Goal: Information Seeking & Learning: Learn about a topic

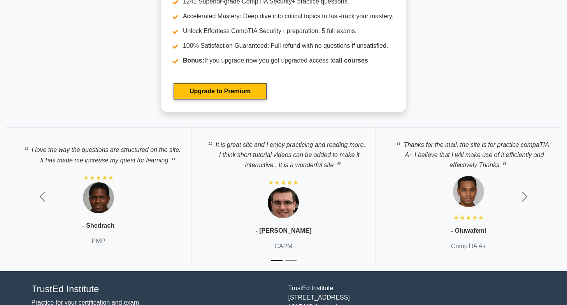
scroll to position [1975, 0]
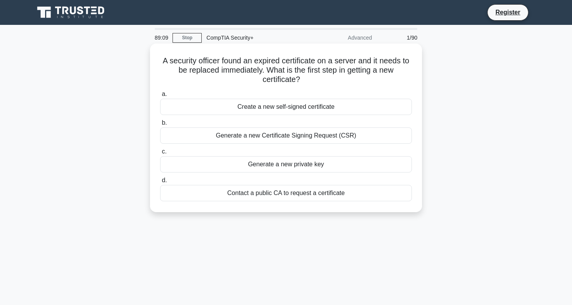
click at [288, 136] on div "Generate a new Certificate Signing Request (CSR)" at bounding box center [286, 136] width 252 height 16
click at [160, 126] on input "b. Generate a new Certificate Signing Request (CSR)" at bounding box center [160, 123] width 0 height 5
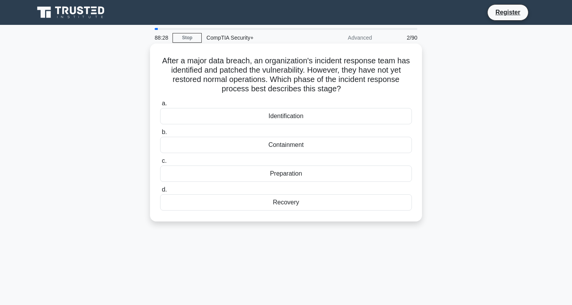
click at [278, 145] on div "Containment" at bounding box center [286, 145] width 252 height 16
click at [160, 135] on input "b. Containment" at bounding box center [160, 132] width 0 height 5
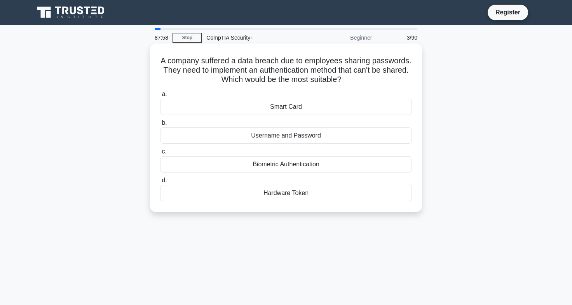
click at [285, 161] on div "Biometric Authentication" at bounding box center [286, 164] width 252 height 16
click at [160, 154] on input "c. Biometric Authentication" at bounding box center [160, 151] width 0 height 5
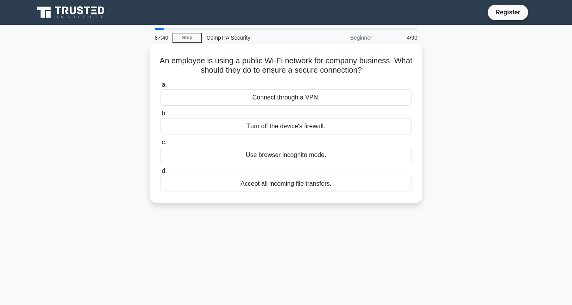
click at [280, 95] on div "Connect through a VPN." at bounding box center [286, 97] width 252 height 16
click at [160, 87] on input "a. Connect through a VPN." at bounding box center [160, 84] width 0 height 5
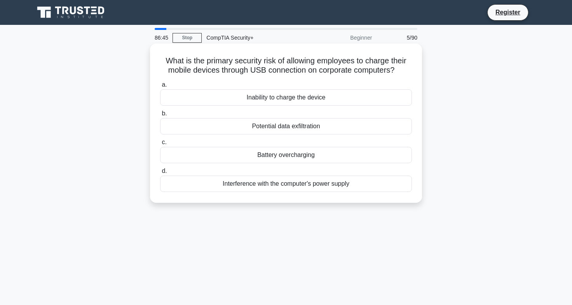
click at [292, 121] on div "Potential data exfiltration" at bounding box center [286, 126] width 252 height 16
click at [160, 116] on input "b. Potential data exfiltration" at bounding box center [160, 113] width 0 height 5
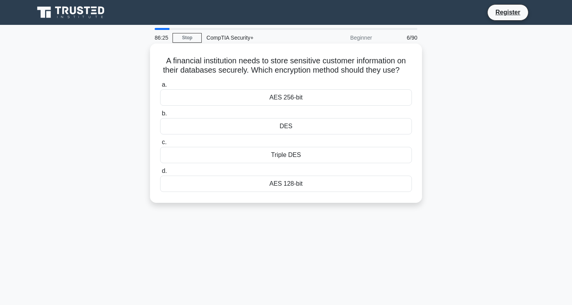
click at [296, 102] on div "AES 256-bit" at bounding box center [286, 97] width 252 height 16
click at [160, 87] on input "a. AES 256-bit" at bounding box center [160, 84] width 0 height 5
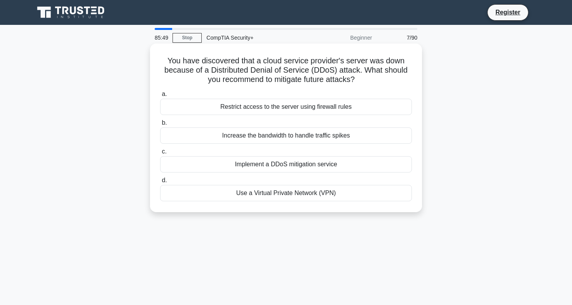
click at [285, 163] on div "Implement a DDoS mitigation service" at bounding box center [286, 164] width 252 height 16
click at [160, 154] on input "c. Implement a DDoS mitigation service" at bounding box center [160, 151] width 0 height 5
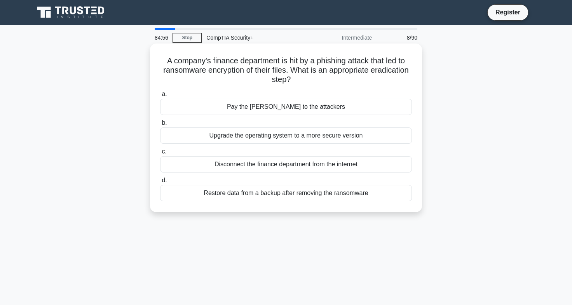
click at [342, 189] on div "Restore data from a backup after removing the ransomware" at bounding box center [286, 193] width 252 height 16
click at [160, 183] on input "d. Restore data from a backup after removing the ransomware" at bounding box center [160, 180] width 0 height 5
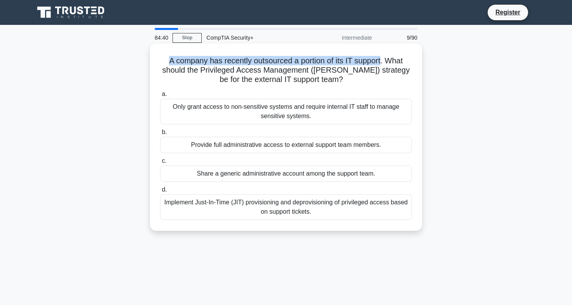
drag, startPoint x: 164, startPoint y: 58, endPoint x: 383, endPoint y: 56, distance: 219.3
click at [383, 56] on h5 "A company has recently outsourced a portion of its IT support. What should the …" at bounding box center [286, 70] width 254 height 29
click at [308, 63] on h5 "A company has recently outsourced a portion of its IT support. What should the …" at bounding box center [286, 70] width 254 height 29
click at [273, 109] on div "Only grant access to non-sensitive systems and require internal IT staff to man…" at bounding box center [286, 112] width 252 height 26
click at [160, 97] on input "a. Only grant access to non-sensitive systems and require internal IT staff to …" at bounding box center [160, 94] width 0 height 5
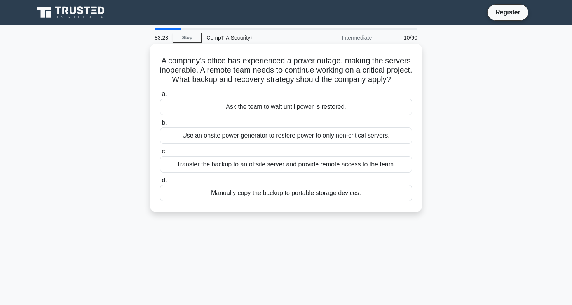
click at [209, 70] on h5 "A company's office has experienced a power outage, making the servers inoperabl…" at bounding box center [286, 70] width 254 height 29
click at [244, 70] on h5 "A company's office has experienced a power outage, making the servers inoperabl…" at bounding box center [286, 70] width 254 height 29
click at [266, 171] on div "Transfer the backup to an offsite server and provide remote access to the team." at bounding box center [286, 164] width 252 height 16
click at [160, 154] on input "c. Transfer the backup to an offsite server and provide remote access to the te…" at bounding box center [160, 151] width 0 height 5
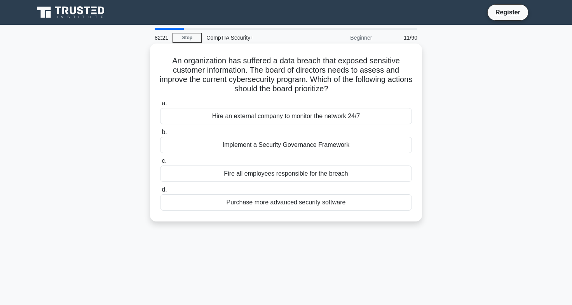
click at [235, 143] on div "Implement a Security Governance Framework" at bounding box center [286, 145] width 252 height 16
click at [160, 135] on input "b. Implement a Security Governance Framework" at bounding box center [160, 132] width 0 height 5
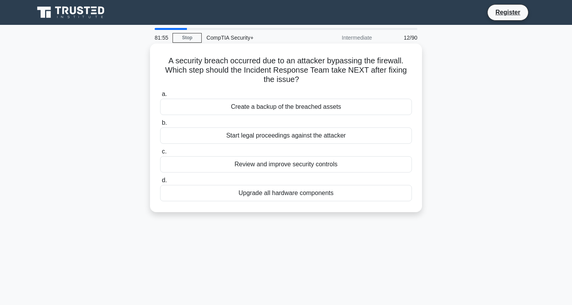
click at [261, 161] on div "Review and improve security controls" at bounding box center [286, 164] width 252 height 16
click at [160, 154] on input "c. Review and improve security controls" at bounding box center [160, 151] width 0 height 5
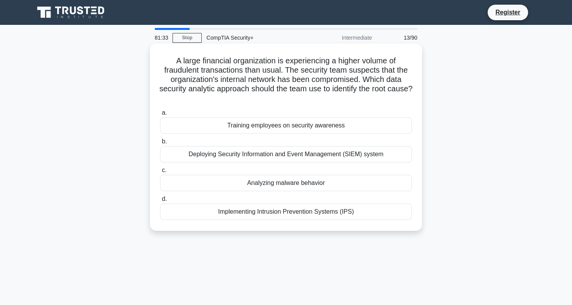
click at [186, 68] on h5 "A large financial organization is experiencing a higher volume of fraudulent tr…" at bounding box center [286, 79] width 254 height 47
click at [212, 70] on h5 "A large financial organization is experiencing a higher volume of fraudulent tr…" at bounding box center [286, 79] width 254 height 47
click at [254, 210] on div "Implementing Intrusion Prevention Systems (IPS)" at bounding box center [286, 212] width 252 height 16
click at [160, 202] on input "d. Implementing Intrusion Prevention Systems (IPS)" at bounding box center [160, 199] width 0 height 5
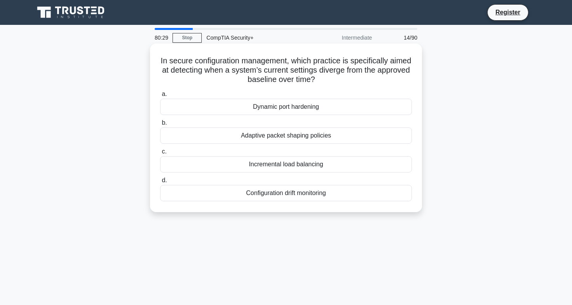
click at [362, 63] on h5 "In secure configuration management, which practice is specifically aimed at det…" at bounding box center [286, 70] width 254 height 29
click at [264, 80] on h5 "In secure configuration management, which practice is specifically aimed at det…" at bounding box center [286, 70] width 254 height 29
click at [262, 103] on div "Dynamic port hardening" at bounding box center [286, 107] width 252 height 16
click at [160, 97] on input "a. Dynamic port hardening" at bounding box center [160, 94] width 0 height 5
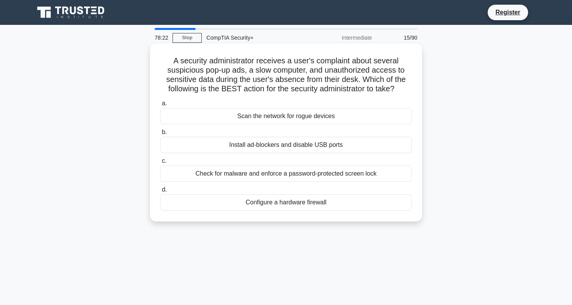
click at [278, 173] on div "Check for malware and enforce a password-protected screen lock" at bounding box center [286, 174] width 252 height 16
click at [160, 164] on input "c. Check for malware and enforce a password-protected screen lock" at bounding box center [160, 161] width 0 height 5
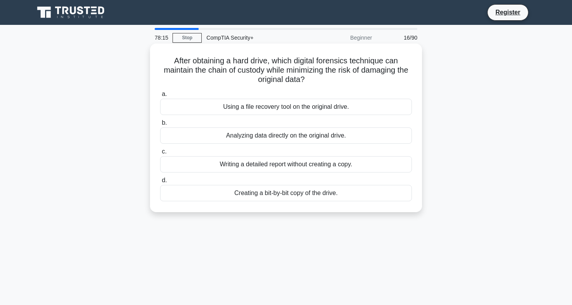
click at [207, 60] on h5 "After obtaining a hard drive, which digital forensics technique can maintain th…" at bounding box center [286, 70] width 254 height 29
click at [171, 60] on h5 "After obtaining a hard drive, which digital forensics technique can maintain th…" at bounding box center [286, 70] width 254 height 29
click at [316, 191] on div "Creating a bit-by-bit copy of the drive." at bounding box center [286, 193] width 252 height 16
click at [160, 183] on input "d. Creating a bit-by-bit copy of the drive." at bounding box center [160, 180] width 0 height 5
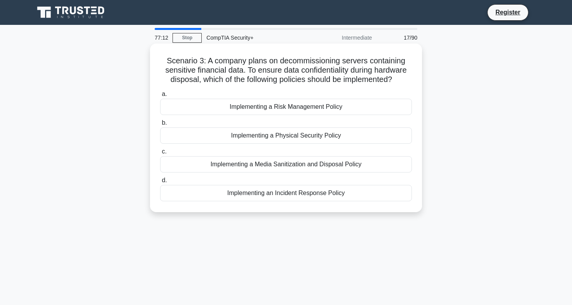
click at [219, 161] on div "Implementing a Media Sanitization and Disposal Policy" at bounding box center [286, 164] width 252 height 16
click at [160, 154] on input "c. Implementing a Media Sanitization and Disposal Policy" at bounding box center [160, 151] width 0 height 5
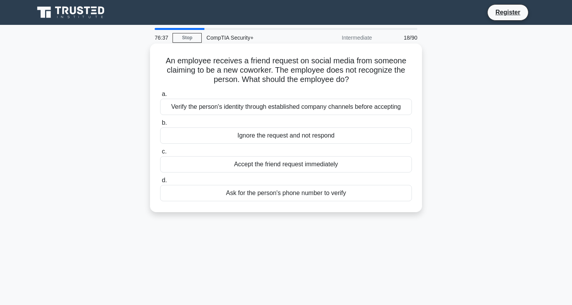
click at [302, 101] on div "Verify the person's identity through established company channels before accept…" at bounding box center [286, 107] width 252 height 16
click at [160, 97] on input "a. Verify the person's identity through established company channels before acc…" at bounding box center [160, 94] width 0 height 5
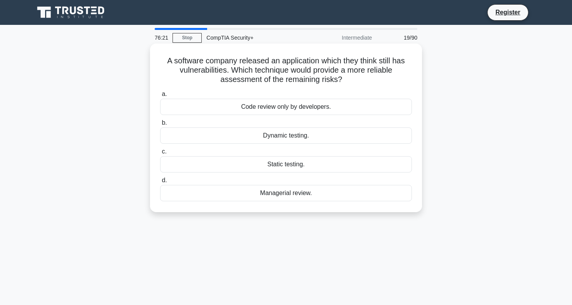
click at [285, 131] on div "Dynamic testing." at bounding box center [286, 136] width 252 height 16
click at [160, 126] on input "b. Dynamic testing." at bounding box center [160, 123] width 0 height 5
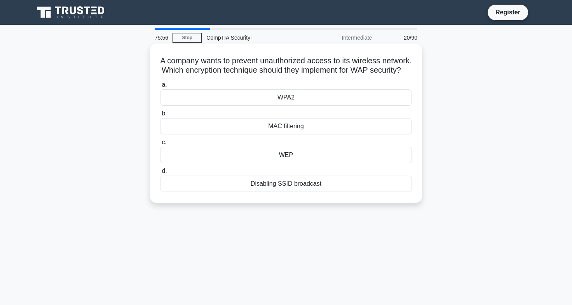
click at [270, 101] on div "WPA2" at bounding box center [286, 97] width 252 height 16
click at [160, 87] on input "a. WPA2" at bounding box center [160, 84] width 0 height 5
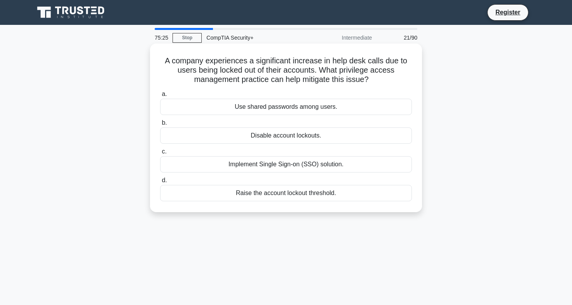
click at [276, 163] on div "Implement Single Sign-on (SSO) solution." at bounding box center [286, 164] width 252 height 16
click at [160, 154] on input "c. Implement Single Sign-on (SSO) solution." at bounding box center [160, 151] width 0 height 5
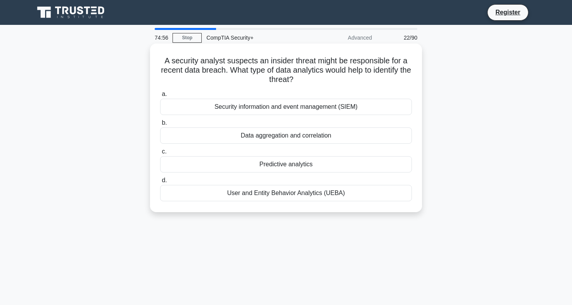
click at [281, 190] on div "User and Entity Behavior Analytics (UEBA)" at bounding box center [286, 193] width 252 height 16
click at [160, 183] on input "d. User and Entity Behavior Analytics (UEBA)" at bounding box center [160, 180] width 0 height 5
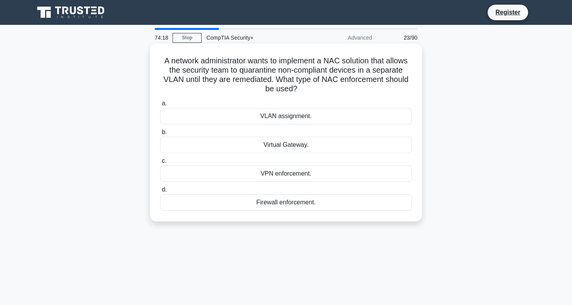
click at [282, 114] on div "VLAN assignment." at bounding box center [286, 116] width 252 height 16
click at [160, 106] on input "a. VLAN assignment." at bounding box center [160, 103] width 0 height 5
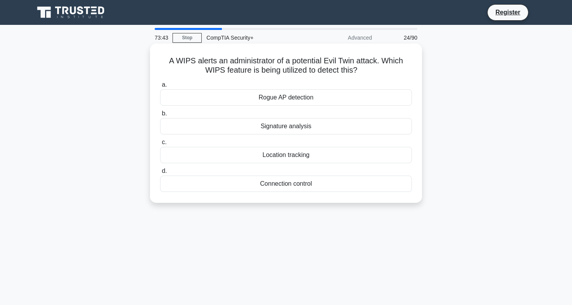
drag, startPoint x: 469, startPoint y: 96, endPoint x: 254, endPoint y: 93, distance: 214.7
click at [254, 93] on div "A WIPS alerts an administrator of a potential Evil Twin attack. Which WIPS feat…" at bounding box center [286, 129] width 513 height 169
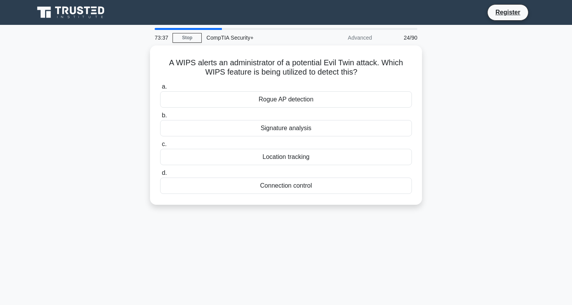
click at [303, 239] on main "73:37 Stop CompTIA Security+ Advanced 24/90 A WIPS alerts an administrator of a…" at bounding box center [286, 222] width 572 height 395
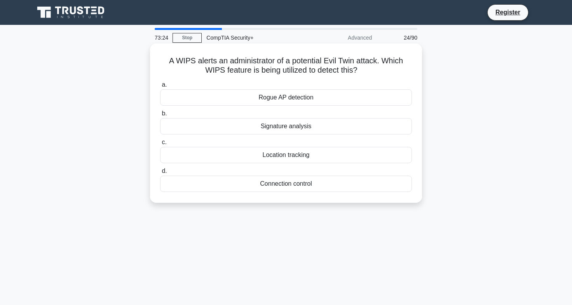
click at [285, 99] on div "Rogue AP detection" at bounding box center [286, 97] width 252 height 16
click at [160, 87] on input "a. Rogue AP detection" at bounding box center [160, 84] width 0 height 5
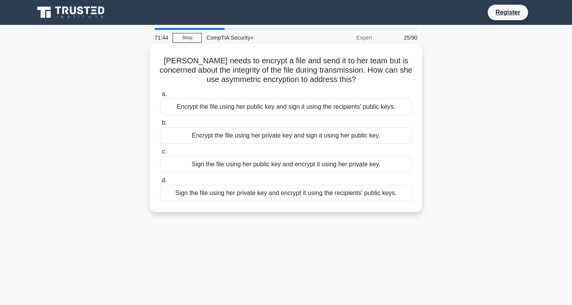
click at [300, 160] on div "Sign the file using her public key and encrypt it using her private key." at bounding box center [286, 164] width 252 height 16
click at [160, 154] on input "c. Sign the file using her public key and encrypt it using her private key." at bounding box center [160, 151] width 0 height 5
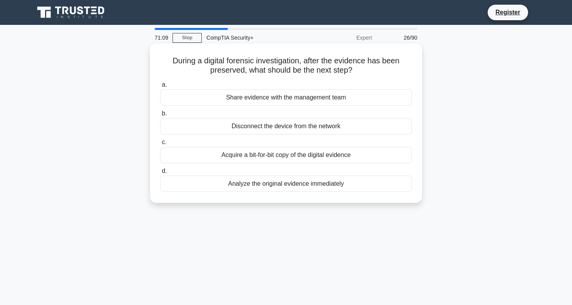
click at [264, 158] on div "Acquire a bit-for-bit copy of the digital evidence" at bounding box center [286, 155] width 252 height 16
click at [160, 145] on input "c. Acquire a bit-for-bit copy of the digital evidence" at bounding box center [160, 142] width 0 height 5
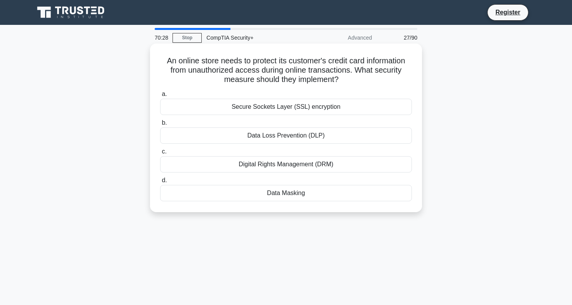
click at [282, 104] on div "Secure Sockets Layer (SSL) encryption" at bounding box center [286, 107] width 252 height 16
click at [160, 97] on input "a. Secure Sockets Layer (SSL) encryption" at bounding box center [160, 94] width 0 height 5
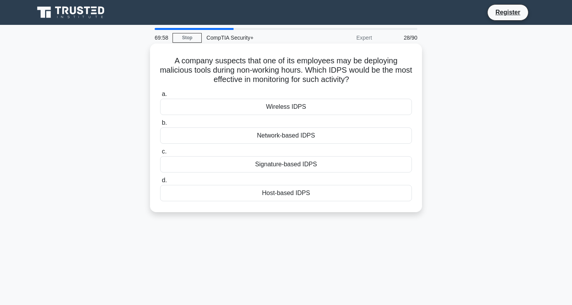
click at [285, 191] on div "Host-based IDPS" at bounding box center [286, 193] width 252 height 16
click at [160, 183] on input "d. Host-based IDPS" at bounding box center [160, 180] width 0 height 5
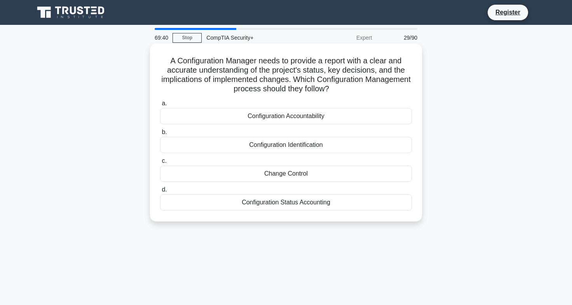
click at [354, 65] on h5 "A Configuration Manager needs to provide a report with a clear and accurate und…" at bounding box center [286, 75] width 254 height 38
click at [327, 68] on h5 "A Configuration Manager needs to provide a report with a clear and accurate und…" at bounding box center [286, 75] width 254 height 38
click at [270, 172] on div "Change Control" at bounding box center [286, 174] width 252 height 16
click at [160, 164] on input "c. Change Control" at bounding box center [160, 161] width 0 height 5
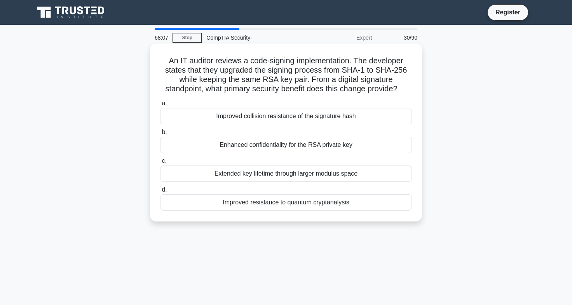
click at [286, 112] on div "Improved collision resistance of the signature hash" at bounding box center [286, 116] width 252 height 16
click at [160, 106] on input "a. Improved collision resistance of the signature hash" at bounding box center [160, 103] width 0 height 5
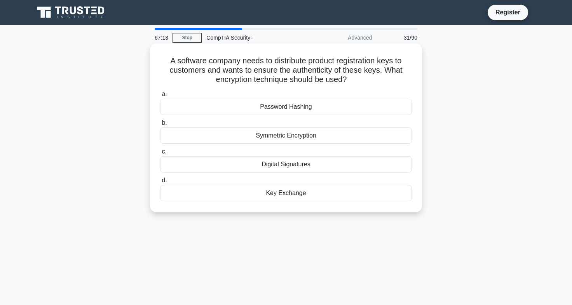
click at [298, 191] on div "Key Exchange" at bounding box center [286, 193] width 252 height 16
click at [160, 183] on input "d. Key Exchange" at bounding box center [160, 180] width 0 height 5
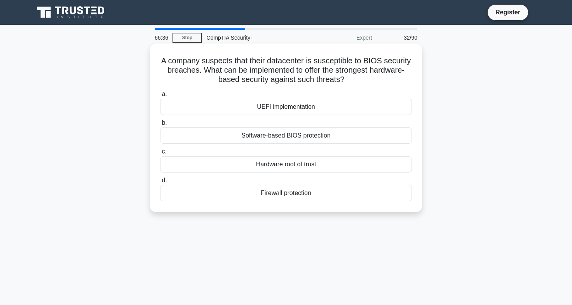
click at [293, 135] on div "Software-based BIOS protection" at bounding box center [286, 136] width 252 height 16
click at [160, 126] on input "b. Software-based BIOS protection" at bounding box center [160, 123] width 0 height 5
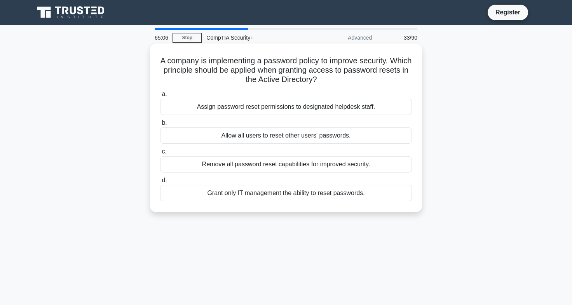
click at [225, 194] on div "Grant only IT management the ability to reset passwords." at bounding box center [286, 193] width 252 height 16
click at [160, 183] on input "d. Grant only IT management the ability to reset passwords." at bounding box center [160, 180] width 0 height 5
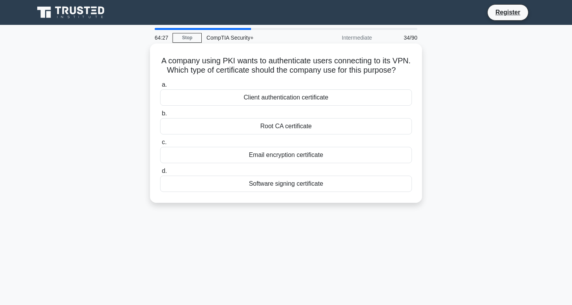
click at [302, 100] on div "Client authentication certificate" at bounding box center [286, 97] width 252 height 16
click at [160, 87] on input "a. Client authentication certificate" at bounding box center [160, 84] width 0 height 5
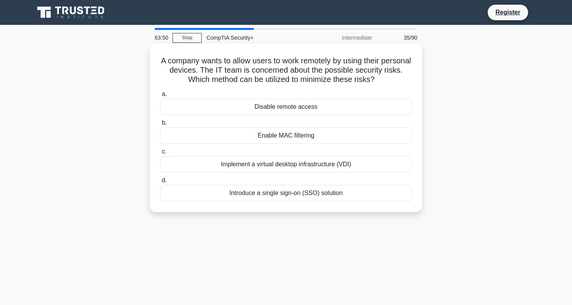
click at [299, 163] on div "Implement a virtual desktop infrastructure (VDI)" at bounding box center [286, 164] width 252 height 16
click at [160, 154] on input "c. Implement a virtual desktop infrastructure (VDI)" at bounding box center [160, 151] width 0 height 5
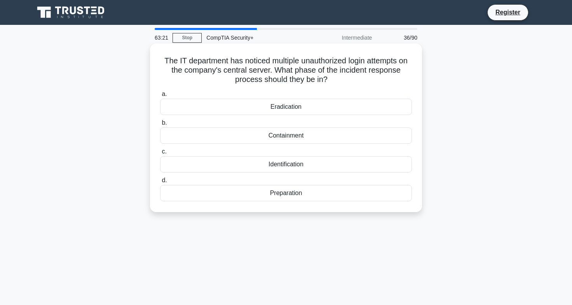
click at [278, 159] on div "Identification" at bounding box center [286, 164] width 252 height 16
click at [160, 154] on input "c. Identification" at bounding box center [160, 151] width 0 height 5
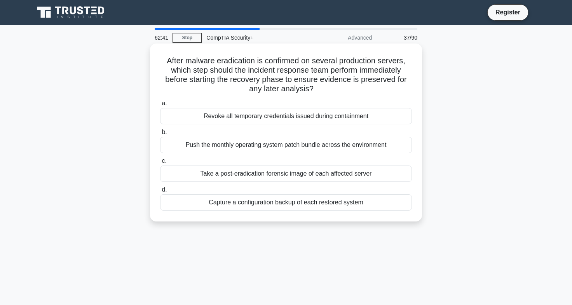
click at [254, 171] on div "Take a post-eradication forensic image of each affected server" at bounding box center [286, 174] width 252 height 16
click at [160, 164] on input "c. Take a post-eradication forensic image of each affected server" at bounding box center [160, 161] width 0 height 5
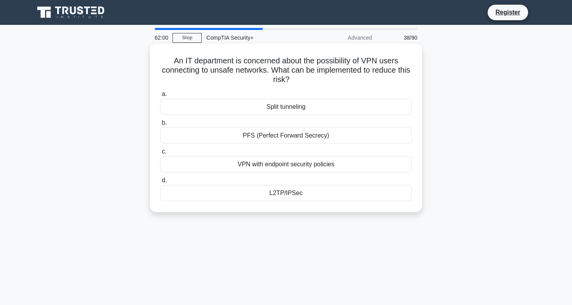
click at [276, 162] on div "VPN with endpoint security policies" at bounding box center [286, 164] width 252 height 16
click at [160, 154] on input "c. VPN with endpoint security policies" at bounding box center [160, 151] width 0 height 5
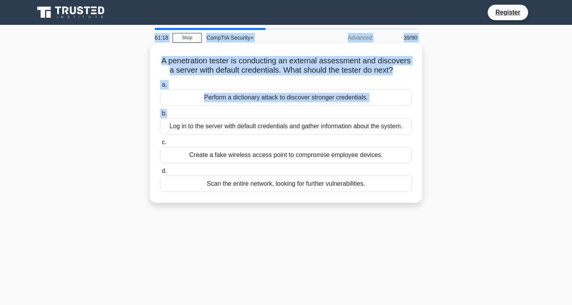
drag, startPoint x: 143, startPoint y: 21, endPoint x: 158, endPoint y: 90, distance: 70.1
click at [173, 109] on body "Register 61:18 Stop CompTIA Security+" at bounding box center [286, 210] width 572 height 420
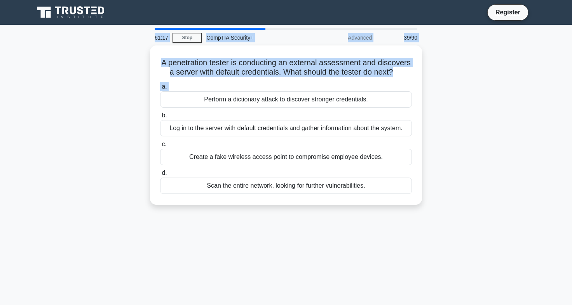
click at [74, 45] on div "A penetration tester is conducting an external assessment and discovers a serve…" at bounding box center [286, 129] width 513 height 169
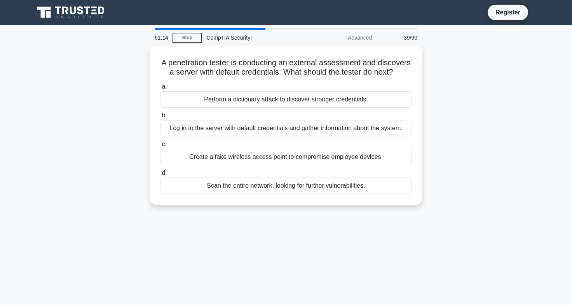
drag, startPoint x: 146, startPoint y: 60, endPoint x: 385, endPoint y: 251, distance: 306.0
click at [385, 251] on main "61:14 Stop CompTIA Security+ Advanced 39/90 A penetration tester is conducting …" at bounding box center [286, 222] width 572 height 395
copy div "A penetration tester is conducting an external assessment and discovers a serve…"
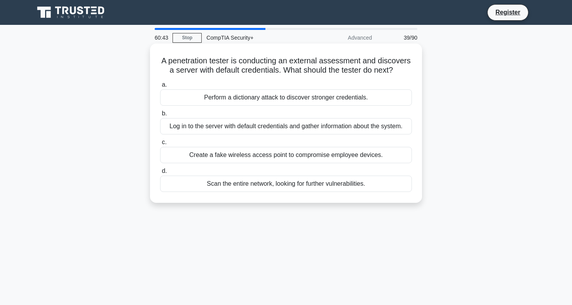
click at [208, 132] on div "Log in to the server with default credentials and gather information about the …" at bounding box center [286, 126] width 252 height 16
click at [160, 116] on input "b. Log in to the server with default credentials and gather information about t…" at bounding box center [160, 113] width 0 height 5
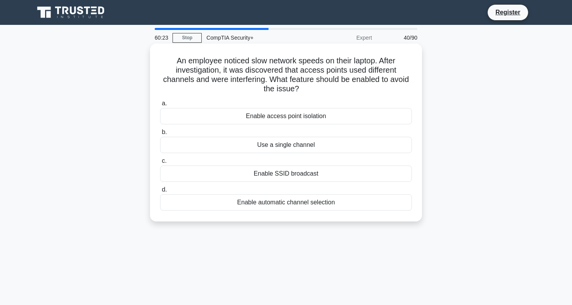
click at [243, 77] on h5 "An employee noticed slow network speeds on their laptop. After investigation, i…" at bounding box center [286, 75] width 254 height 38
click at [229, 79] on h5 "An employee noticed slow network speeds on their laptop. After investigation, i…" at bounding box center [286, 75] width 254 height 38
drag, startPoint x: 164, startPoint y: 45, endPoint x: 334, endPoint y: 173, distance: 212.9
click at [346, 209] on div "An employee noticed slow network speeds on their laptop. After investigation, i…" at bounding box center [286, 133] width 266 height 172
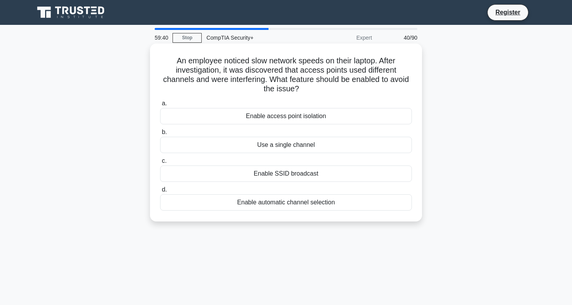
copy div "An employee noticed slow network speeds on their laptop. After investigation, i…"
click at [257, 203] on div "Enable automatic channel selection" at bounding box center [286, 202] width 252 height 16
click at [160, 192] on input "d. Enable automatic channel selection" at bounding box center [160, 189] width 0 height 5
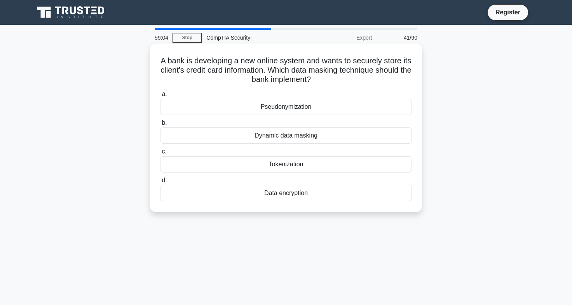
click at [271, 161] on div "Tokenization" at bounding box center [286, 164] width 252 height 16
click at [160, 154] on input "c. Tokenization" at bounding box center [160, 151] width 0 height 5
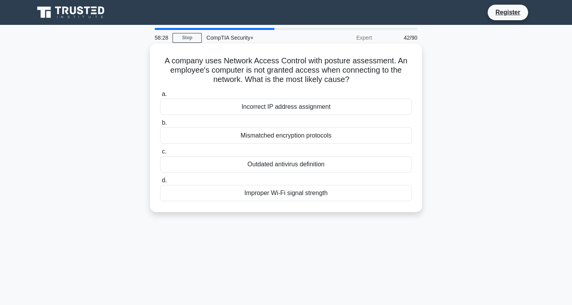
click at [280, 131] on div "Mismatched encryption protocols" at bounding box center [286, 136] width 252 height 16
click at [160, 126] on input "b. Mismatched encryption protocols" at bounding box center [160, 123] width 0 height 5
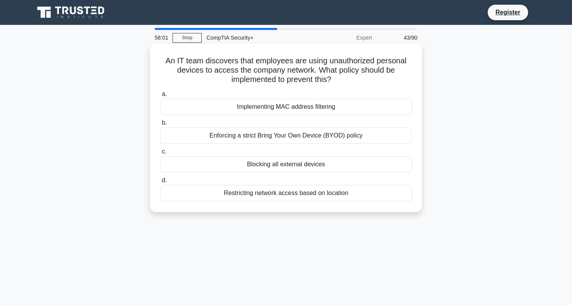
click at [278, 108] on div "Implementing MAC address filtering" at bounding box center [286, 107] width 252 height 16
click at [160, 97] on input "a. Implementing MAC address filtering" at bounding box center [160, 94] width 0 height 5
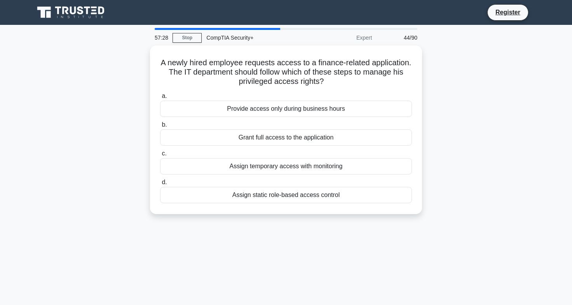
drag, startPoint x: 151, startPoint y: 44, endPoint x: 376, endPoint y: 217, distance: 283.7
click at [376, 217] on main "57:28 Stop CompTIA Security+ Expert 44/90 A newly hired employee requests acces…" at bounding box center [286, 222] width 572 height 395
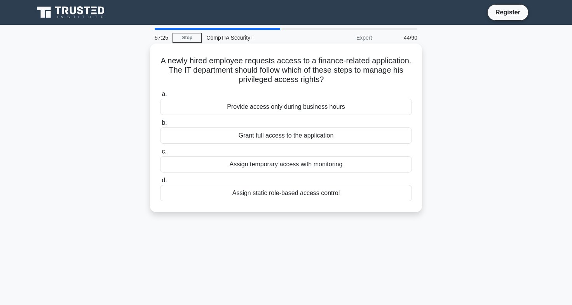
copy div "A newly hired employee requests access to a finance-related application. The IT…"
click at [294, 189] on div "Assign static role-based access control" at bounding box center [286, 193] width 252 height 16
click at [160, 183] on input "d. Assign static role-based access control" at bounding box center [160, 180] width 0 height 5
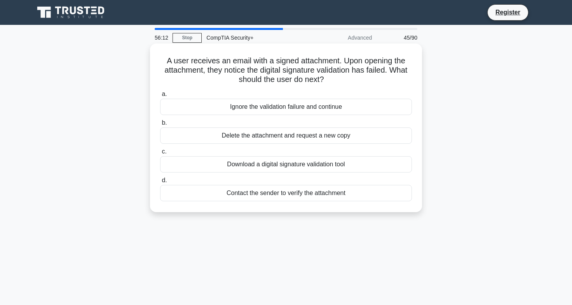
click at [276, 161] on div "Download a digital signature validation tool" at bounding box center [286, 164] width 252 height 16
click at [160, 154] on input "c. Download a digital signature validation tool" at bounding box center [160, 151] width 0 height 5
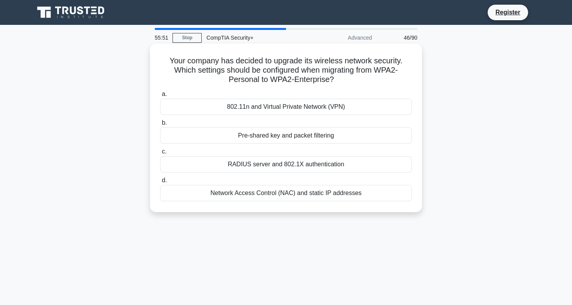
click at [271, 100] on div "802.11n and Virtual Private Network (VPN)" at bounding box center [286, 107] width 252 height 16
click at [160, 97] on input "a. 802.11n and Virtual Private Network (VPN)" at bounding box center [160, 94] width 0 height 5
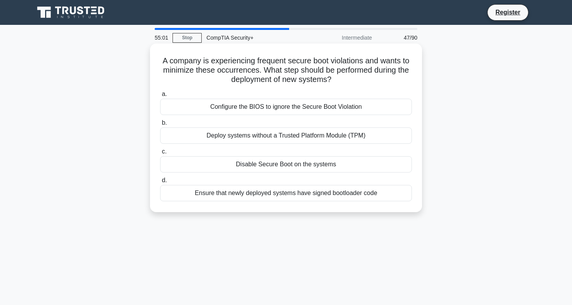
click at [221, 188] on div "Ensure that newly deployed systems have signed bootloader code" at bounding box center [286, 193] width 252 height 16
click at [160, 183] on input "d. Ensure that newly deployed systems have signed bootloader code" at bounding box center [160, 180] width 0 height 5
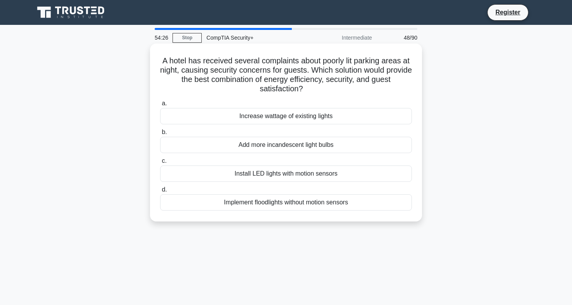
click at [300, 170] on div "Install LED lights with motion sensors" at bounding box center [286, 174] width 252 height 16
click at [160, 164] on input "c. Install LED lights with motion sensors" at bounding box center [160, 161] width 0 height 5
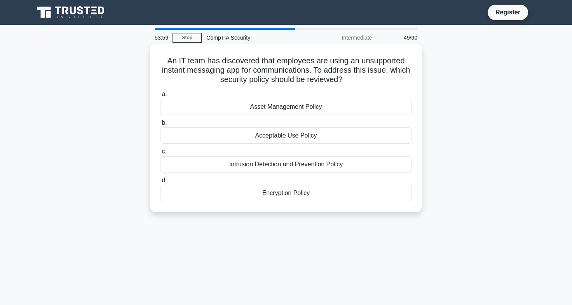
click at [292, 193] on div "Encryption Policy" at bounding box center [286, 193] width 252 height 16
click at [160, 183] on input "d. Encryption Policy" at bounding box center [160, 180] width 0 height 5
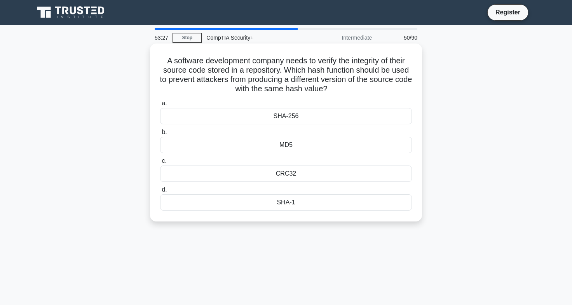
click at [285, 113] on div "SHA-256" at bounding box center [286, 116] width 252 height 16
click at [160, 106] on input "a. SHA-256" at bounding box center [160, 103] width 0 height 5
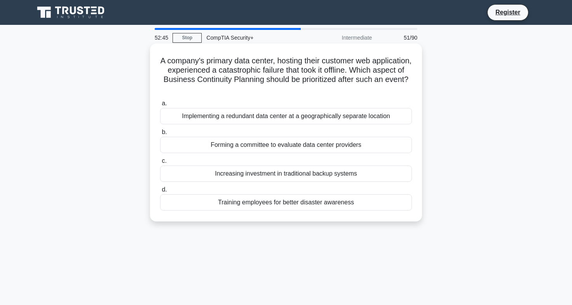
click at [264, 115] on div "Implementing a redundant data center at a geographically separate location" at bounding box center [286, 116] width 252 height 16
click at [160, 106] on input "a. Implementing a redundant data center at a geographically separate location" at bounding box center [160, 103] width 0 height 5
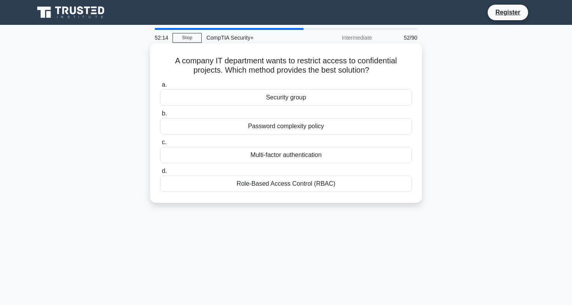
click at [260, 182] on div "Role-Based Access Control (RBAC)" at bounding box center [286, 184] width 252 height 16
click at [160, 174] on input "d. Role-Based Access Control (RBAC)" at bounding box center [160, 171] width 0 height 5
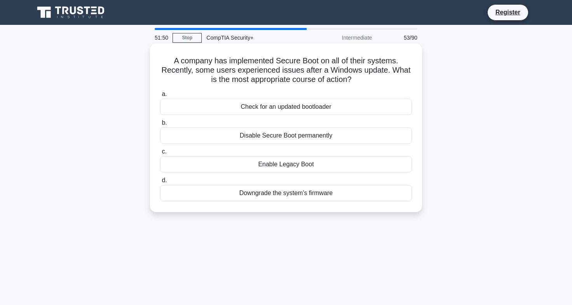
click at [282, 105] on div "Check for an updated bootloader" at bounding box center [286, 107] width 252 height 16
click at [160, 97] on input "a. Check for an updated bootloader" at bounding box center [160, 94] width 0 height 5
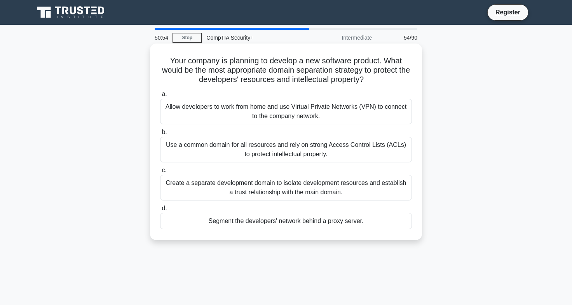
click at [301, 188] on div "Create a separate development domain to isolate development resources and estab…" at bounding box center [286, 188] width 252 height 26
click at [160, 173] on input "c. Create a separate development domain to isolate development resources and es…" at bounding box center [160, 170] width 0 height 5
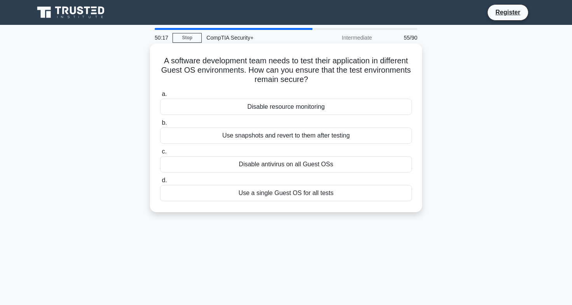
click at [309, 134] on div "Use snapshots and revert to them after testing" at bounding box center [286, 136] width 252 height 16
click at [160, 126] on input "b. Use snapshots and revert to them after testing" at bounding box center [160, 123] width 0 height 5
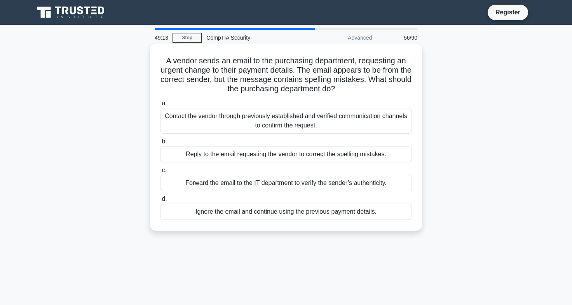
click at [264, 180] on div "Forward the email to the IT department to verify the sender’s authenticity." at bounding box center [286, 183] width 252 height 16
click at [160, 173] on input "c. Forward the email to the IT department to verify the sender’s authenticity." at bounding box center [160, 170] width 0 height 5
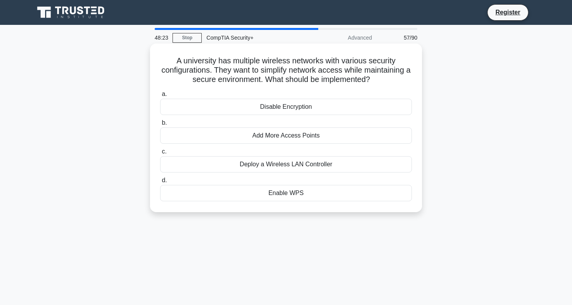
click at [284, 187] on div "Enable WPS" at bounding box center [286, 193] width 252 height 16
click at [160, 183] on input "d. Enable WPS" at bounding box center [160, 180] width 0 height 5
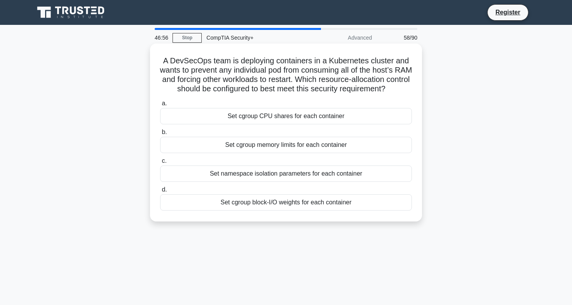
click at [258, 153] on div "Set cgroup memory limits for each container" at bounding box center [286, 145] width 252 height 16
click at [160, 135] on input "b. Set cgroup memory limits for each container" at bounding box center [160, 132] width 0 height 5
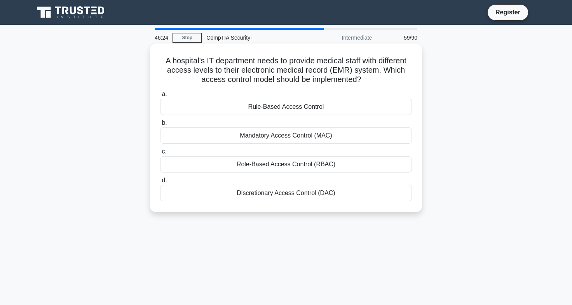
click at [263, 160] on div "Role-Based Access Control (RBAC)" at bounding box center [286, 164] width 252 height 16
click at [160, 154] on input "c. Role-Based Access Control (RBAC)" at bounding box center [160, 151] width 0 height 5
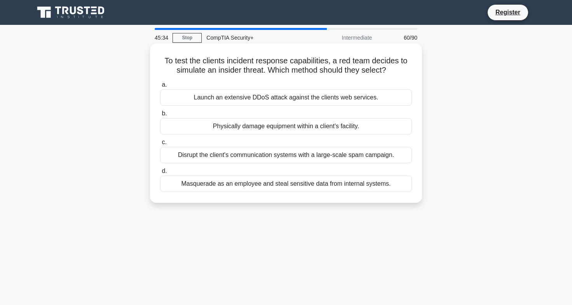
click at [221, 180] on div "Masquerade as an employee and steal sensitive data from internal systems." at bounding box center [286, 184] width 252 height 16
click at [160, 174] on input "d. Masquerade as an employee and steal sensitive data from internal systems." at bounding box center [160, 171] width 0 height 5
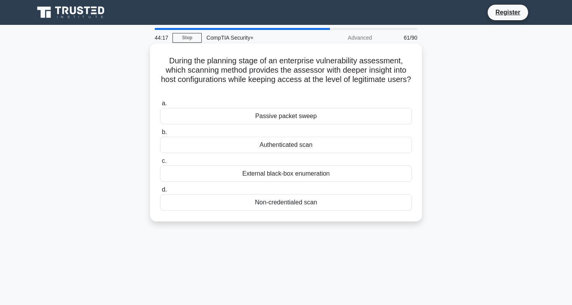
click at [383, 75] on h5 "During the planning stage of an enterprise vulnerability assessment, which scan…" at bounding box center [286, 75] width 254 height 38
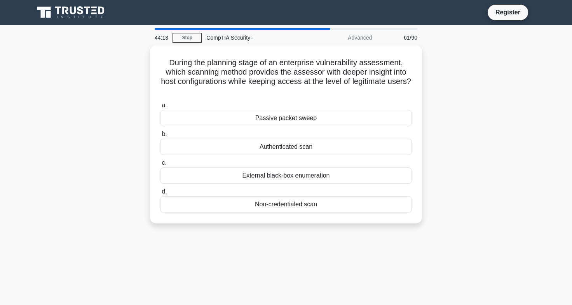
click at [471, 112] on div "During the planning stage of an enterprise vulnerability assessment, which scan…" at bounding box center [286, 138] width 513 height 187
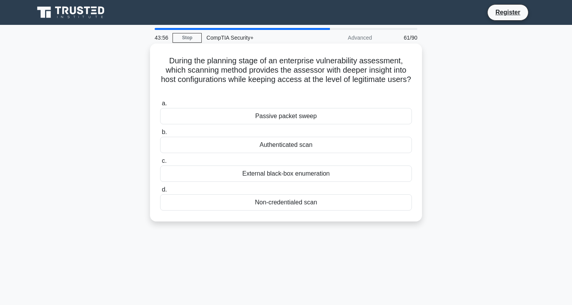
click at [298, 142] on div "Authenticated scan" at bounding box center [286, 145] width 252 height 16
click at [160, 135] on input "b. Authenticated scan" at bounding box center [160, 132] width 0 height 5
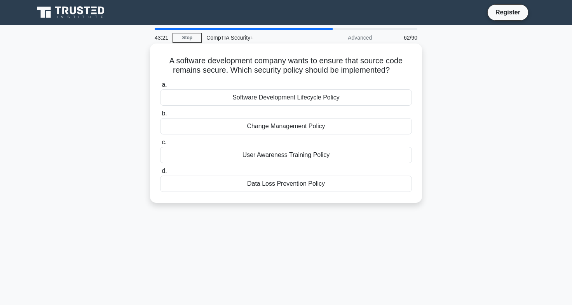
click at [274, 96] on div "Software Development Lifecycle Policy" at bounding box center [286, 97] width 252 height 16
click at [160, 87] on input "a. Software Development Lifecycle Policy" at bounding box center [160, 84] width 0 height 5
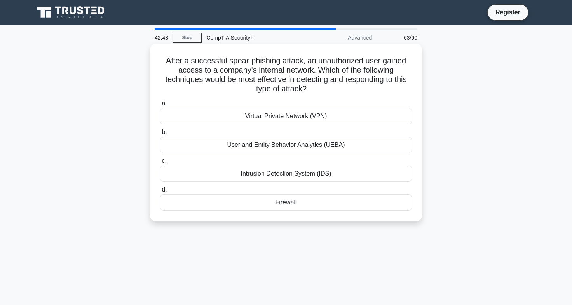
click at [268, 142] on div "User and Entity Behavior Analytics (UEBA)" at bounding box center [286, 145] width 252 height 16
click at [160, 135] on input "b. User and Entity Behavior Analytics (UEBA)" at bounding box center [160, 132] width 0 height 5
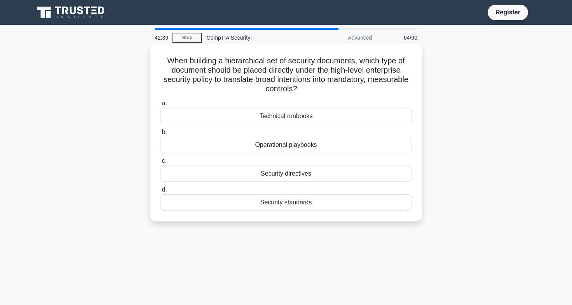
click at [251, 61] on h5 "When building a hierarchical set of security documents, which type of document …" at bounding box center [286, 75] width 254 height 38
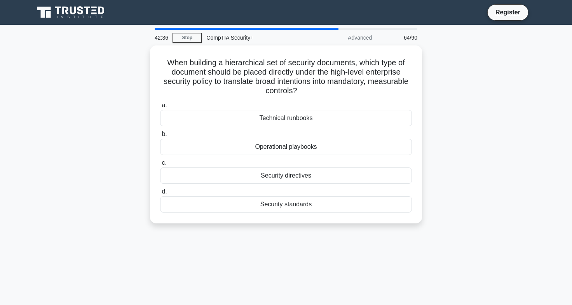
click at [528, 183] on div "When building a hierarchical set of security documents, which type of document …" at bounding box center [286, 138] width 513 height 187
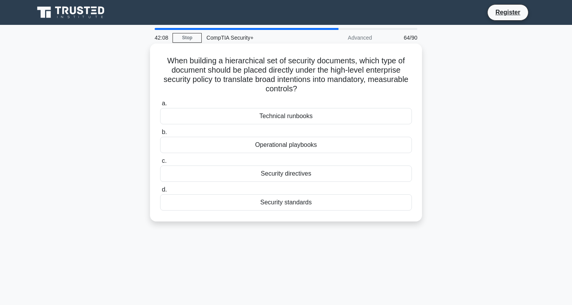
drag, startPoint x: 158, startPoint y: 53, endPoint x: 344, endPoint y: 210, distance: 243.3
click at [344, 210] on div "When building a hierarchical set of security documents, which type of document …" at bounding box center [286, 133] width 266 height 172
click at [296, 168] on div "Security directives" at bounding box center [286, 174] width 252 height 16
click at [160, 164] on input "c. Security directives" at bounding box center [160, 161] width 0 height 5
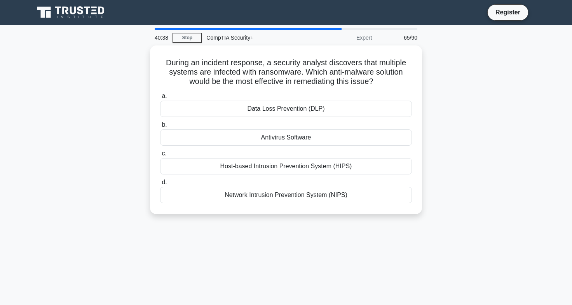
drag, startPoint x: 161, startPoint y: 51, endPoint x: 377, endPoint y: 217, distance: 272.4
click at [377, 217] on main "40:38 Stop CompTIA Security+ Expert 65/90 During an incident response, a securi…" at bounding box center [286, 222] width 572 height 395
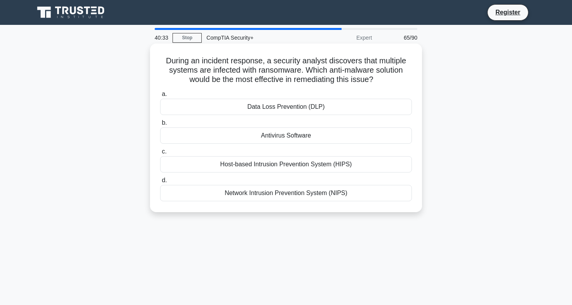
copy div "During an incident response, a security analyst discovers that multiple systems…"
click at [294, 133] on div "Antivirus Software" at bounding box center [286, 136] width 252 height 16
click at [160, 126] on input "b. Antivirus Software" at bounding box center [160, 123] width 0 height 5
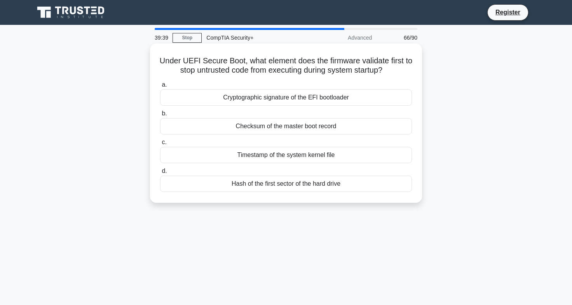
click at [251, 94] on div "Cryptographic signature of the EFI bootloader" at bounding box center [286, 97] width 252 height 16
click at [160, 87] on input "a. Cryptographic signature of the EFI bootloader" at bounding box center [160, 84] width 0 height 5
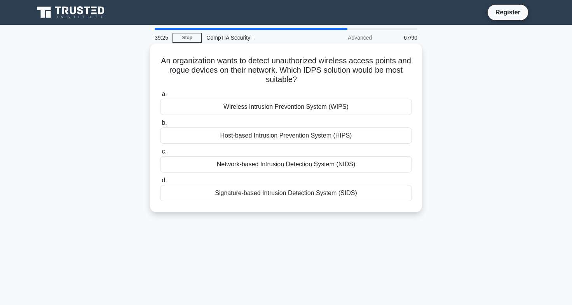
click at [197, 68] on h5 "An organization wants to detect unauthorized wireless access points and rogue d…" at bounding box center [286, 70] width 254 height 29
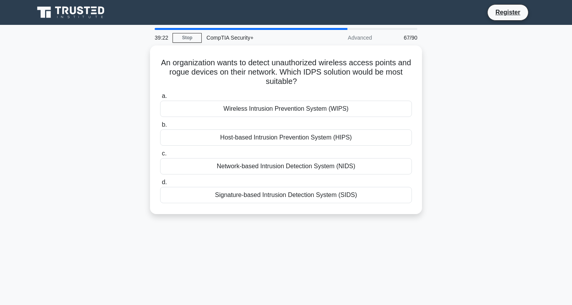
click at [452, 103] on div "An organization wants to detect unauthorized wireless access points and rogue d…" at bounding box center [286, 134] width 513 height 178
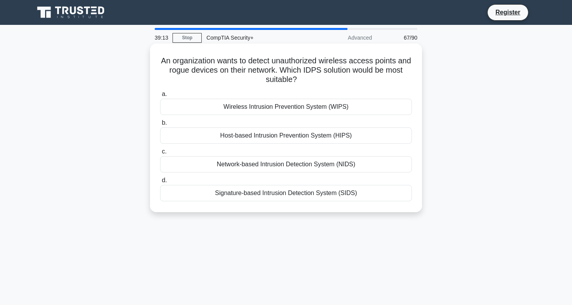
click at [315, 163] on div "Network-based Intrusion Detection System (NIDS)" at bounding box center [286, 164] width 252 height 16
click at [160, 154] on input "c. Network-based Intrusion Detection System (NIDS)" at bounding box center [160, 151] width 0 height 5
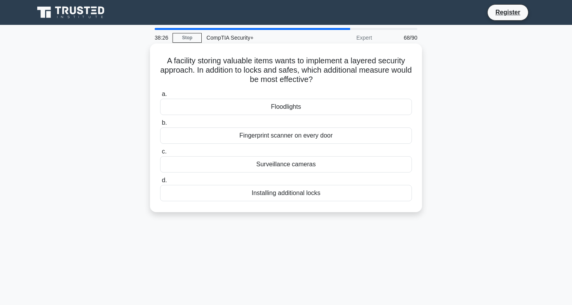
drag, startPoint x: 163, startPoint y: 55, endPoint x: 332, endPoint y: 77, distance: 169.8
click at [332, 77] on h5 "A facility storing valuable items wants to implement a layered security approac…" at bounding box center [286, 70] width 254 height 29
click at [154, 47] on div "A facility storing valuable items wants to implement a layered security approac…" at bounding box center [286, 128] width 266 height 163
drag, startPoint x: 154, startPoint y: 46, endPoint x: 342, endPoint y: 205, distance: 246.1
click at [342, 205] on div "A facility storing valuable items wants to implement a layered security approac…" at bounding box center [286, 128] width 266 height 163
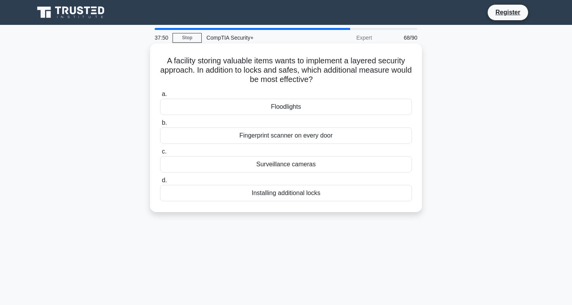
copy div "A facility storing valuable items wants to implement a layered security approac…"
click at [283, 161] on div "Surveillance cameras" at bounding box center [286, 164] width 252 height 16
click at [160, 154] on input "c. Surveillance cameras" at bounding box center [160, 151] width 0 height 5
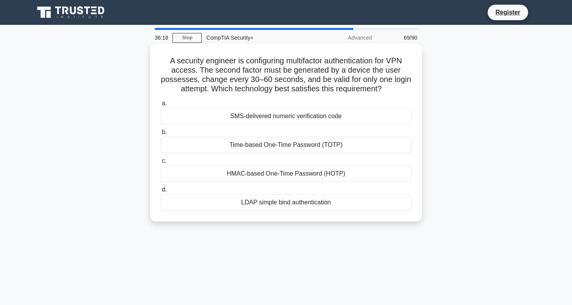
click at [255, 142] on div "Time-based One-Time Password (TOTP)" at bounding box center [286, 145] width 252 height 16
click at [160, 135] on input "b. Time-based One-Time Password (TOTP)" at bounding box center [160, 132] width 0 height 5
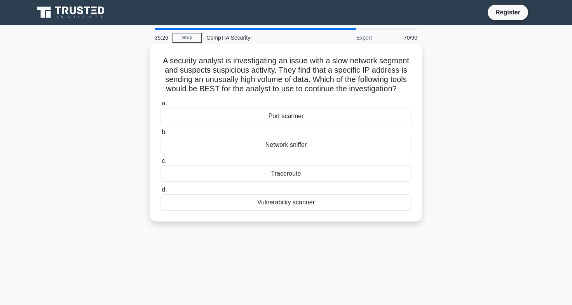
drag, startPoint x: 466, startPoint y: 181, endPoint x: 260, endPoint y: 176, distance: 206.2
click at [260, 176] on div "A security analyst is investigating an issue with a slow network segment and su…" at bounding box center [286, 138] width 513 height 187
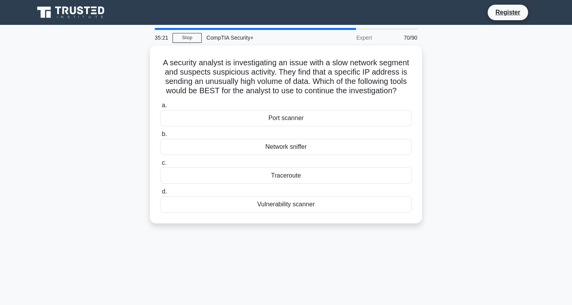
click at [436, 231] on main "35:21 Stop CompTIA Security+ Expert 70/90 A security analyst is investigating a…" at bounding box center [286, 222] width 572 height 395
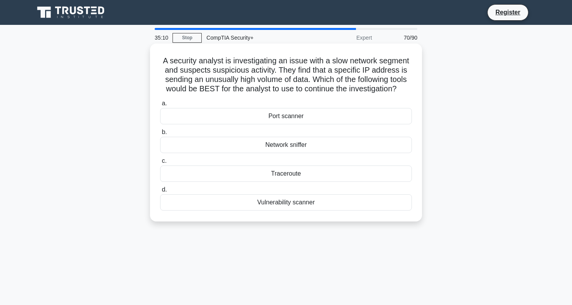
click at [288, 172] on div "Traceroute" at bounding box center [286, 174] width 252 height 16
click at [160, 164] on input "c. Traceroute" at bounding box center [160, 161] width 0 height 5
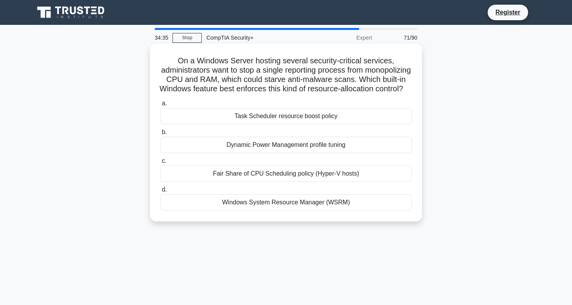
click at [325, 77] on h5 "On a Windows Server hosting several security-critical services, administrators …" at bounding box center [286, 75] width 254 height 38
drag, startPoint x: 270, startPoint y: 76, endPoint x: 407, endPoint y: 77, distance: 136.9
click at [407, 77] on h5 "On a Windows Server hosting several security-critical services, administrators …" at bounding box center [286, 75] width 254 height 38
click at [215, 83] on h5 "On a Windows Server hosting several security-critical services, administrators …" at bounding box center [286, 75] width 254 height 38
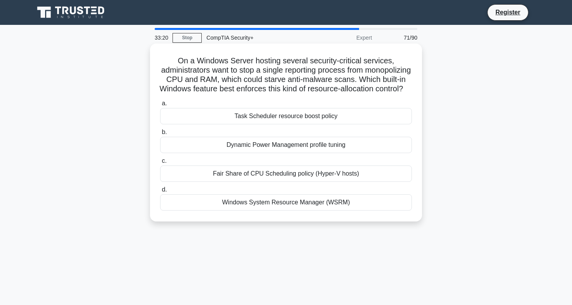
click at [299, 179] on div "Fair Share of CPU Scheduling policy (Hyper-V hosts)" at bounding box center [286, 174] width 252 height 16
click at [160, 164] on input "c. Fair Share of CPU Scheduling policy (Hyper-V hosts)" at bounding box center [160, 161] width 0 height 5
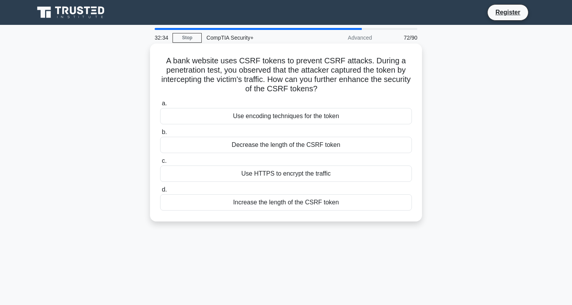
click at [303, 168] on div "Use HTTPS to encrypt the traffic" at bounding box center [286, 174] width 252 height 16
click at [160, 164] on input "c. Use HTTPS to encrypt the traffic" at bounding box center [160, 161] width 0 height 5
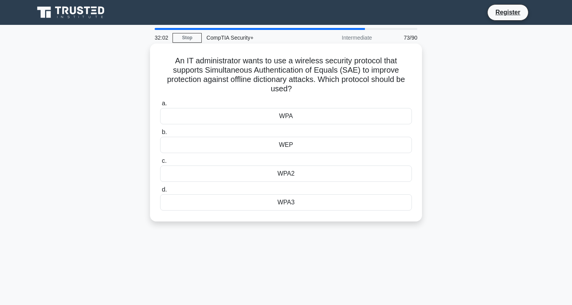
click at [282, 200] on div "WPA3" at bounding box center [286, 202] width 252 height 16
click at [160, 192] on input "d. WPA3" at bounding box center [160, 189] width 0 height 5
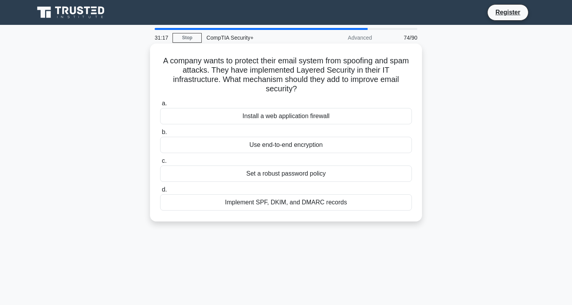
click at [290, 145] on div "Use end-to-end encryption" at bounding box center [286, 145] width 252 height 16
click at [160, 135] on input "b. Use end-to-end encryption" at bounding box center [160, 132] width 0 height 5
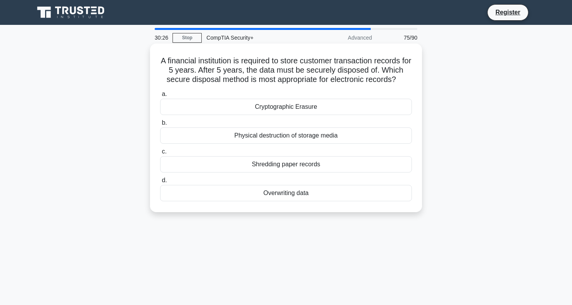
click at [308, 101] on div "Cryptographic Erasure" at bounding box center [286, 107] width 252 height 16
click at [160, 97] on input "a. Cryptographic Erasure" at bounding box center [160, 94] width 0 height 5
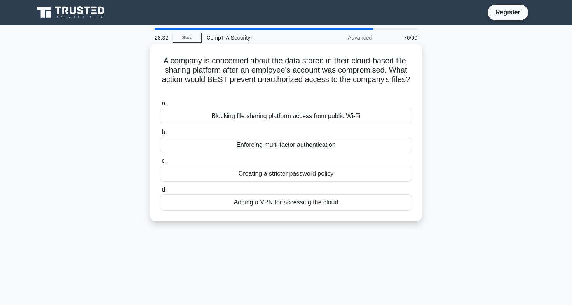
drag, startPoint x: 162, startPoint y: 53, endPoint x: 340, endPoint y: 204, distance: 233.5
click at [340, 204] on div "A company is concerned about the data stored in their cloud-based file-sharing …" at bounding box center [286, 133] width 266 height 172
copy div "A company is concerned about the data stored in their cloud-based file-sharing …"
click at [287, 143] on div "Enforcing multi-factor authentication" at bounding box center [286, 145] width 252 height 16
click at [160, 135] on input "b. Enforcing multi-factor authentication" at bounding box center [160, 132] width 0 height 5
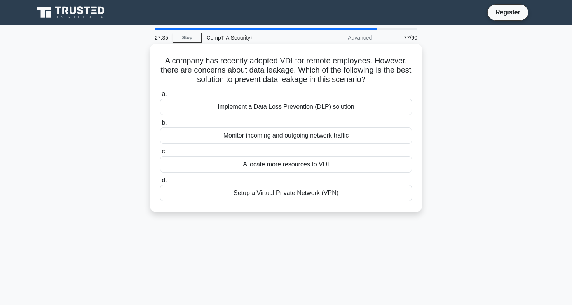
click at [269, 103] on div "Implement a Data Loss Prevention (DLP) solution" at bounding box center [286, 107] width 252 height 16
click at [160, 97] on input "a. Implement a Data Loss Prevention (DLP) solution" at bounding box center [160, 94] width 0 height 5
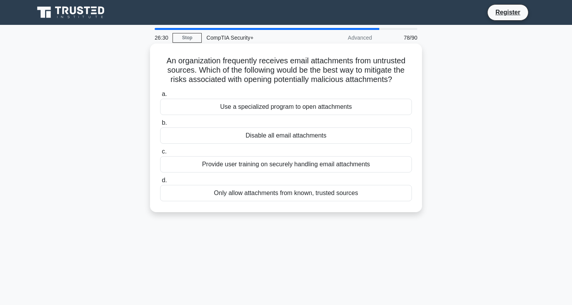
click at [334, 162] on div "Provide user training on securely handling email attachments" at bounding box center [286, 164] width 252 height 16
click at [160, 154] on input "c. Provide user training on securely handling email attachments" at bounding box center [160, 151] width 0 height 5
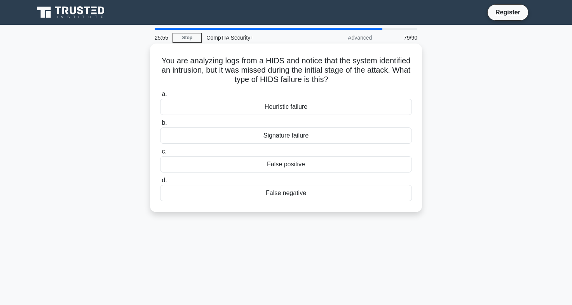
drag, startPoint x: 162, startPoint y: 50, endPoint x: 328, endPoint y: 206, distance: 227.8
click at [328, 206] on div "You are analyzing logs from a HIDS and notice that the system identified an int…" at bounding box center [286, 128] width 272 height 169
copy div "You are analyzing logs from a HIDS and notice that the system identified an int…"
click at [289, 192] on div "False negative" at bounding box center [286, 193] width 252 height 16
click at [160, 183] on input "d. False negative" at bounding box center [160, 180] width 0 height 5
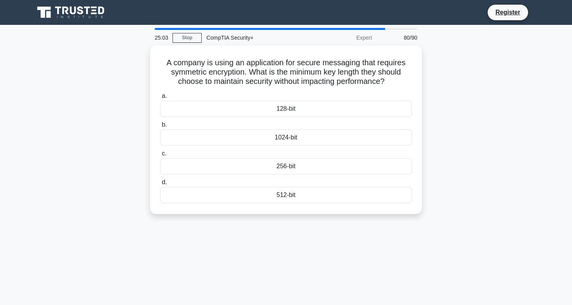
drag, startPoint x: 160, startPoint y: 52, endPoint x: 308, endPoint y: 214, distance: 219.1
click at [308, 214] on main "25:03 Stop CompTIA Security+ Expert 80/90 A company is using an application for…" at bounding box center [286, 222] width 572 height 395
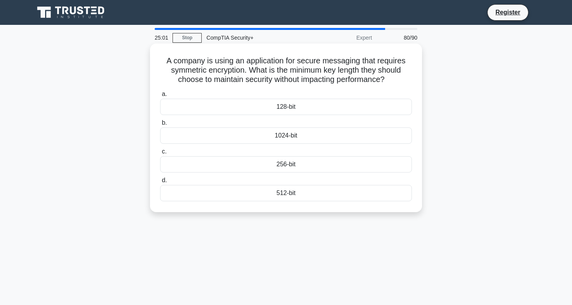
copy div "A company is using an application for secure messaging that requires symmetric …"
click at [277, 105] on div "128-bit" at bounding box center [286, 107] width 252 height 16
click at [160, 97] on input "a. 128-bit" at bounding box center [160, 94] width 0 height 5
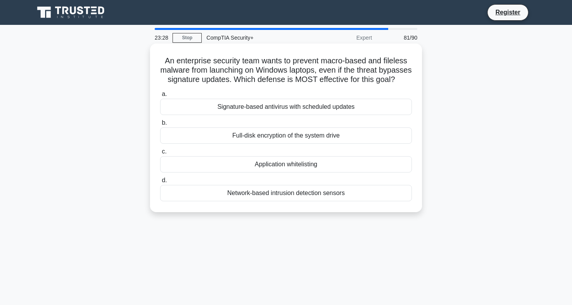
click at [308, 113] on div "Signature-based antivirus with scheduled updates" at bounding box center [286, 107] width 252 height 16
click at [160, 97] on input "a. Signature-based antivirus with scheduled updates" at bounding box center [160, 94] width 0 height 5
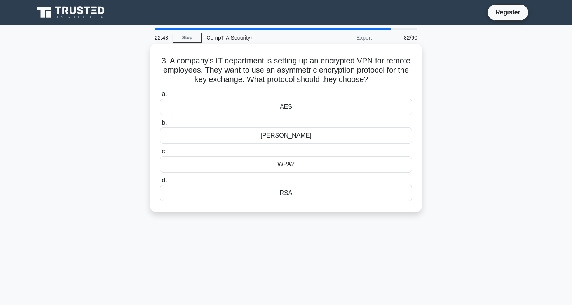
drag, startPoint x: 167, startPoint y: 51, endPoint x: 297, endPoint y: 202, distance: 200.2
click at [297, 202] on div "3. A company's IT department is setting up an encrypted VPN for remote employee…" at bounding box center [286, 128] width 266 height 163
copy div "3. A company's IT department is setting up an encrypted VPN for remote employee…"
click at [298, 133] on div "Diffie-Hellman" at bounding box center [286, 136] width 252 height 16
click at [160, 126] on input "b. Diffie-Hellman" at bounding box center [160, 123] width 0 height 5
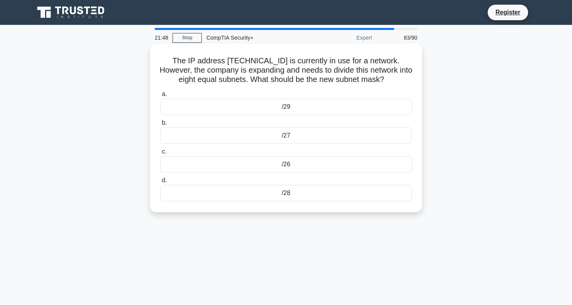
click at [284, 163] on div "/26" at bounding box center [286, 164] width 252 height 16
click at [160, 154] on input "c. /26" at bounding box center [160, 151] width 0 height 5
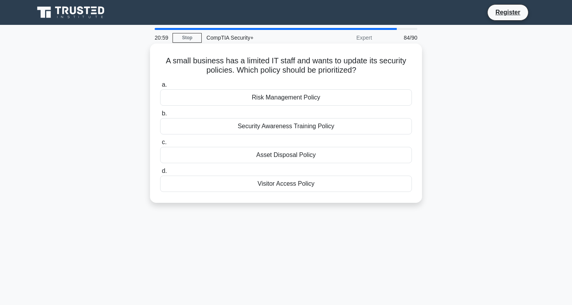
click at [290, 120] on div "Security Awareness Training Policy" at bounding box center [286, 126] width 252 height 16
click at [160, 116] on input "b. Security Awareness Training Policy" at bounding box center [160, 113] width 0 height 5
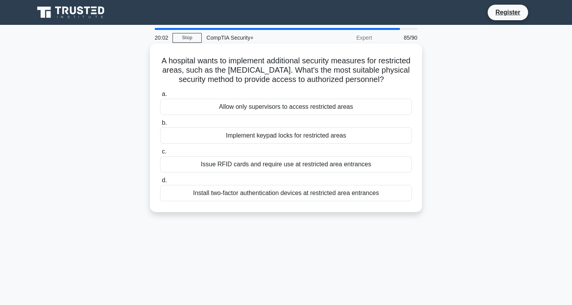
click at [262, 163] on div "Issue RFID cards and require use at restricted area entrances" at bounding box center [286, 164] width 252 height 16
click at [160, 154] on input "c. Issue RFID cards and require use at restricted area entrances" at bounding box center [160, 151] width 0 height 5
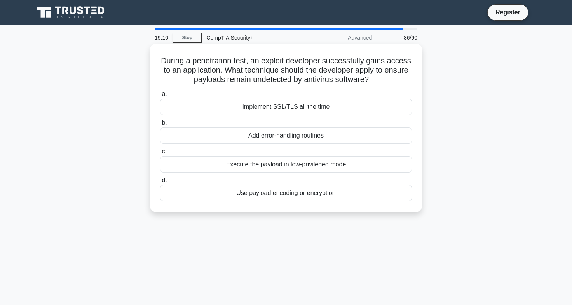
click at [304, 192] on div "Use payload encoding or encryption" at bounding box center [286, 193] width 252 height 16
click at [160, 183] on input "d. Use payload encoding or encryption" at bounding box center [160, 180] width 0 height 5
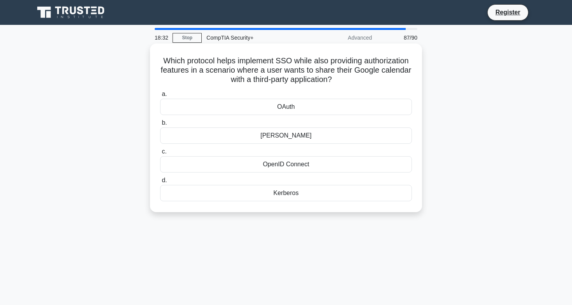
click at [281, 190] on div "Kerberos" at bounding box center [286, 193] width 252 height 16
click at [160, 183] on input "d. Kerberos" at bounding box center [160, 180] width 0 height 5
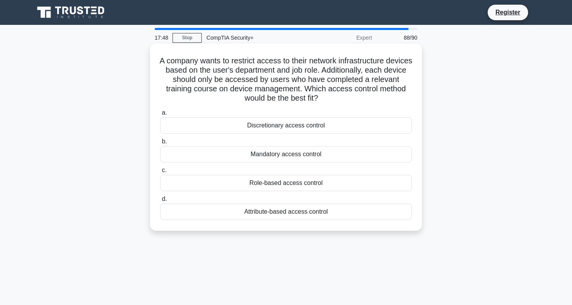
drag, startPoint x: 453, startPoint y: 219, endPoint x: 237, endPoint y: 199, distance: 217.5
click at [238, 199] on div "A company wants to restrict access to their network infrastructure devices base…" at bounding box center [286, 143] width 513 height 197
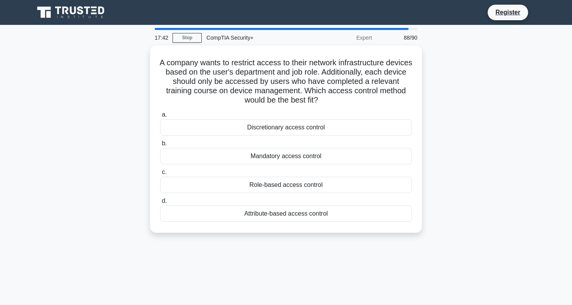
click at [277, 259] on main "17:42 Stop CompTIA Security+ Expert 88/90 A company wants to restrict access to…" at bounding box center [286, 222] width 572 height 395
drag, startPoint x: 165, startPoint y: 53, endPoint x: 375, endPoint y: 243, distance: 283.0
click at [375, 243] on main "17:35 Stop CompTIA Security+ Expert 88/90 A company wants to restrict access to…" at bounding box center [286, 222] width 572 height 395
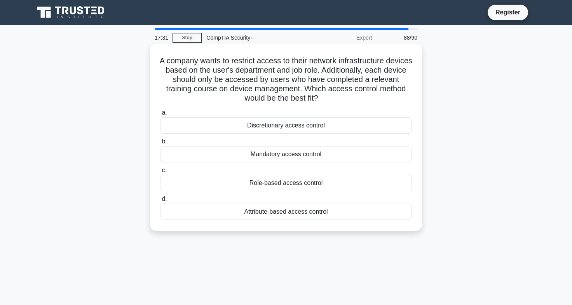
copy div "A company wants to restrict access to their network infrastructure devices base…"
click at [269, 210] on div "Attribute-based access control" at bounding box center [286, 212] width 252 height 16
click at [160, 202] on input "d. Attribute-based access control" at bounding box center [160, 199] width 0 height 5
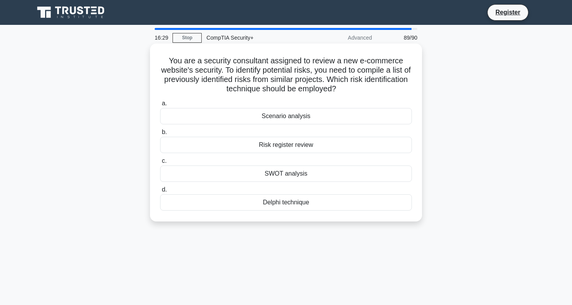
click at [265, 138] on div "Risk register review" at bounding box center [286, 145] width 252 height 16
click at [160, 135] on input "b. Risk register review" at bounding box center [160, 132] width 0 height 5
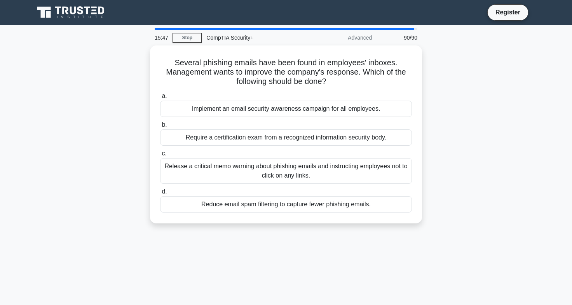
drag, startPoint x: 167, startPoint y: 52, endPoint x: 437, endPoint y: 236, distance: 327.0
click at [437, 236] on main "15:47 Stop CompTIA Security+ Advanced 90/90 Several phishing emails have been f…" at bounding box center [286, 222] width 572 height 395
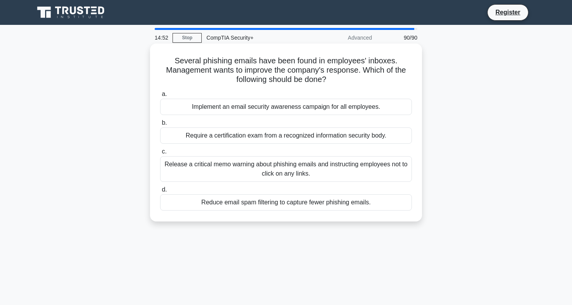
click at [259, 104] on div "Implement an email security awareness campaign for all employees." at bounding box center [286, 107] width 252 height 16
click at [160, 97] on input "a. Implement an email security awareness campaign for all employees." at bounding box center [160, 94] width 0 height 5
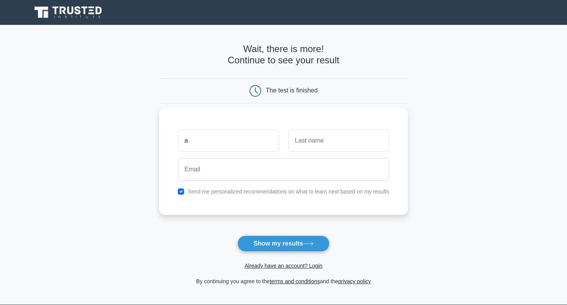
type input "[PERSON_NAME]"
click at [308, 138] on input "text" at bounding box center [338, 140] width 101 height 23
type input "Asiri"
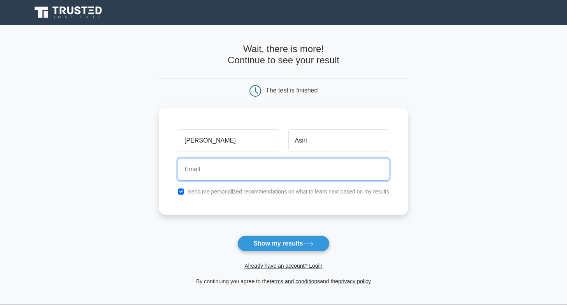
click at [262, 175] on input "email" at bounding box center [283, 169] width 211 height 23
type input "allawiiii2@gmail.com"
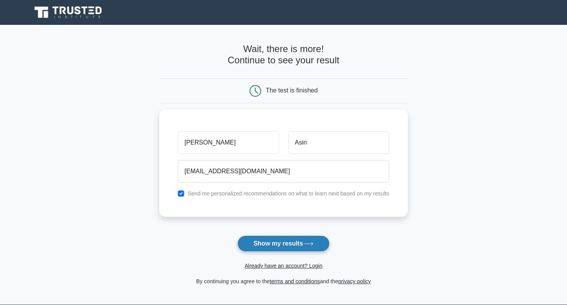
click at [269, 236] on button "Show my results" at bounding box center [283, 244] width 92 height 16
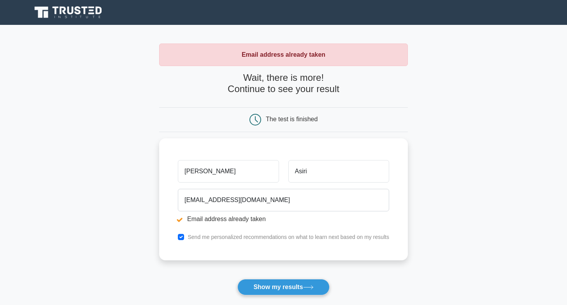
click at [300, 305] on link "Already have an account? Login" at bounding box center [283, 309] width 78 height 6
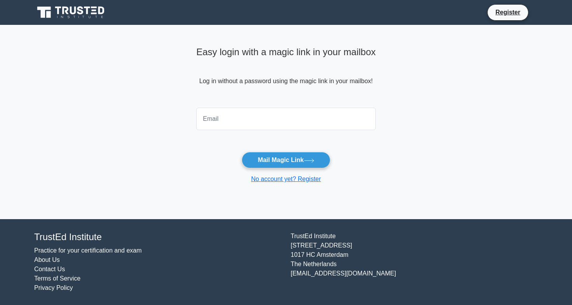
click at [239, 115] on input "email" at bounding box center [286, 119] width 180 height 23
type input "allawiiii2@gmail.com"
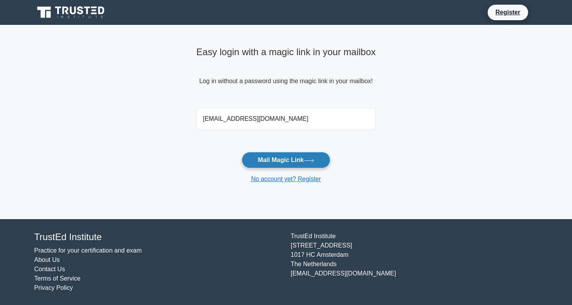
click at [276, 156] on button "Mail Magic Link" at bounding box center [286, 160] width 88 height 16
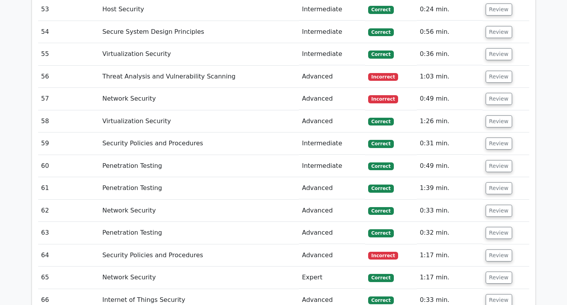
scroll to position [2461, 0]
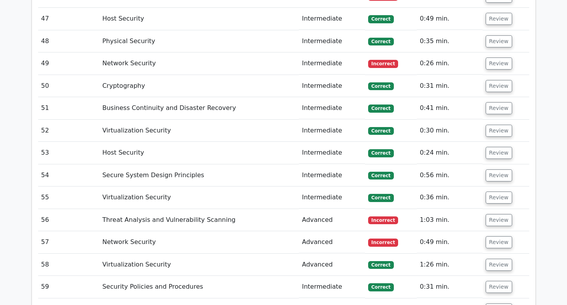
scroll to position [2317, 0]
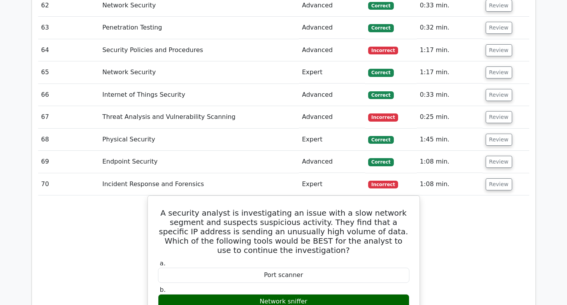
scroll to position [2667, 0]
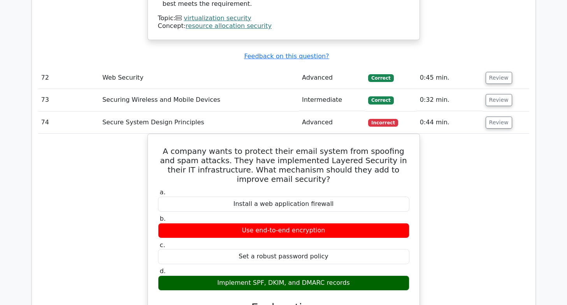
scroll to position [3577, 0]
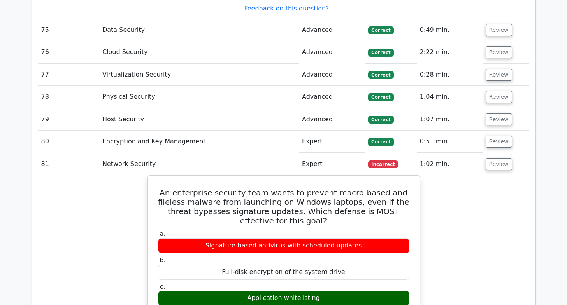
scroll to position [4021, 0]
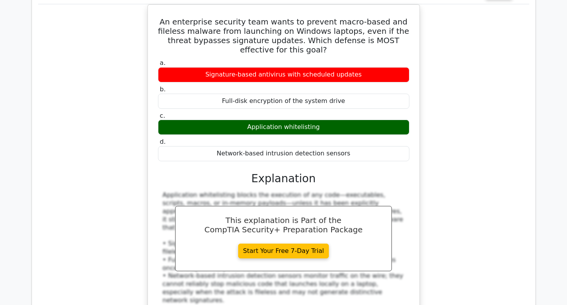
scroll to position [4238, 0]
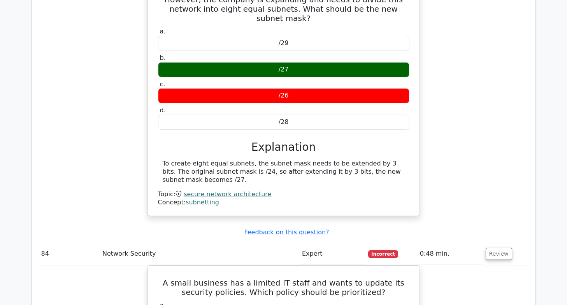
scroll to position [4601, 0]
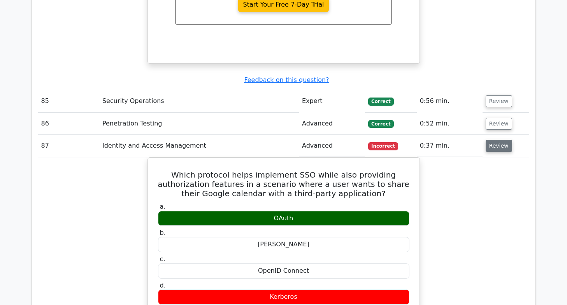
scroll to position [5154, 0]
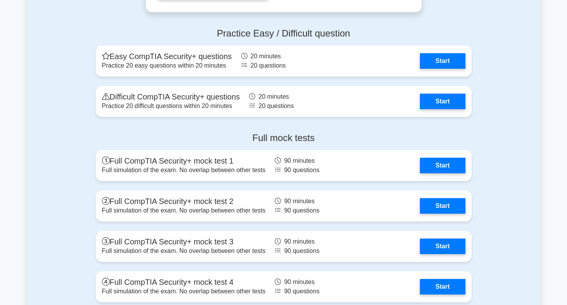
scroll to position [2100, 0]
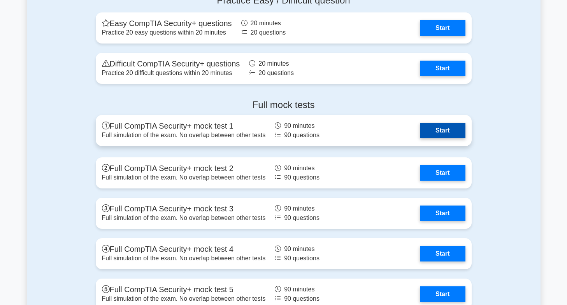
click at [435, 133] on link "Start" at bounding box center [442, 131] width 45 height 16
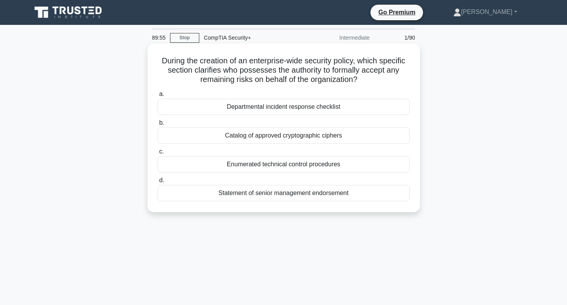
drag, startPoint x: 156, startPoint y: 58, endPoint x: 350, endPoint y: 150, distance: 215.3
click at [353, 199] on div "During the creation of an enterprise-wide security policy, which specific secti…" at bounding box center [283, 128] width 266 height 163
copy div "During the creation of an enterprise-wide security policy, which specific secti…"
click at [286, 193] on div "Statement of senior management endorsement" at bounding box center [283, 193] width 252 height 16
click at [157, 183] on input "d. Statement of senior management endorsement" at bounding box center [157, 180] width 0 height 5
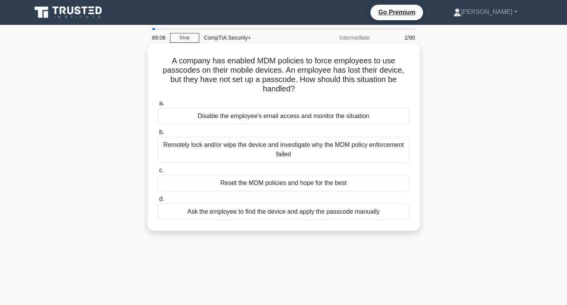
drag, startPoint x: 166, startPoint y: 59, endPoint x: 364, endPoint y: 214, distance: 251.1
click at [384, 253] on div "89:06 Stop CompTIA Security+ Intermediate 2/90 A company has enabled MDM polici…" at bounding box center [283, 222] width 513 height 389
copy div "A company has enabled MDM policies to force employees to use passcodes on their…"
click at [286, 144] on div "Remotely lock and/or wipe the device and investigate why the MDM policy enforce…" at bounding box center [283, 150] width 252 height 26
click at [157, 135] on input "b. Remotely lock and/or wipe the device and investigate why the MDM policy enfo…" at bounding box center [157, 132] width 0 height 5
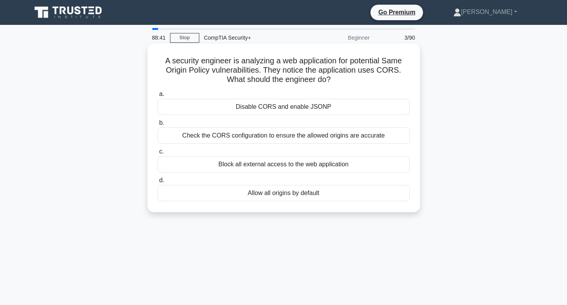
drag, startPoint x: 159, startPoint y: 57, endPoint x: 350, endPoint y: 135, distance: 205.8
click at [373, 197] on div "A security engineer is analyzing a web application for potential Same Origin Po…" at bounding box center [283, 128] width 266 height 163
copy div "A security engineer is analyzing a web application for potential Same Origin Po…"
click at [262, 136] on div "Check the CORS configuration to ensure the allowed origins are accurate" at bounding box center [283, 136] width 252 height 16
click at [157, 126] on input "b. Check the CORS configuration to ensure the allowed origins are accurate" at bounding box center [157, 123] width 0 height 5
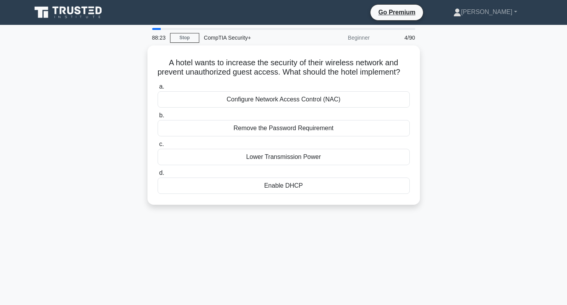
drag, startPoint x: 161, startPoint y: 54, endPoint x: 345, endPoint y: 218, distance: 246.7
click at [345, 214] on div "A hotel wants to increase the security of their wireless network and prevent un…" at bounding box center [283, 129] width 513 height 169
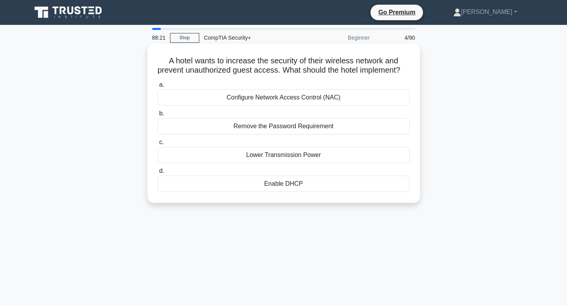
copy div "A hotel wants to increase the security of their wireless network and prevent un…"
click at [246, 103] on div "Configure Network Access Control (NAC)" at bounding box center [283, 97] width 252 height 16
click at [157, 87] on input "a. Configure Network Access Control (NAC)" at bounding box center [157, 84] width 0 height 5
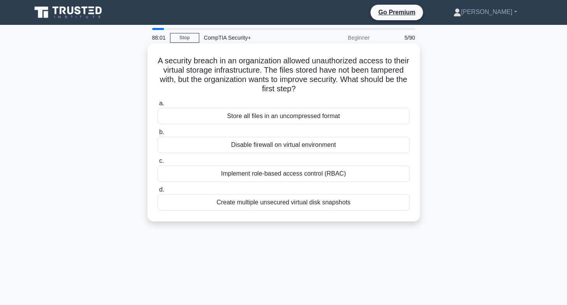
drag, startPoint x: 161, startPoint y: 58, endPoint x: 355, endPoint y: 176, distance: 227.2
click at [363, 206] on div "A security breach in an organization allowed unauthorized access to their virtu…" at bounding box center [283, 133] width 266 height 172
copy div "A security breach in an organization allowed unauthorized access to their virtu…"
click at [257, 171] on div "Implement role-based access control (RBAC)" at bounding box center [283, 174] width 252 height 16
click at [157, 164] on input "c. Implement role-based access control (RBAC)" at bounding box center [157, 161] width 0 height 5
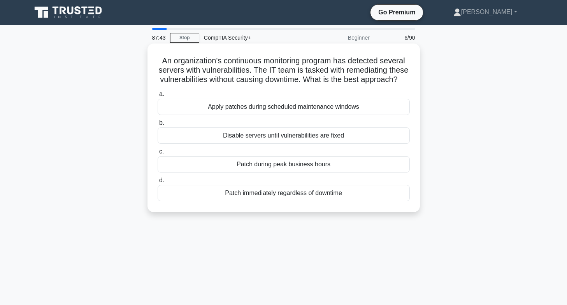
drag, startPoint x: 155, startPoint y: 59, endPoint x: 355, endPoint y: 221, distance: 257.4
click at [354, 212] on div "An organization's continuous monitoring program has detected several servers wi…" at bounding box center [283, 128] width 272 height 169
copy div "An organization's continuous monitoring program has detected several servers wi…"
click at [273, 115] on div "Apply patches during scheduled maintenance windows" at bounding box center [283, 107] width 252 height 16
click at [157, 97] on input "a. Apply patches during scheduled maintenance windows" at bounding box center [157, 94] width 0 height 5
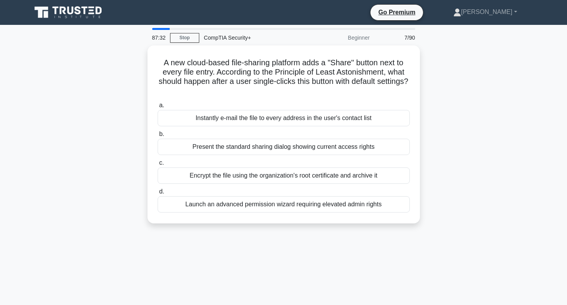
drag, startPoint x: 156, startPoint y: 56, endPoint x: 438, endPoint y: 215, distance: 324.6
click at [438, 215] on div "A new cloud-based file-sharing platform adds a "Share" button next to every fil…" at bounding box center [283, 138] width 513 height 187
copy div "A new cloud-based file-sharing platform adds a "Share" button next to every fil…"
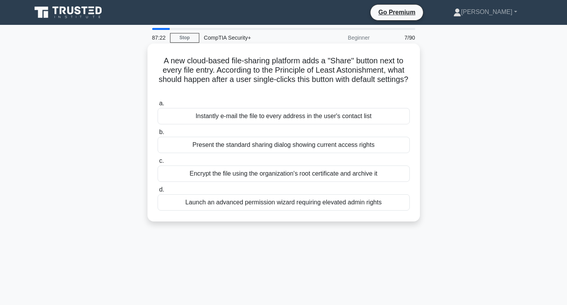
click at [257, 144] on div "Present the standard sharing dialog showing current access rights" at bounding box center [283, 145] width 252 height 16
click at [157, 135] on input "b. Present the standard sharing dialog showing current access rights" at bounding box center [157, 132] width 0 height 5
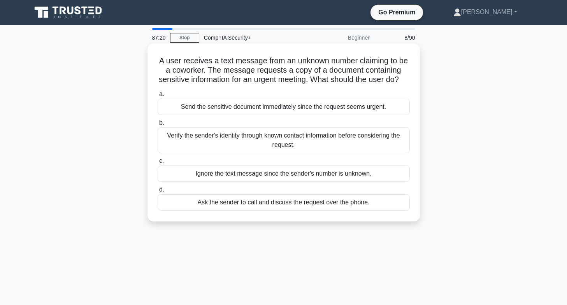
drag, startPoint x: 162, startPoint y: 59, endPoint x: 383, endPoint y: 230, distance: 279.9
click at [381, 233] on div "A user receives a text message from an unknown number claiming to be a coworker…" at bounding box center [283, 138] width 513 height 187
copy div "A user receives a text message from an unknown number claiming to be a coworker…"
click at [239, 144] on div "Verify the sender's identity through known contact information before consideri…" at bounding box center [283, 141] width 252 height 26
click at [157, 126] on input "b. Verify the sender's identity through known contact information before consid…" at bounding box center [157, 123] width 0 height 5
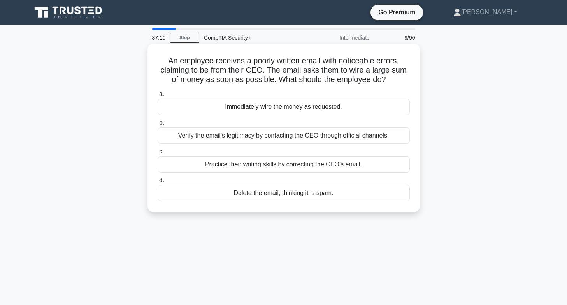
click at [169, 61] on h5 "An employee receives a poorly written email with noticeable errors, claiming to…" at bounding box center [284, 70] width 254 height 29
drag, startPoint x: 161, startPoint y: 59, endPoint x: 375, endPoint y: 201, distance: 256.9
click at [375, 201] on div "An employee receives a poorly written email with noticeable errors, claiming to…" at bounding box center [283, 128] width 266 height 163
copy div "An employee receives a poorly written email with noticeable errors, claiming to…"
click at [267, 137] on div "Verify the email's legitimacy by contacting the CEO through official channels." at bounding box center [283, 136] width 252 height 16
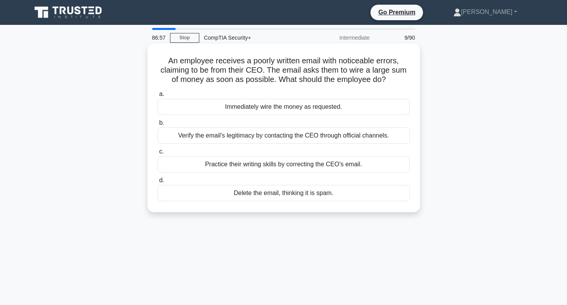
click at [157, 126] on input "b. Verify the email's legitimacy by contacting the CEO through official channel…" at bounding box center [157, 123] width 0 height 5
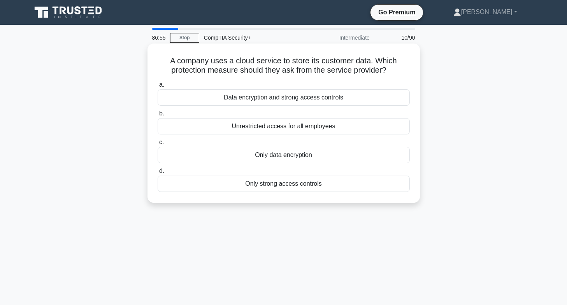
drag, startPoint x: 164, startPoint y: 60, endPoint x: 364, endPoint y: 195, distance: 241.5
click at [362, 197] on div "A company uses a cloud service to store its customer data. Which protection mea…" at bounding box center [283, 123] width 266 height 153
copy div "A company uses a cloud service to store its customer data. Which protection mea…"
click at [254, 98] on div "Data encryption and strong access controls" at bounding box center [283, 97] width 252 height 16
click at [157, 87] on input "a. Data encryption and strong access controls" at bounding box center [157, 84] width 0 height 5
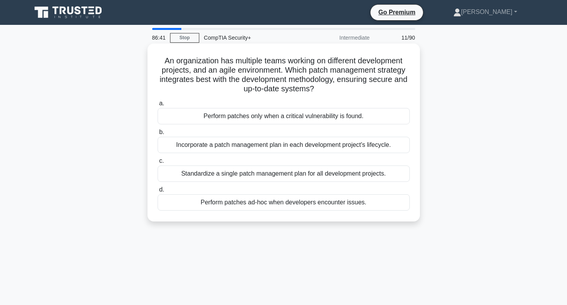
drag, startPoint x: 177, startPoint y: 86, endPoint x: 360, endPoint y: 199, distance: 215.2
click at [360, 199] on div "An organization has multiple teams working on different development projects, a…" at bounding box center [283, 133] width 266 height 172
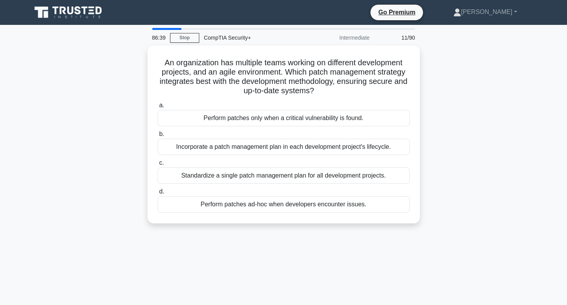
click at [483, 290] on div "86:39 Stop CompTIA Security+ Intermediate 11/90 An organization has multiple te…" at bounding box center [283, 222] width 513 height 389
drag, startPoint x: 152, startPoint y: 52, endPoint x: 420, endPoint y: 238, distance: 326.9
click at [420, 240] on div "86:37 Stop CompTIA Security+ Intermediate 11/90 An organization has multiple te…" at bounding box center [283, 222] width 513 height 389
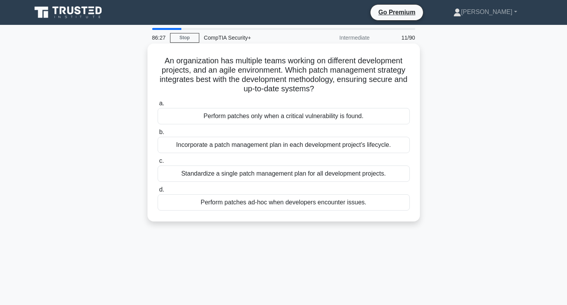
click at [215, 144] on div "Incorporate a patch management plan in each development project's lifecycle." at bounding box center [283, 145] width 252 height 16
click at [157, 135] on input "b. Incorporate a patch management plan in each development project's lifecycle." at bounding box center [157, 132] width 0 height 5
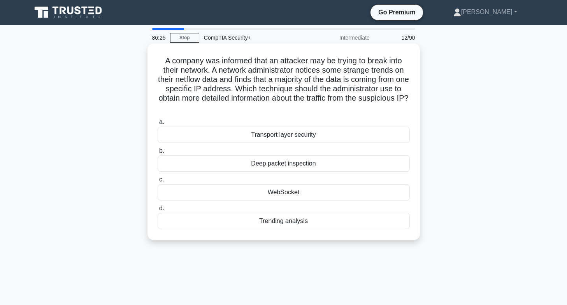
drag, startPoint x: 158, startPoint y: 60, endPoint x: 334, endPoint y: 221, distance: 238.6
click at [330, 240] on div "A company was informed that an attacker may be trying to break into their netwo…" at bounding box center [283, 142] width 272 height 197
click at [287, 162] on div "Deep packet inspection" at bounding box center [283, 164] width 252 height 16
click at [157, 154] on input "b. Deep packet inspection" at bounding box center [157, 151] width 0 height 5
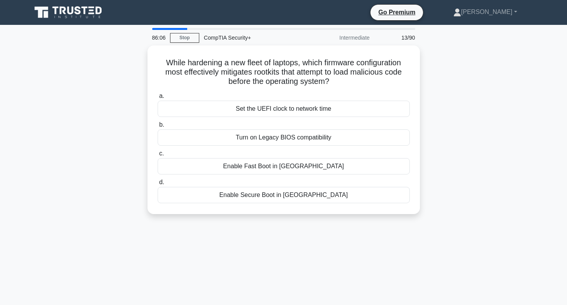
drag, startPoint x: 159, startPoint y: 55, endPoint x: 420, endPoint y: 210, distance: 303.7
click at [420, 211] on div "While hardening a new fleet of laptops, which firmware configuration most effec…" at bounding box center [283, 134] width 513 height 178
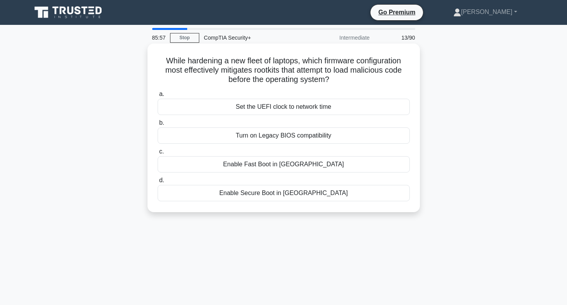
click at [299, 190] on div "Enable Secure Boot in UEFI" at bounding box center [283, 193] width 252 height 16
click at [157, 183] on input "d. Enable Secure Boot in UEFI" at bounding box center [157, 180] width 0 height 5
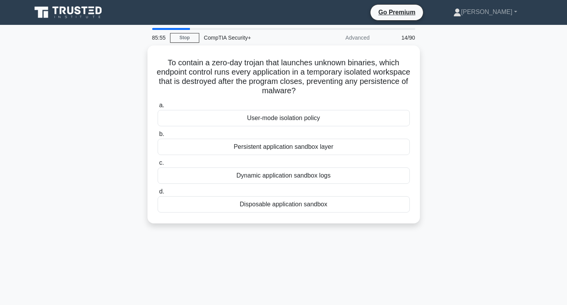
drag, startPoint x: 162, startPoint y: 59, endPoint x: 367, endPoint y: 236, distance: 271.3
click at [367, 236] on div "85:55 Stop CompTIA Security+ Advanced 14/90 To contain a zero-day trojan that l…" at bounding box center [283, 222] width 513 height 389
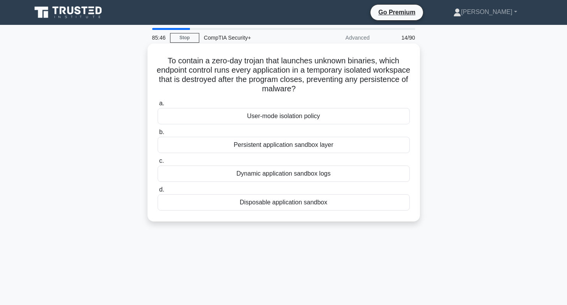
click at [267, 201] on div "Disposable application sandbox" at bounding box center [283, 202] width 252 height 16
click at [157, 192] on input "d. Disposable application sandbox" at bounding box center [157, 189] width 0 height 5
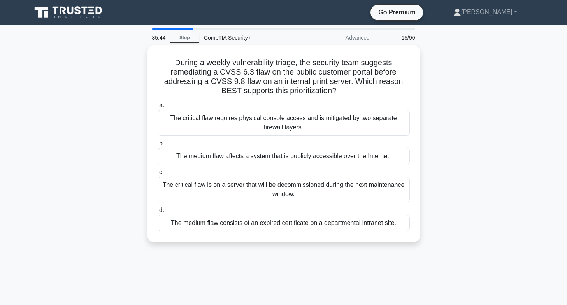
drag, startPoint x: 171, startPoint y: 56, endPoint x: 411, endPoint y: 241, distance: 303.3
click at [411, 241] on div "During a weekly vulnerability triage, the security team suggests remediating a …" at bounding box center [283, 148] width 513 height 206
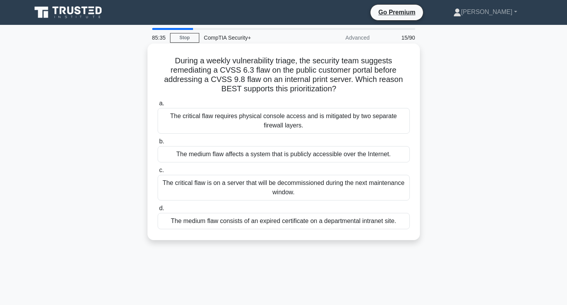
click at [276, 154] on div "The medium flaw affects a system that is publicly accessible over the Internet." at bounding box center [283, 154] width 252 height 16
click at [157, 144] on input "b. The medium flaw affects a system that is publicly accessible over the Intern…" at bounding box center [157, 141] width 0 height 5
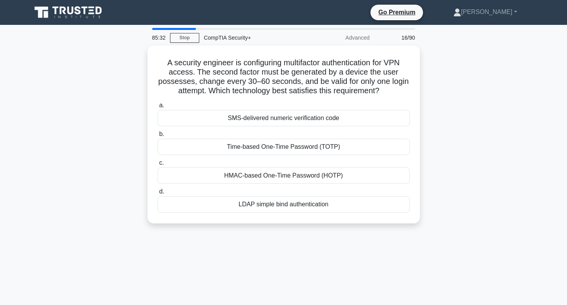
drag, startPoint x: 160, startPoint y: 53, endPoint x: 391, endPoint y: 226, distance: 288.4
click at [391, 226] on div "A security engineer is configuring multifactor authentication for VPN access. T…" at bounding box center [283, 138] width 513 height 187
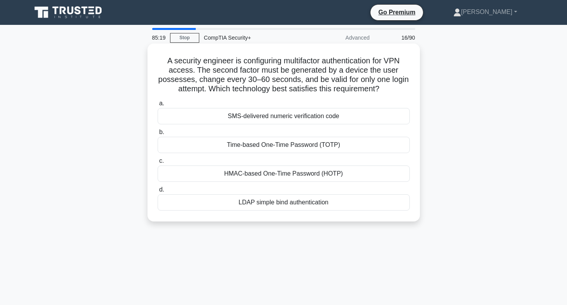
click at [303, 147] on div "Time-based One-Time Password (TOTP)" at bounding box center [283, 145] width 252 height 16
click at [157, 135] on input "b. Time-based One-Time Password (TOTP)" at bounding box center [157, 132] width 0 height 5
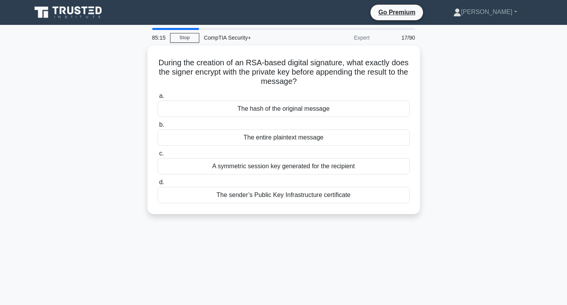
drag, startPoint x: 163, startPoint y: 49, endPoint x: 465, endPoint y: 208, distance: 341.1
click at [464, 210] on div "During the creation of an RSA-based digital signature, what exactly does the si…" at bounding box center [283, 134] width 513 height 178
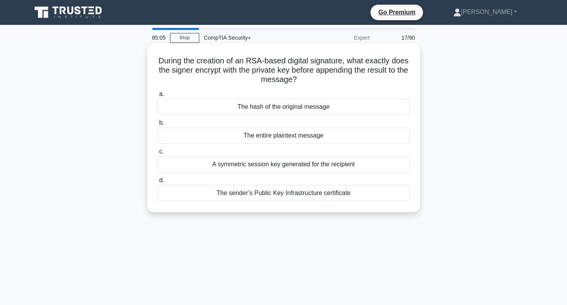
click at [273, 108] on div "The hash of the original message" at bounding box center [283, 107] width 252 height 16
click at [157, 97] on input "a. The hash of the original message" at bounding box center [157, 94] width 0 height 5
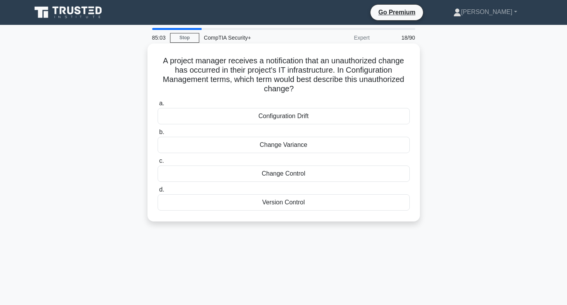
drag, startPoint x: 157, startPoint y: 59, endPoint x: 364, endPoint y: 218, distance: 260.6
click at [363, 219] on div "A project manager receives a notification that an unauthorized change has occur…" at bounding box center [283, 133] width 266 height 172
click at [364, 218] on div "A project manager receives a notification that an unauthorized change has occur…" at bounding box center [283, 133] width 266 height 172
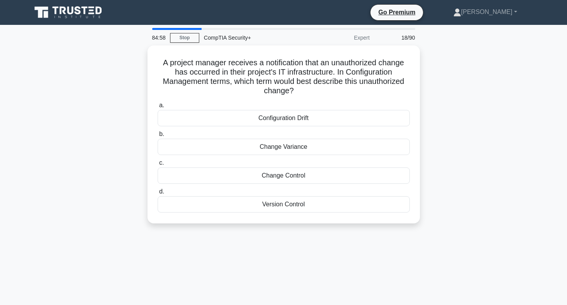
drag, startPoint x: 153, startPoint y: 56, endPoint x: 345, endPoint y: 247, distance: 270.6
click at [345, 247] on div "84:58 Stop CompTIA Security+ Expert 18/90 A project manager receives a notifica…" at bounding box center [283, 222] width 513 height 389
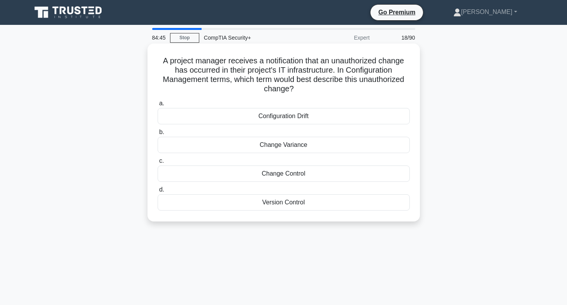
click at [271, 116] on div "Configuration Drift" at bounding box center [283, 116] width 252 height 16
click at [157, 106] on input "a. Configuration Drift" at bounding box center [157, 103] width 0 height 5
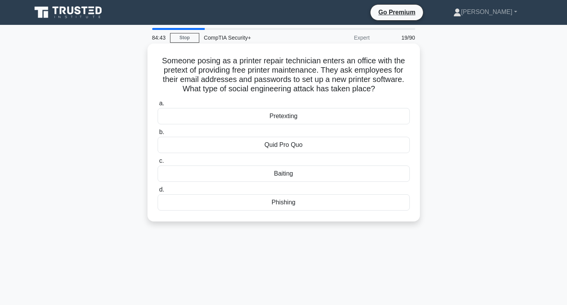
drag, startPoint x: 158, startPoint y: 58, endPoint x: 354, endPoint y: 221, distance: 254.9
click at [354, 221] on div "Someone posing as a printer repair technician enters an office with the pretext…" at bounding box center [283, 133] width 272 height 178
click at [296, 144] on div "Quid Pro Quo" at bounding box center [283, 145] width 252 height 16
click at [157, 135] on input "b. Quid Pro Quo" at bounding box center [157, 132] width 0 height 5
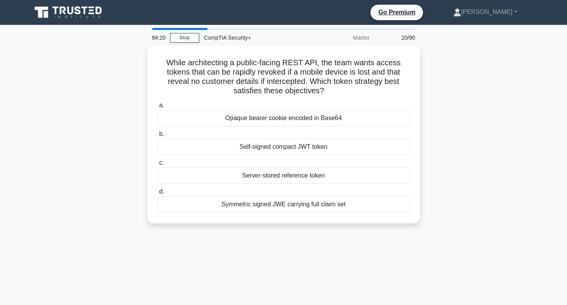
drag, startPoint x: 167, startPoint y: 58, endPoint x: 378, endPoint y: 230, distance: 272.4
click at [373, 231] on div "While architecting a public-facing REST API, the team wants access tokens that …" at bounding box center [283, 138] width 513 height 187
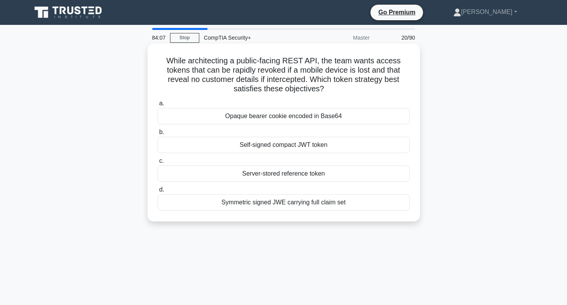
click at [280, 176] on div "Server-stored reference token" at bounding box center [283, 174] width 252 height 16
click at [157, 164] on input "c. Server-stored reference token" at bounding box center [157, 161] width 0 height 5
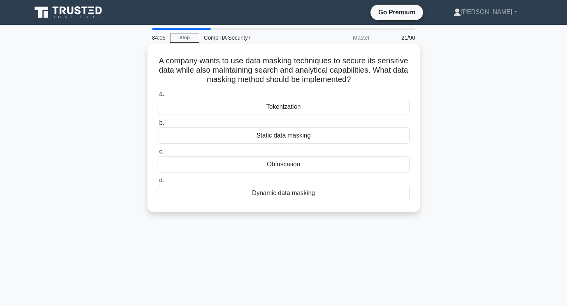
drag, startPoint x: 194, startPoint y: 104, endPoint x: 335, endPoint y: 199, distance: 170.2
click at [335, 199] on div "A company wants to use data masking techniques to secure its sensitive data whi…" at bounding box center [283, 128] width 266 height 163
click at [285, 105] on div "Tokenization" at bounding box center [283, 107] width 252 height 16
click at [157, 97] on input "a. Tokenization" at bounding box center [157, 94] width 0 height 5
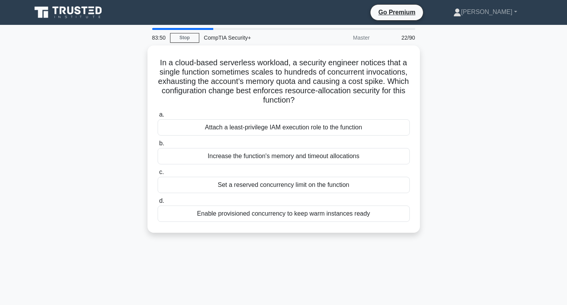
drag, startPoint x: 157, startPoint y: 61, endPoint x: 436, endPoint y: 229, distance: 326.0
click at [436, 229] on div "In a cloud-based serverless workload, a security engineer notices that a single…" at bounding box center [283, 143] width 513 height 197
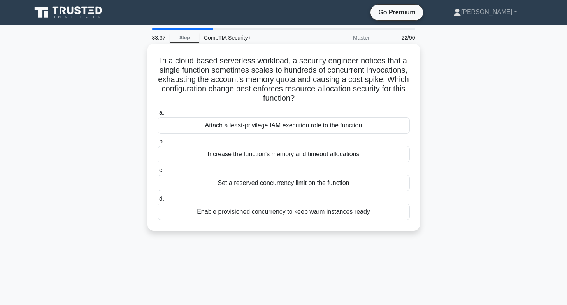
click at [289, 185] on div "Set a reserved concurrency limit on the function" at bounding box center [283, 183] width 252 height 16
click at [157, 173] on input "c. Set a reserved concurrency limit on the function" at bounding box center [157, 170] width 0 height 5
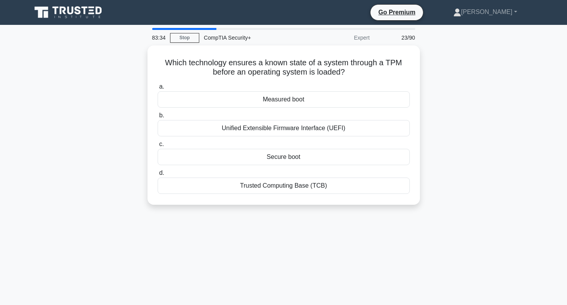
drag, startPoint x: 159, startPoint y: 57, endPoint x: 350, endPoint y: 209, distance: 243.5
click at [348, 211] on div "Which technology ensures a known state of a system through a TPM before an oper…" at bounding box center [283, 129] width 513 height 169
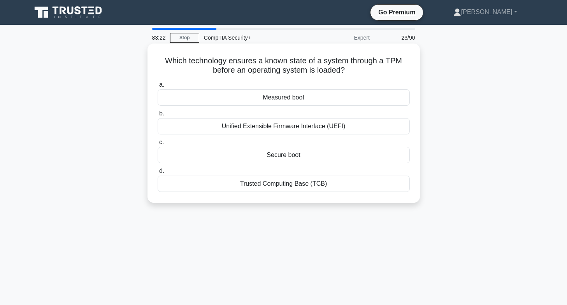
click at [290, 98] on div "Measured boot" at bounding box center [283, 97] width 252 height 16
click at [157, 87] on input "a. Measured boot" at bounding box center [157, 84] width 0 height 5
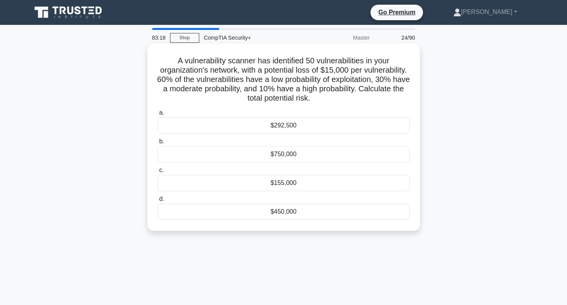
drag, startPoint x: 170, startPoint y: 56, endPoint x: 313, endPoint y: 214, distance: 212.8
click at [313, 214] on div "A vulnerability scanner has identified 50 vulnerabilities in your organization'…" at bounding box center [283, 137] width 266 height 181
click at [284, 126] on div "$292,500" at bounding box center [283, 125] width 252 height 16
click at [157, 115] on input "a. $292,500" at bounding box center [157, 112] width 0 height 5
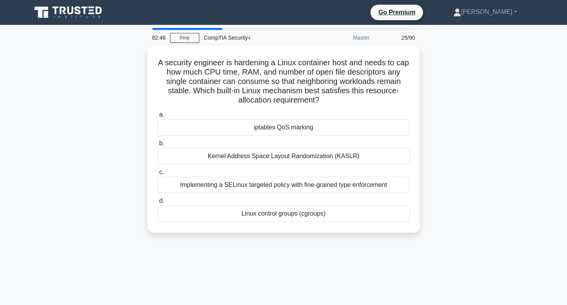
drag, startPoint x: 161, startPoint y: 54, endPoint x: 392, endPoint y: 245, distance: 300.0
click at [392, 245] on div "82:46 Stop CompTIA Security+ Master 25/90 A security engineer is hardening a Li…" at bounding box center [283, 222] width 513 height 389
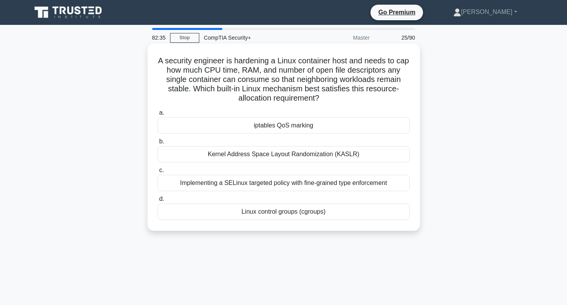
click at [282, 213] on div "Linux control groups (cgroups)" at bounding box center [283, 212] width 252 height 16
click at [157, 202] on input "d. Linux control groups (cgroups)" at bounding box center [157, 199] width 0 height 5
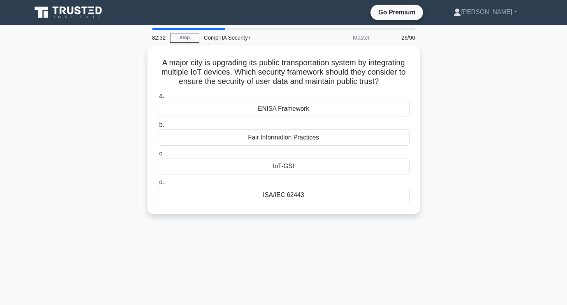
drag, startPoint x: 171, startPoint y: 59, endPoint x: 348, endPoint y: 231, distance: 246.9
click at [348, 224] on div "A major city is upgrading its public transportation system by integrating multi…" at bounding box center [283, 134] width 513 height 178
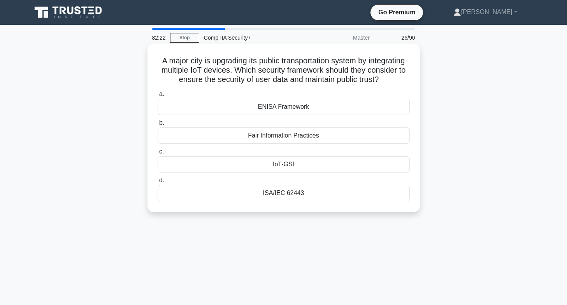
click at [288, 201] on div "ISA/IEC 62443" at bounding box center [283, 193] width 252 height 16
click at [157, 183] on input "d. ISA/IEC 62443" at bounding box center [157, 180] width 0 height 5
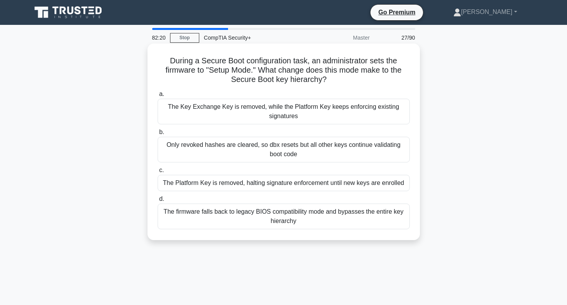
drag, startPoint x: 163, startPoint y: 57, endPoint x: 389, endPoint y: 236, distance: 287.9
click at [389, 236] on div "During a Secure Boot configuration task, an administrator sets the firmware to …" at bounding box center [283, 142] width 266 height 191
click at [225, 185] on div "The Platform Key is removed, halting signature enforcement until new keys are e…" at bounding box center [283, 183] width 252 height 16
click at [157, 173] on input "c. The Platform Key is removed, halting signature enforcement until new keys ar…" at bounding box center [157, 170] width 0 height 5
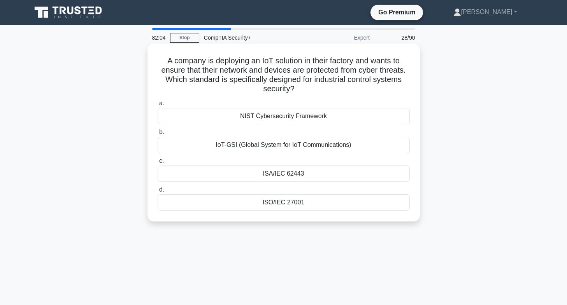
click at [219, 72] on h5 "A company is deploying an IoT solution in their factory and wants to ensure tha…" at bounding box center [284, 75] width 254 height 38
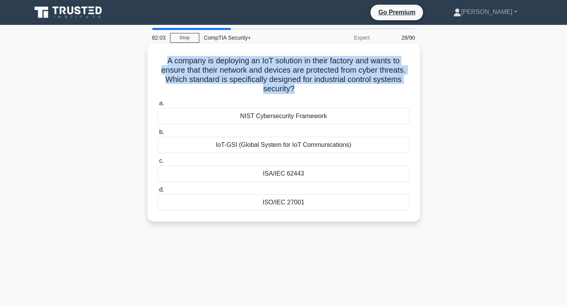
click at [219, 72] on h5 "A company is deploying an IoT solution in their factory and wants to ensure tha…" at bounding box center [284, 75] width 254 height 38
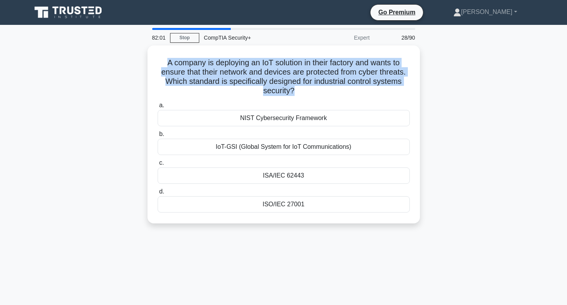
drag, startPoint x: 110, startPoint y: 54, endPoint x: 145, endPoint y: 59, distance: 34.7
click at [111, 54] on div "A company is deploying an IoT solution in their factory and wants to ensure tha…" at bounding box center [283, 138] width 513 height 187
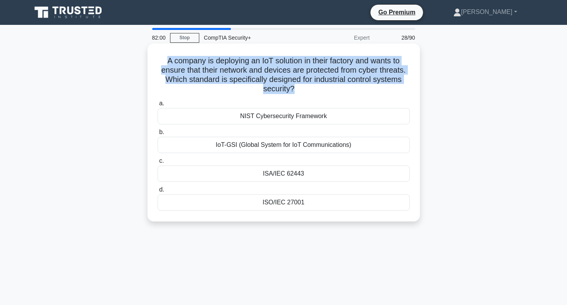
click at [167, 59] on h5 "A company is deploying an IoT solution in their factory and wants to ensure tha…" at bounding box center [284, 75] width 254 height 38
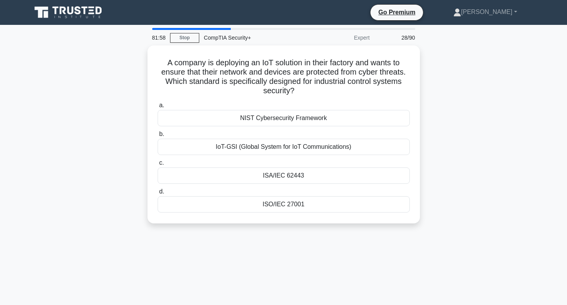
drag, startPoint x: 160, startPoint y: 54, endPoint x: 321, endPoint y: 241, distance: 247.3
click at [321, 241] on div "81:58 Stop CompTIA Security+ Expert 28/90 A company is deploying an IoT solutio…" at bounding box center [283, 222] width 513 height 389
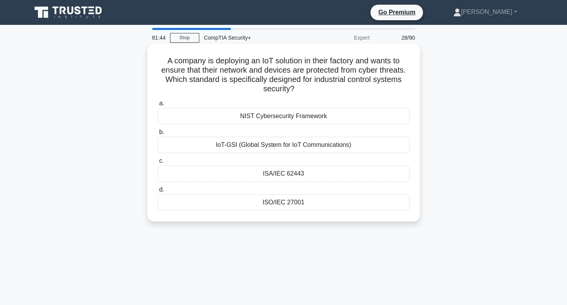
click at [283, 174] on div "ISA/IEC 62443" at bounding box center [283, 174] width 252 height 16
click at [157, 164] on input "c. ISA/IEC 62443" at bounding box center [157, 161] width 0 height 5
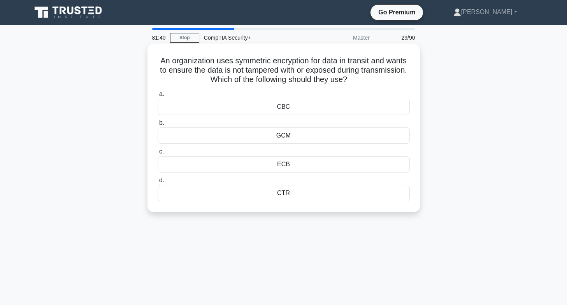
drag, startPoint x: 161, startPoint y: 56, endPoint x: 326, endPoint y: 195, distance: 216.1
click at [326, 195] on div "An organization uses symmetric encryption for data in transit and wants to ensu…" at bounding box center [283, 128] width 266 height 163
click at [287, 138] on div "GCM" at bounding box center [283, 136] width 252 height 16
click at [157, 126] on input "b. GCM" at bounding box center [157, 123] width 0 height 5
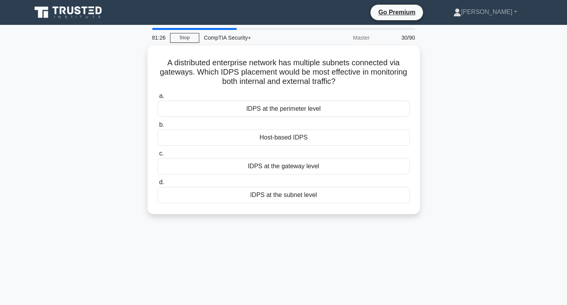
drag, startPoint x: 160, startPoint y: 54, endPoint x: 397, endPoint y: 220, distance: 289.0
click at [397, 220] on div "A distributed enterprise network has multiple subnets connected via gateways. W…" at bounding box center [283, 134] width 513 height 178
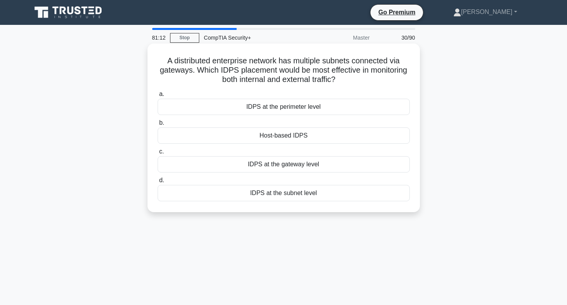
click at [262, 162] on div "IDPS at the gateway level" at bounding box center [283, 164] width 252 height 16
click at [157, 154] on input "c. IDPS at the gateway level" at bounding box center [157, 151] width 0 height 5
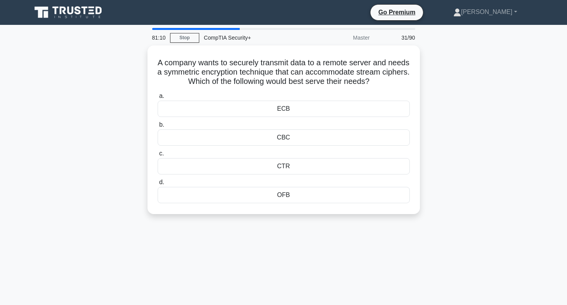
drag, startPoint x: 162, startPoint y: 59, endPoint x: 362, endPoint y: 216, distance: 254.5
click at [362, 216] on div "A company wants to securely transmit data to a remote server and needs a symmet…" at bounding box center [283, 134] width 513 height 178
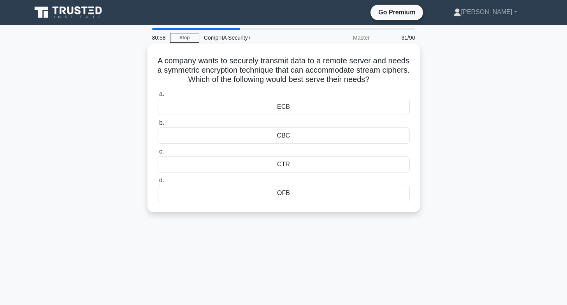
click at [290, 193] on div "OFB" at bounding box center [283, 193] width 252 height 16
click at [157, 183] on input "d. OFB" at bounding box center [157, 180] width 0 height 5
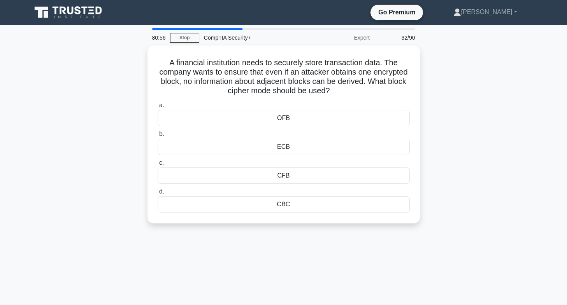
drag, startPoint x: 161, startPoint y: 54, endPoint x: 336, endPoint y: 226, distance: 245.0
click at [336, 226] on div "A financial institution needs to securely store transaction data. The company w…" at bounding box center [283, 138] width 513 height 187
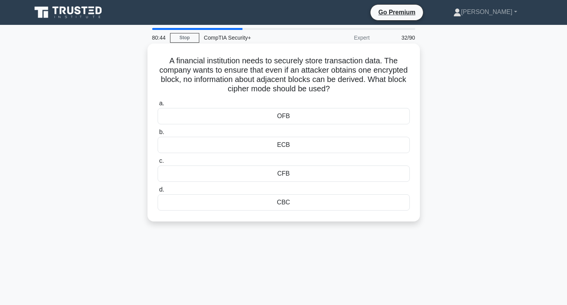
click at [291, 202] on div "CBC" at bounding box center [283, 202] width 252 height 16
click at [157, 192] on input "d. CBC" at bounding box center [157, 189] width 0 height 5
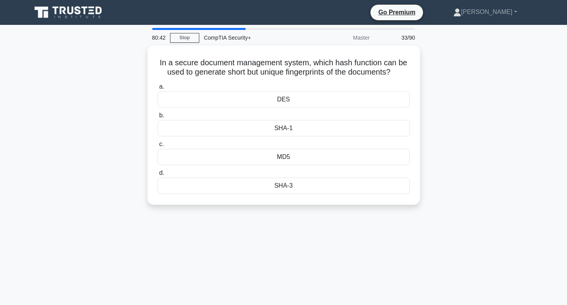
drag, startPoint x: 154, startPoint y: 58, endPoint x: 316, endPoint y: 209, distance: 220.9
click at [316, 209] on div "In a secure document management system, which hash function can be used to gene…" at bounding box center [283, 129] width 513 height 169
click at [280, 186] on div "SHA-3" at bounding box center [283, 184] width 252 height 16
click at [157, 174] on input "d. SHA-3" at bounding box center [157, 171] width 0 height 5
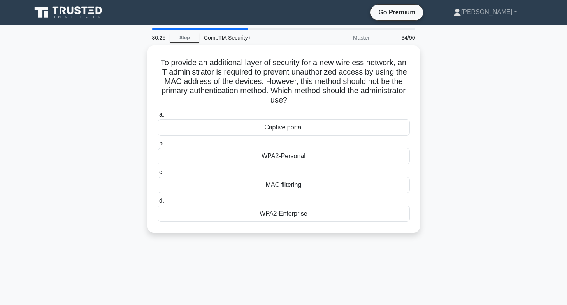
drag, startPoint x: 157, startPoint y: 56, endPoint x: 418, endPoint y: 233, distance: 315.8
click at [414, 233] on div "To provide an additional layer of security for a new wireless network, an IT ad…" at bounding box center [283, 143] width 513 height 197
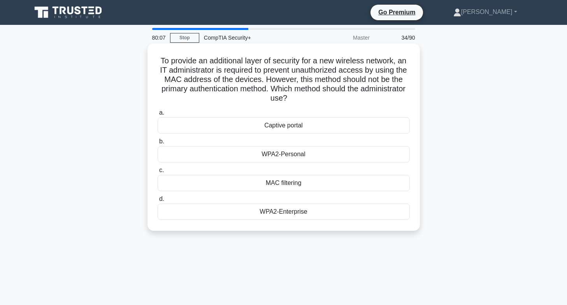
click at [285, 214] on div "WPA2-Enterprise" at bounding box center [283, 212] width 252 height 16
click at [157, 202] on input "d. WPA2-Enterprise" at bounding box center [157, 199] width 0 height 5
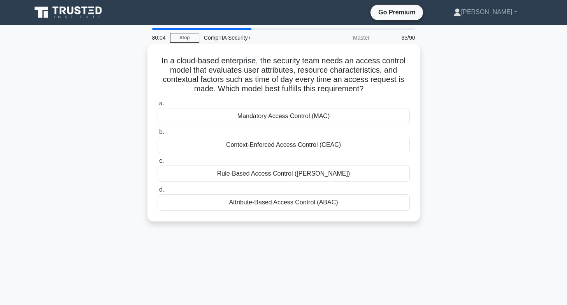
drag, startPoint x: 159, startPoint y: 56, endPoint x: 377, endPoint y: 224, distance: 274.9
click at [363, 226] on div "In a cloud-based enterprise, the security team needs an access control model th…" at bounding box center [283, 138] width 513 height 187
click at [294, 205] on div "Attribute-Based Access Control (ABAC)" at bounding box center [283, 202] width 252 height 16
click at [157, 192] on input "d. Attribute-Based Access Control (ABAC)" at bounding box center [157, 189] width 0 height 5
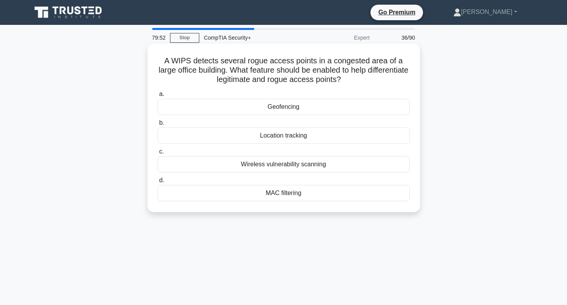
drag, startPoint x: 154, startPoint y: 54, endPoint x: 372, endPoint y: 209, distance: 267.4
click at [351, 209] on div "A WIPS detects several rogue access points in a congested area of a large offic…" at bounding box center [283, 128] width 266 height 163
click at [286, 135] on div "Location tracking" at bounding box center [283, 136] width 252 height 16
click at [157, 126] on input "b. Location tracking" at bounding box center [157, 123] width 0 height 5
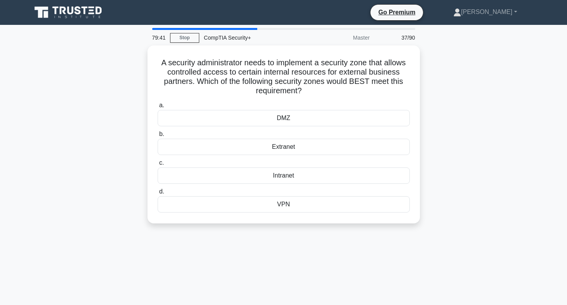
drag, startPoint x: 169, startPoint y: 71, endPoint x: 338, endPoint y: 244, distance: 241.7
click at [330, 240] on div "79:41 Stop CompTIA Security+ Master 37/90 A security administrator needs to imp…" at bounding box center [283, 222] width 513 height 389
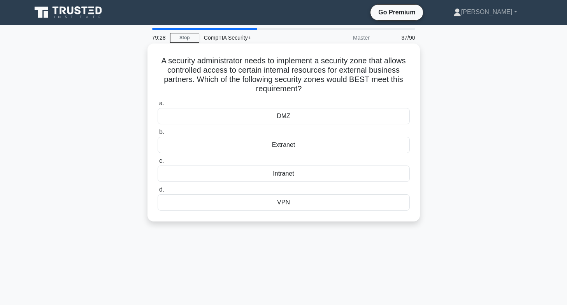
click at [287, 149] on div "Extranet" at bounding box center [283, 145] width 252 height 16
click at [157, 135] on input "b. Extranet" at bounding box center [157, 132] width 0 height 5
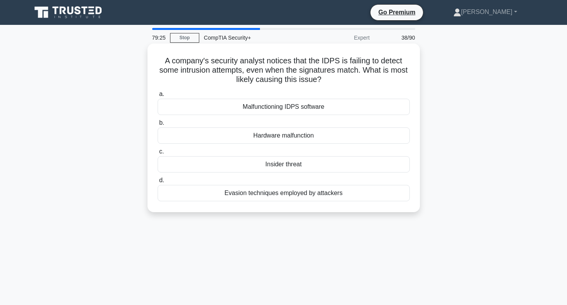
drag, startPoint x: 161, startPoint y: 56, endPoint x: 383, endPoint y: 212, distance: 271.6
click at [383, 212] on div "A company's security analyst notices that the IDPS is failing to detect some in…" at bounding box center [283, 128] width 272 height 169
click at [240, 196] on div "Evasion techniques employed by attackers" at bounding box center [283, 193] width 252 height 16
click at [157, 183] on input "d. Evasion techniques employed by attackers" at bounding box center [157, 180] width 0 height 5
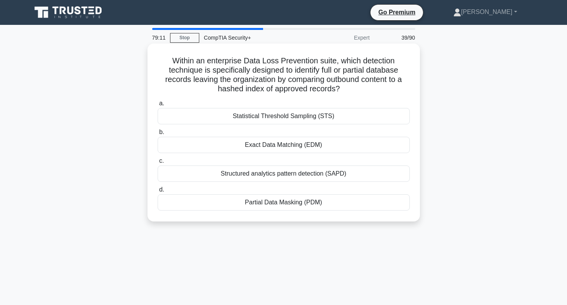
drag, startPoint x: 164, startPoint y: 54, endPoint x: 335, endPoint y: 217, distance: 236.0
click at [335, 217] on div "Within an enterprise Data Loss Prevention suite, which detection technique is s…" at bounding box center [283, 133] width 266 height 172
click at [289, 146] on div "Exact Data Matching (EDM)" at bounding box center [283, 145] width 252 height 16
click at [157, 135] on input "b. Exact Data Matching (EDM)" at bounding box center [157, 132] width 0 height 5
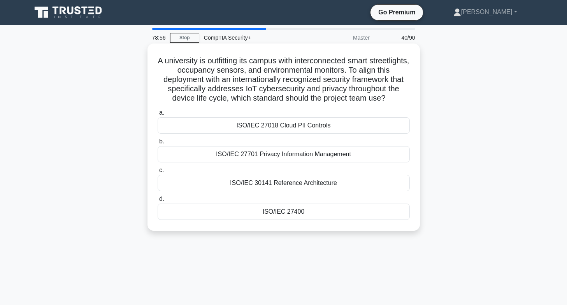
drag, startPoint x: 171, startPoint y: 61, endPoint x: 383, endPoint y: 213, distance: 261.0
click at [383, 213] on div "A university is outfitting its campus with interconnected smart streetlights, o…" at bounding box center [283, 137] width 266 height 181
click at [290, 213] on div "ISO/IEC 27400" at bounding box center [283, 212] width 252 height 16
click at [157, 202] on input "d. ISO/IEC 27400" at bounding box center [157, 199] width 0 height 5
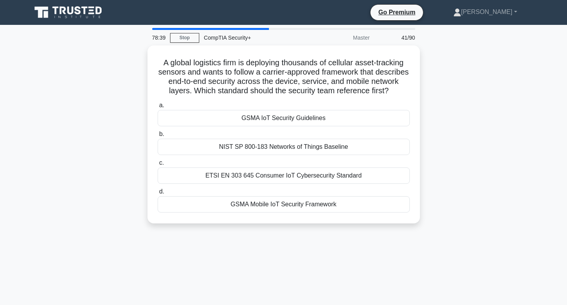
drag, startPoint x: 156, startPoint y: 57, endPoint x: 425, endPoint y: 224, distance: 316.9
click at [425, 226] on div "A global logistics firm is deploying thousands of cellular asset-tracking senso…" at bounding box center [283, 138] width 513 height 187
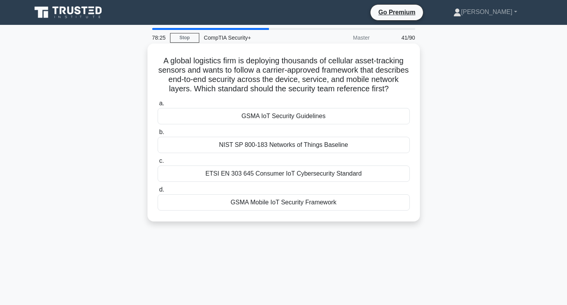
click at [296, 124] on div "GSMA IoT Security Guidelines" at bounding box center [283, 116] width 252 height 16
click at [157, 106] on input "a. GSMA IoT Security Guidelines" at bounding box center [157, 103] width 0 height 5
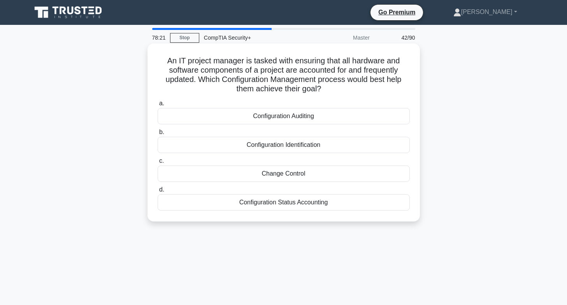
drag, startPoint x: 159, startPoint y: 58, endPoint x: 392, endPoint y: 217, distance: 281.6
click at [391, 219] on div "An IT project manager is tasked with ensuring that all hardware and software co…" at bounding box center [283, 133] width 266 height 172
click at [271, 145] on div "Configuration Identification" at bounding box center [283, 145] width 252 height 16
click at [157, 135] on input "b. Configuration Identification" at bounding box center [157, 132] width 0 height 5
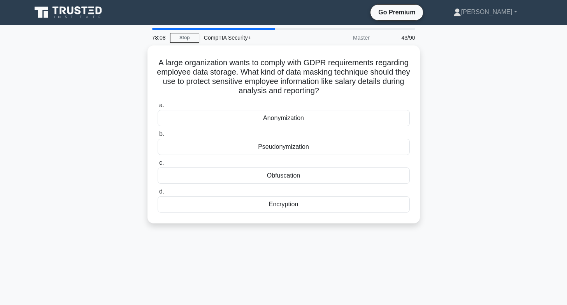
drag, startPoint x: 169, startPoint y: 59, endPoint x: 376, endPoint y: 248, distance: 279.9
click at [376, 248] on div "78:08 Stop CompTIA Security+ Master 43/90 A large organization wants to comply …" at bounding box center [283, 222] width 513 height 389
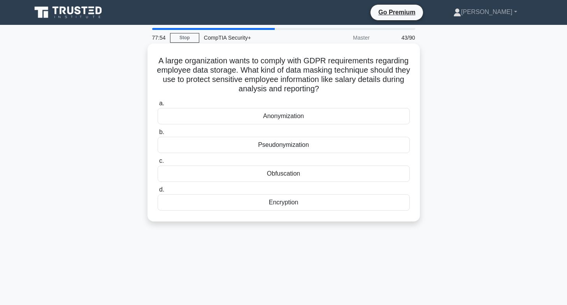
click at [279, 145] on div "Pseudonymization" at bounding box center [283, 145] width 252 height 16
click at [157, 135] on input "b. Pseudonymization" at bounding box center [157, 132] width 0 height 5
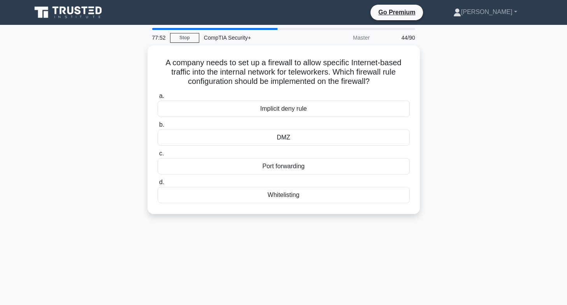
drag, startPoint x: 158, startPoint y: 56, endPoint x: 404, endPoint y: 236, distance: 304.6
click at [404, 233] on div "77:52 Stop CompTIA Security+ Master 44/90 A company needs to set up a firewall …" at bounding box center [283, 222] width 513 height 389
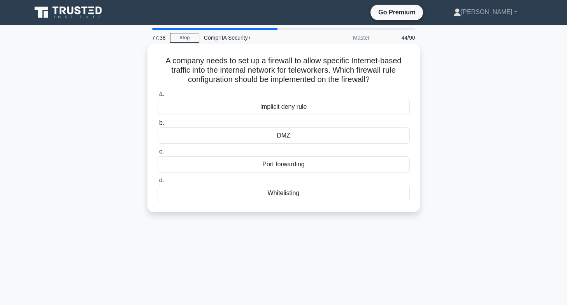
click at [289, 166] on div "Port forwarding" at bounding box center [283, 164] width 252 height 16
click at [157, 154] on input "c. Port forwarding" at bounding box center [157, 151] width 0 height 5
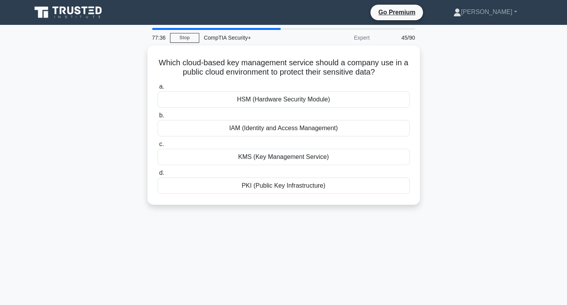
drag, startPoint x: 172, startPoint y: 69, endPoint x: 426, endPoint y: 213, distance: 292.4
click at [426, 213] on div "Which cloud-based key management service should a company use in a public cloud…" at bounding box center [283, 129] width 513 height 169
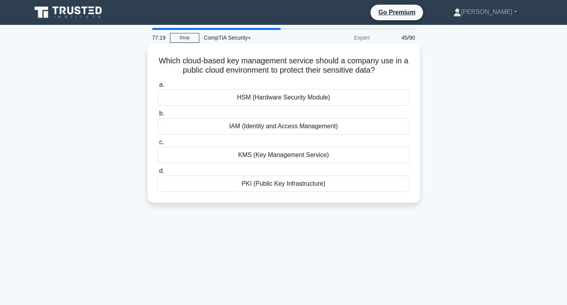
click at [269, 157] on div "KMS (Key Management Service)" at bounding box center [283, 155] width 252 height 16
click at [157, 145] on input "c. KMS (Key Management Service)" at bounding box center [157, 142] width 0 height 5
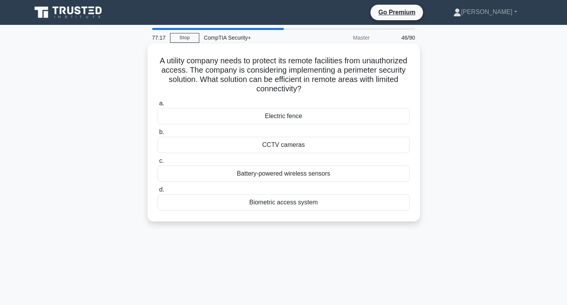
drag, startPoint x: 173, startPoint y: 57, endPoint x: 391, endPoint y: 203, distance: 262.5
click at [391, 203] on div "A utility company needs to protect its remote facilities from unauthorized acce…" at bounding box center [283, 133] width 266 height 172
click at [269, 170] on div "Battery-powered wireless sensors" at bounding box center [283, 174] width 252 height 16
click at [157, 164] on input "c. Battery-powered wireless sensors" at bounding box center [157, 161] width 0 height 5
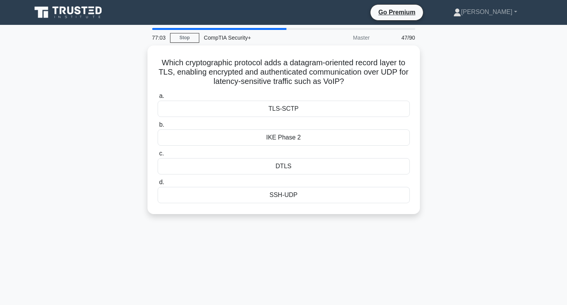
drag, startPoint x: 159, startPoint y: 56, endPoint x: 375, endPoint y: 221, distance: 271.7
click at [374, 221] on div "Which cryptographic protocol adds a datagram-oriented record layer to TLS, enab…" at bounding box center [283, 134] width 513 height 178
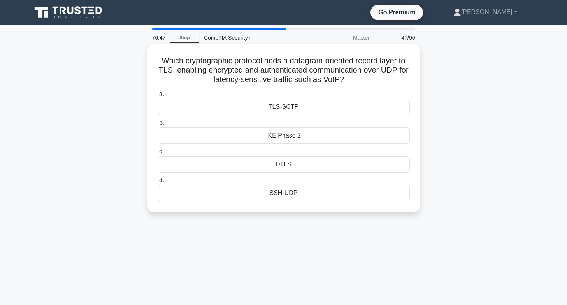
click at [276, 163] on div "DTLS" at bounding box center [283, 164] width 252 height 16
click at [157, 154] on input "c. DTLS" at bounding box center [157, 151] width 0 height 5
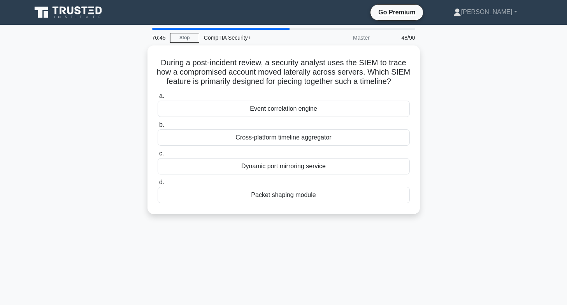
scroll to position [7, 0]
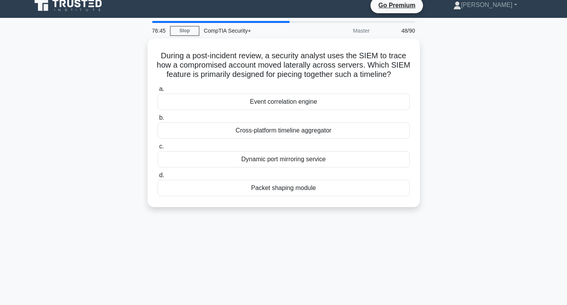
drag, startPoint x: 156, startPoint y: 57, endPoint x: 342, endPoint y: 285, distance: 293.8
click at [342, 285] on div "76:45 Stop CompTIA Security+ Master 48/90 During a post-incident review, a secu…" at bounding box center [283, 215] width 513 height 389
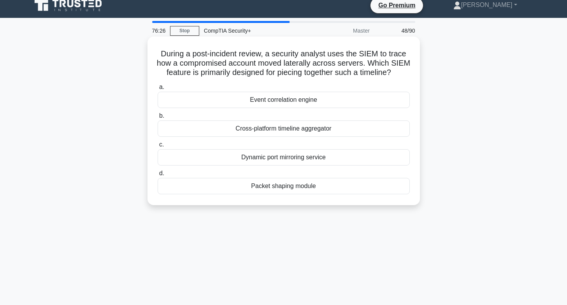
click at [281, 108] on div "Event correlation engine" at bounding box center [283, 100] width 252 height 16
click at [157, 90] on input "a. Event correlation engine" at bounding box center [157, 87] width 0 height 5
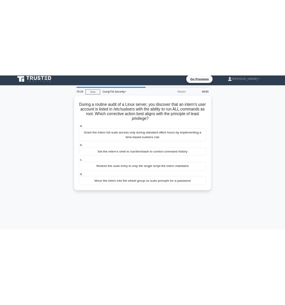
scroll to position [0, 0]
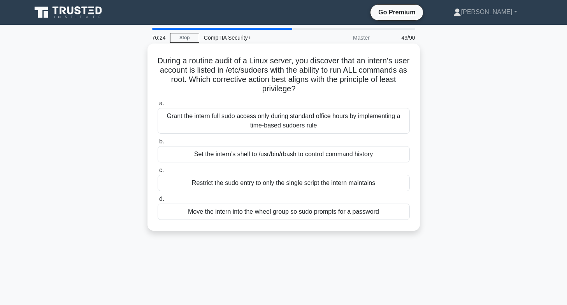
drag, startPoint x: 162, startPoint y: 60, endPoint x: 399, endPoint y: 222, distance: 287.1
click at [399, 222] on div "During a routine audit of a Linux server, you discover that an intern’s user ac…" at bounding box center [283, 137] width 266 height 181
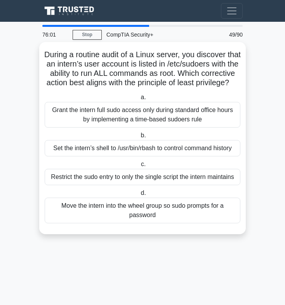
click at [70, 185] on div "Restrict the sudo entry to only the single script the intern maintains" at bounding box center [143, 177] width 196 height 16
click at [140, 167] on input "c. Restrict the sudo entry to only the single script the intern maintains" at bounding box center [140, 164] width 0 height 5
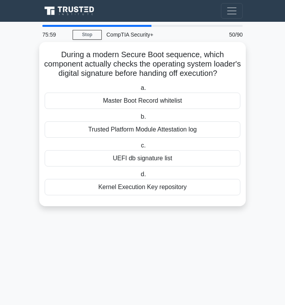
drag, startPoint x: 51, startPoint y: 51, endPoint x: 180, endPoint y: 161, distance: 169.1
click at [210, 232] on main "75:59 Stop CompTIA Security+ Master 50/90 During a modern Secure Boot sequence,…" at bounding box center [142, 163] width 285 height 283
click at [136, 166] on div "UEFI db signature list" at bounding box center [143, 158] width 196 height 16
click at [140, 148] on input "c. UEFI db signature list" at bounding box center [140, 145] width 0 height 5
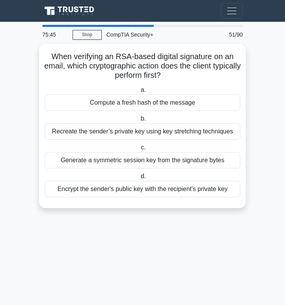
drag, startPoint x: 45, startPoint y: 48, endPoint x: 277, endPoint y: 260, distance: 314.1
click at [277, 260] on main "75:45 Stop CompTIA Security+ Master 51/90 When verifying an RSA-based digital s…" at bounding box center [142, 163] width 285 height 283
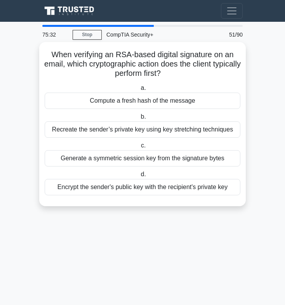
click at [140, 98] on div "Compute a fresh hash of the message" at bounding box center [143, 101] width 196 height 16
click at [139, 91] on input "a. Compute a fresh hash of the message" at bounding box center [139, 88] width 0 height 5
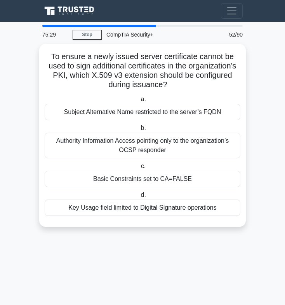
drag, startPoint x: 48, startPoint y: 52, endPoint x: 233, endPoint y: 227, distance: 253.9
click at [233, 227] on div "To ensure a newly issued server certificate cannot be used to sign additional c…" at bounding box center [142, 140] width 207 height 192
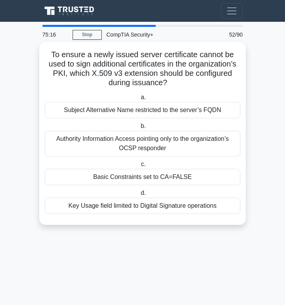
click at [130, 176] on div "Basic Constraints set to CA=FALSE" at bounding box center [143, 177] width 196 height 16
click at [140, 167] on input "c. Basic Constraints set to CA=FALSE" at bounding box center [140, 164] width 0 height 5
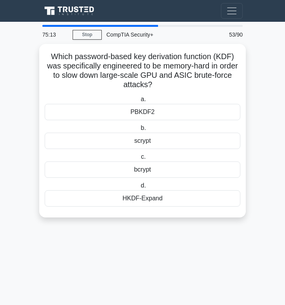
drag, startPoint x: 46, startPoint y: 53, endPoint x: 183, endPoint y: 219, distance: 215.5
click at [183, 219] on div "Which password-based key derivation function (KDF) was specifically engineered …" at bounding box center [142, 135] width 207 height 183
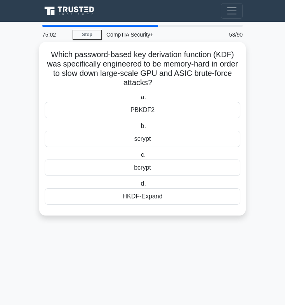
click at [139, 139] on div "scrypt" at bounding box center [143, 139] width 196 height 16
click at [139, 129] on input "b. scrypt" at bounding box center [139, 126] width 0 height 5
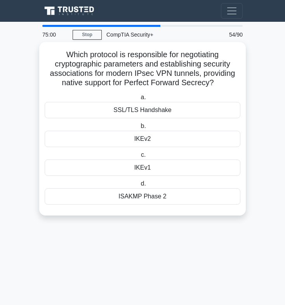
drag, startPoint x: 57, startPoint y: 45, endPoint x: 229, endPoint y: 203, distance: 233.1
click at [229, 203] on div "Which protocol is responsible for negotiating cryptographic parameters and esta…" at bounding box center [142, 128] width 201 height 167
click at [147, 140] on div "IKEv2" at bounding box center [143, 139] width 196 height 16
click at [139, 129] on input "b. IKEv2" at bounding box center [139, 126] width 0 height 5
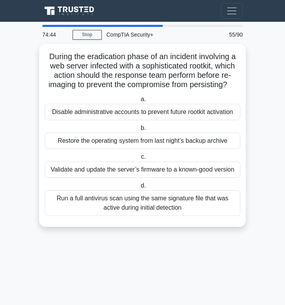
drag, startPoint x: 46, startPoint y: 51, endPoint x: 200, endPoint y: 240, distance: 243.5
click at [199, 236] on div "During the eradication phase of an incident involving a web server infected wit…" at bounding box center [142, 140] width 207 height 192
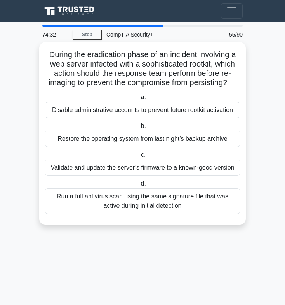
click at [79, 175] on div "Validate and update the server’s firmware to a known-good version" at bounding box center [143, 167] width 196 height 16
click at [140, 157] on input "c. Validate and update the server’s firmware to a known-good version" at bounding box center [140, 154] width 0 height 5
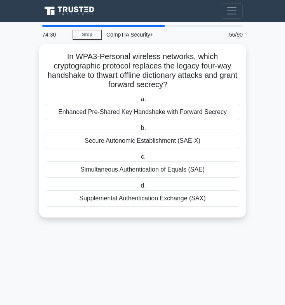
drag, startPoint x: 63, startPoint y: 49, endPoint x: 233, endPoint y: 264, distance: 274.3
click at [233, 264] on main "74:30 Stop CompTIA Security+ Master 56/90 In WPA3-Personal wireless networks, w…" at bounding box center [142, 163] width 285 height 283
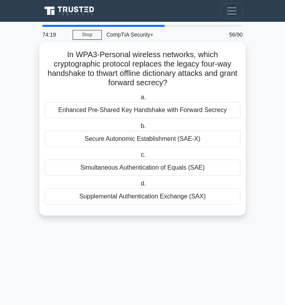
click at [136, 170] on div "Simultaneous Authentication of Equals (SAE)" at bounding box center [143, 167] width 196 height 16
click at [140, 157] on input "c. Simultaneous Authentication of Equals (SAE)" at bounding box center [140, 154] width 0 height 5
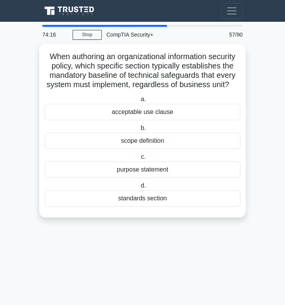
drag, startPoint x: 44, startPoint y: 51, endPoint x: 213, endPoint y: 226, distance: 243.1
click at [206, 224] on div "When authoring an organizational information security policy, which specific se…" at bounding box center [142, 135] width 207 height 183
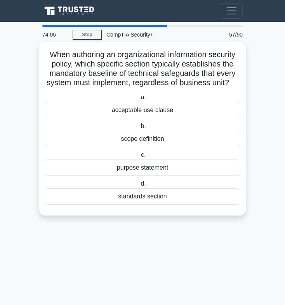
click at [137, 198] on div "standards section" at bounding box center [143, 196] width 196 height 16
click at [139, 186] on input "d. standards section" at bounding box center [139, 183] width 0 height 5
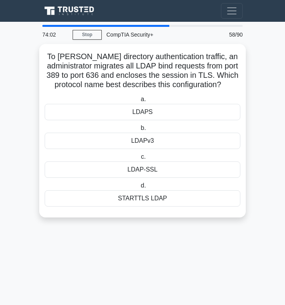
drag, startPoint x: 58, startPoint y: 51, endPoint x: 253, endPoint y: 244, distance: 274.1
click at [253, 244] on main "74:02 Stop CompTIA Security+ Master 58/90 To harden directory authentication tr…" at bounding box center [142, 163] width 285 height 283
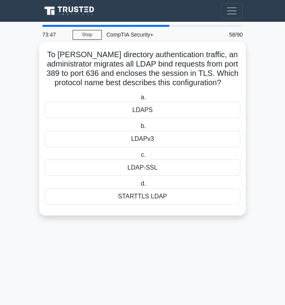
click at [138, 118] on div "LDAPS" at bounding box center [143, 110] width 196 height 16
click at [139, 100] on input "a. LDAPS" at bounding box center [139, 97] width 0 height 5
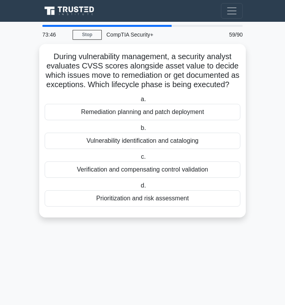
drag, startPoint x: 59, startPoint y: 70, endPoint x: 214, endPoint y: 261, distance: 246.3
click at [214, 264] on main "73:46 Stop CompTIA Security+ Master 59/90 During vulnerability management, a se…" at bounding box center [142, 163] width 285 height 283
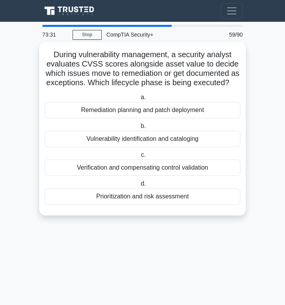
click at [129, 205] on div "Prioritization and risk assessment" at bounding box center [143, 196] width 196 height 16
click at [139, 186] on input "d. Prioritization and risk assessment" at bounding box center [139, 183] width 0 height 5
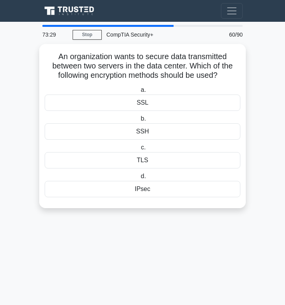
drag, startPoint x: 52, startPoint y: 53, endPoint x: 205, endPoint y: 234, distance: 237.3
click at [205, 234] on main "73:29 Stop CompTIA Security+ Master 60/90 An organization wants to secure data …" at bounding box center [142, 163] width 285 height 283
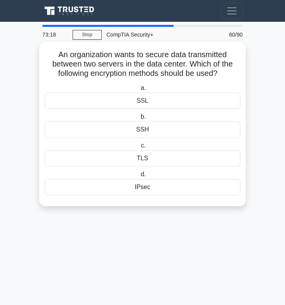
click at [143, 188] on div "IPsec" at bounding box center [143, 187] width 196 height 16
click at [139, 177] on input "d. IPsec" at bounding box center [139, 174] width 0 height 5
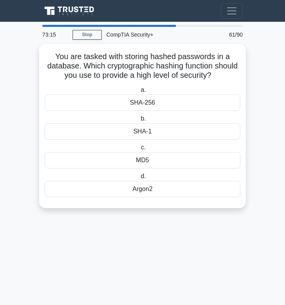
drag, startPoint x: 44, startPoint y: 49, endPoint x: 198, endPoint y: 208, distance: 221.7
click at [198, 208] on div "You are tasked with storing hashed passwords in a database. Which cryptographic…" at bounding box center [142, 130] width 207 height 173
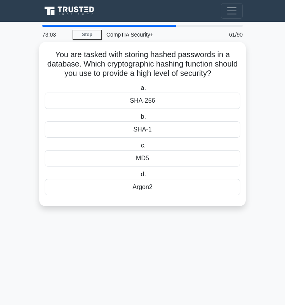
click at [136, 186] on div "Argon2" at bounding box center [143, 187] width 196 height 16
click at [139, 177] on input "d. Argon2" at bounding box center [139, 174] width 0 height 5
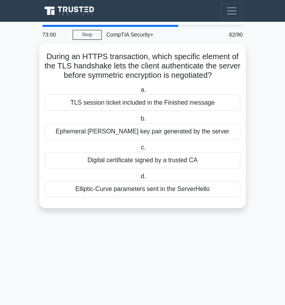
drag, startPoint x: 44, startPoint y: 51, endPoint x: 236, endPoint y: 218, distance: 253.6
click at [232, 211] on div "During an HTTPS transaction, which specific element of the TLS handshake lets t…" at bounding box center [142, 130] width 207 height 173
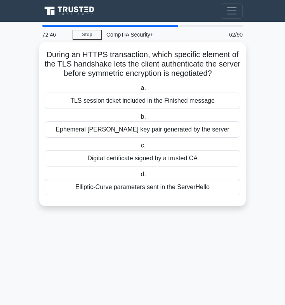
click at [115, 157] on div "Digital certificate signed by a trusted CA" at bounding box center [143, 158] width 196 height 16
click at [140, 148] on input "c. Digital certificate signed by a trusted CA" at bounding box center [140, 145] width 0 height 5
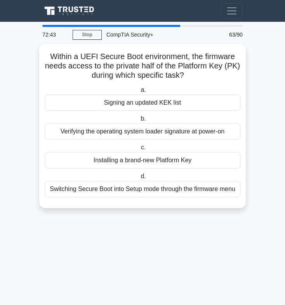
drag, startPoint x: 55, startPoint y: 67, endPoint x: 276, endPoint y: 257, distance: 291.8
click at [276, 257] on main "72:43 Stop CompTIA Security+ Master 63/90 Within a UEFI Secure Boot environment…" at bounding box center [142, 163] width 285 height 283
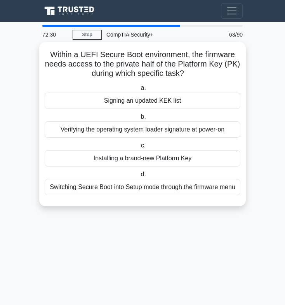
click at [144, 101] on div "Signing an updated KEK list" at bounding box center [143, 101] width 196 height 16
click at [139, 91] on input "a. Signing an updated KEK list" at bounding box center [139, 88] width 0 height 5
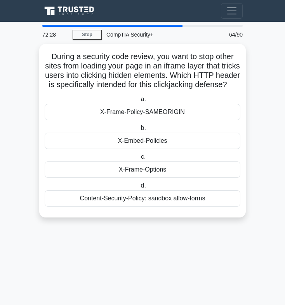
drag, startPoint x: 47, startPoint y: 51, endPoint x: 258, endPoint y: 233, distance: 279.0
click at [258, 233] on main "72:28 Stop CompTIA Security+ Master 64/90 During a security code review, you wa…" at bounding box center [142, 163] width 285 height 283
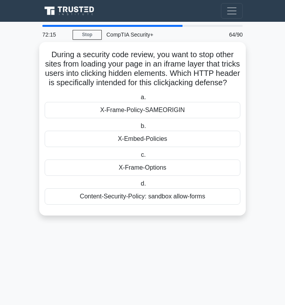
click at [141, 174] on div "X-Frame-Options" at bounding box center [143, 167] width 196 height 16
click at [140, 157] on input "c. X-Frame-Options" at bounding box center [140, 154] width 0 height 5
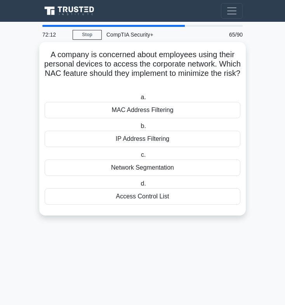
drag, startPoint x: 47, startPoint y: 49, endPoint x: 176, endPoint y: 204, distance: 201.5
click at [176, 204] on div "A company is concerned about employees using their personal devices to access t…" at bounding box center [142, 128] width 201 height 167
click at [135, 165] on div "Network Segmentation" at bounding box center [143, 167] width 196 height 16
click at [140, 157] on input "c. Network Segmentation" at bounding box center [140, 154] width 0 height 5
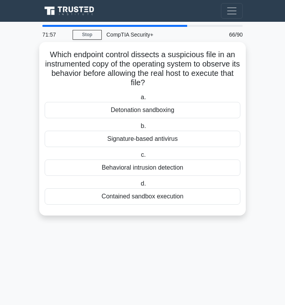
drag, startPoint x: 42, startPoint y: 49, endPoint x: 198, endPoint y: 209, distance: 223.3
click at [198, 209] on div "Which endpoint control dissects a suspicious file in an instrumented copy of th…" at bounding box center [142, 128] width 201 height 167
click at [119, 108] on div "Detonation sandboxing" at bounding box center [143, 110] width 196 height 16
click at [139, 100] on input "a. Detonation sandboxing" at bounding box center [139, 97] width 0 height 5
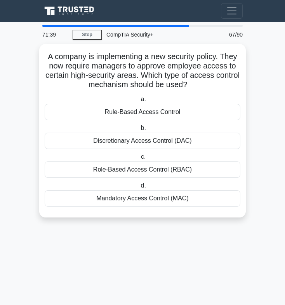
drag, startPoint x: 45, startPoint y: 49, endPoint x: 171, endPoint y: 252, distance: 239.8
click at [171, 252] on main "71:39 Stop CompTIA Security+ Master 67/90 A company is implementing a new secur…" at bounding box center [142, 163] width 285 height 283
click at [46, 267] on main "71:38 Stop CompTIA Security+ Master 67/90 A company is implementing a new secur…" at bounding box center [142, 163] width 285 height 283
drag, startPoint x: 42, startPoint y: 53, endPoint x: 211, endPoint y: 237, distance: 249.9
click at [211, 237] on main "71:35 Stop CompTIA Security+ Master 67/90 A company is implementing a new secur…" at bounding box center [142, 163] width 285 height 283
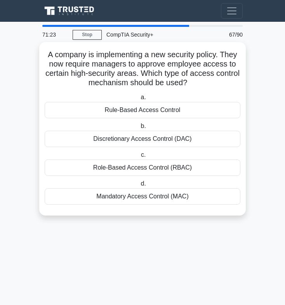
click at [142, 198] on div "Mandatory Access Control (MAC)" at bounding box center [143, 196] width 196 height 16
click at [139, 186] on input "d. Mandatory Access Control (MAC)" at bounding box center [139, 183] width 0 height 5
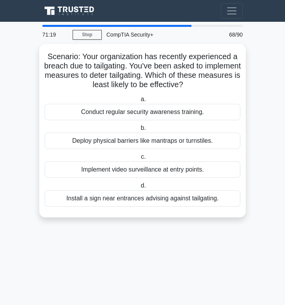
drag, startPoint x: 48, startPoint y: 48, endPoint x: 260, endPoint y: 233, distance: 280.6
click at [260, 233] on main "71:19 Stop CompTIA Security+ Master 68/90 Scenario: Your organization has recen…" at bounding box center [142, 163] width 285 height 283
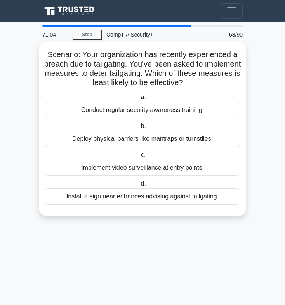
click at [141, 198] on div "Install a sign near entrances advising against tailgating." at bounding box center [143, 196] width 196 height 16
click at [139, 186] on input "d. Install a sign near entrances advising against tailgating." at bounding box center [139, 183] width 0 height 5
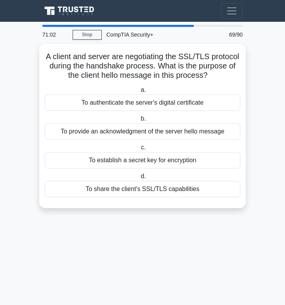
drag, startPoint x: 45, startPoint y: 53, endPoint x: 229, endPoint y: 223, distance: 250.7
click at [229, 223] on main "71:02 Stop CompTIA Security+ Expert 69/90 A client and server are negotiating t…" at bounding box center [142, 163] width 285 height 283
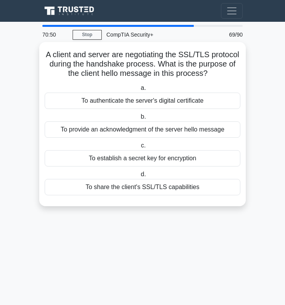
click at [140, 187] on div "To share the client's SSL/TLS capabilities" at bounding box center [143, 187] width 196 height 16
click at [139, 177] on input "d. To share the client's SSL/TLS capabilities" at bounding box center [139, 174] width 0 height 5
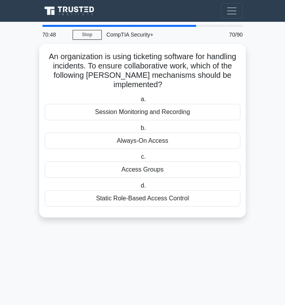
drag, startPoint x: 44, startPoint y: 48, endPoint x: 212, endPoint y: 239, distance: 254.0
click at [208, 235] on main "70:48 Stop CompTIA Security+ Master 70/90 An organization is using ticketing so…" at bounding box center [142, 163] width 285 height 283
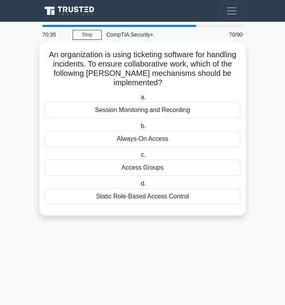
click at [144, 169] on div "Access Groups" at bounding box center [143, 167] width 196 height 16
click at [140, 157] on input "c. Access Groups" at bounding box center [140, 154] width 0 height 5
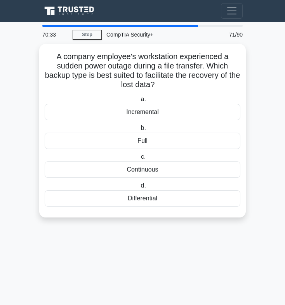
drag, startPoint x: 53, startPoint y: 52, endPoint x: 222, endPoint y: 235, distance: 249.1
click at [223, 238] on main "70:33 Stop CompTIA Security+ Master 71/90 A company employee's workstation expe…" at bounding box center [142, 163] width 285 height 283
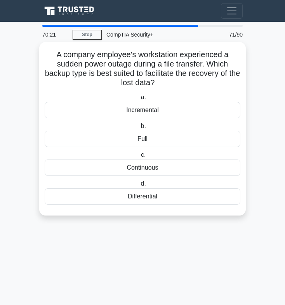
click at [144, 166] on div "Continuous" at bounding box center [143, 167] width 196 height 16
click at [140, 157] on input "c. Continuous" at bounding box center [140, 154] width 0 height 5
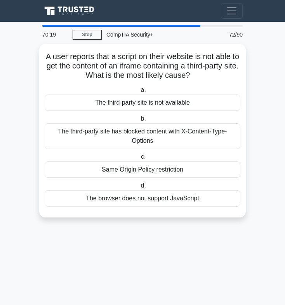
drag, startPoint x: 45, startPoint y: 47, endPoint x: 212, endPoint y: 248, distance: 260.7
click at [212, 248] on main "70:19 Stop CompTIA Security+ Expert 72/90 A user reports that a script on their…" at bounding box center [142, 163] width 285 height 283
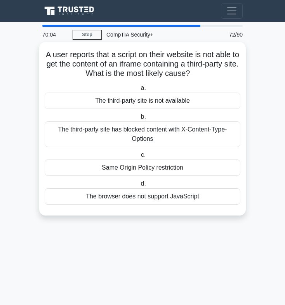
click at [128, 166] on div "Same Origin Policy restriction" at bounding box center [143, 167] width 196 height 16
click at [140, 157] on input "c. Same Origin Policy restriction" at bounding box center [140, 154] width 0 height 5
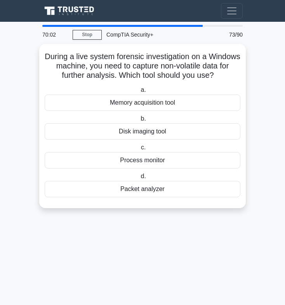
drag, startPoint x: 54, startPoint y: 52, endPoint x: 197, endPoint y: 214, distance: 215.9
click at [192, 233] on main "70:02 Stop CompTIA Security+ Expert 73/90 During a live system forensic investi…" at bounding box center [142, 163] width 285 height 283
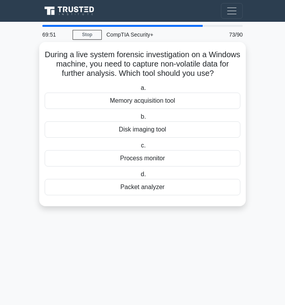
click at [147, 130] on div "Disk imaging tool" at bounding box center [143, 129] width 196 height 16
click at [139, 119] on input "b. Disk imaging tool" at bounding box center [139, 116] width 0 height 5
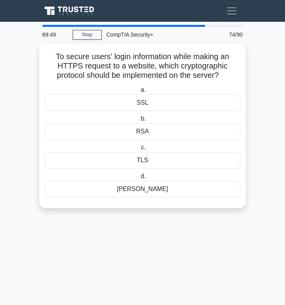
drag, startPoint x: 49, startPoint y: 50, endPoint x: 170, endPoint y: 214, distance: 204.3
click at [170, 214] on div "To secure users' login information while making an HTTPS request to a website, …" at bounding box center [142, 130] width 207 height 173
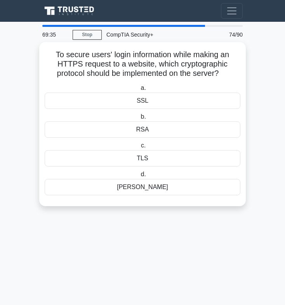
click at [142, 157] on div "TLS" at bounding box center [143, 158] width 196 height 16
click at [140, 148] on input "c. TLS" at bounding box center [140, 145] width 0 height 5
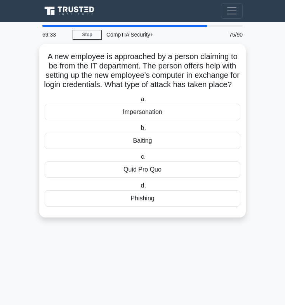
drag, startPoint x: 43, startPoint y: 45, endPoint x: 236, endPoint y: 288, distance: 309.4
click at [236, 288] on main "69:33 Stop CompTIA Security+ Expert 75/90 A new employee is approached by a per…" at bounding box center [142, 163] width 285 height 283
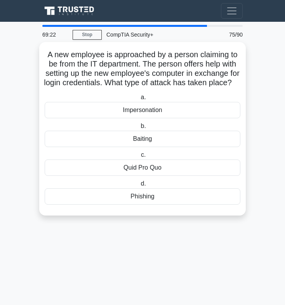
click at [144, 118] on div "Impersonation" at bounding box center [143, 110] width 196 height 16
click at [139, 100] on input "a. Impersonation" at bounding box center [139, 97] width 0 height 5
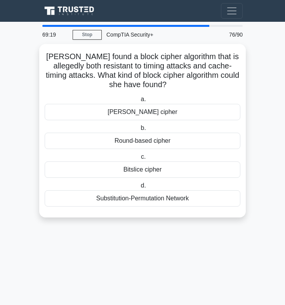
drag, startPoint x: 51, startPoint y: 51, endPoint x: 238, endPoint y: 274, distance: 290.4
click at [236, 274] on main "69:19 Stop CompTIA Security+ Master 76/90 Sara found a block cipher algorithm t…" at bounding box center [142, 163] width 285 height 283
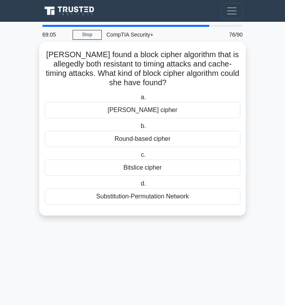
click at [140, 167] on div "Bitslice cipher" at bounding box center [143, 167] width 196 height 16
click at [140, 157] on input "c. Bitslice cipher" at bounding box center [140, 154] width 0 height 5
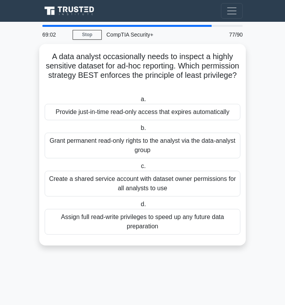
drag, startPoint x: 45, startPoint y: 50, endPoint x: 274, endPoint y: 221, distance: 285.6
click at [259, 231] on main "69:02 Stop CompTIA Security+ Expert 77/90 A data analyst occasionally needs to …" at bounding box center [142, 163] width 285 height 283
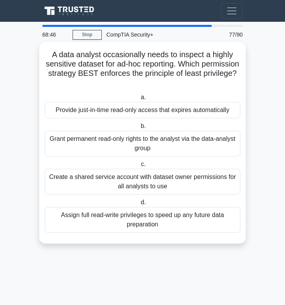
click at [93, 109] on div "Provide just-in-time read-only access that expires automatically" at bounding box center [143, 110] width 196 height 16
click at [139, 100] on input "a. Provide just-in-time read-only access that expires automatically" at bounding box center [139, 97] width 0 height 5
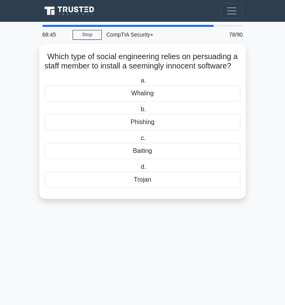
drag, startPoint x: 40, startPoint y: 44, endPoint x: 196, endPoint y: 266, distance: 272.4
click at [196, 266] on main "68:45 Stop CompTIA Security+ Expert 78/90 Which type of social engineering reli…" at bounding box center [142, 163] width 285 height 283
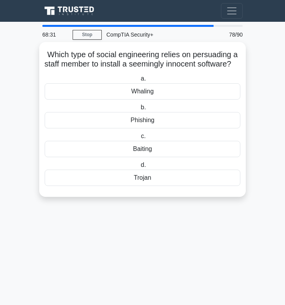
click at [143, 157] on div "Baiting" at bounding box center [143, 149] width 196 height 16
click at [140, 139] on input "c. Baiting" at bounding box center [140, 136] width 0 height 5
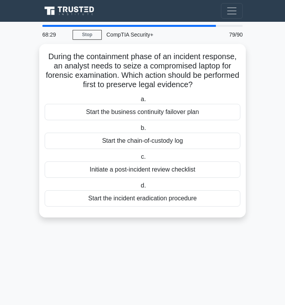
drag, startPoint x: 43, startPoint y: 52, endPoint x: 254, endPoint y: 243, distance: 284.4
click at [254, 243] on main "68:29 Stop CompTIA Security+ Master 79/90 During the containment phase of an in…" at bounding box center [142, 163] width 285 height 283
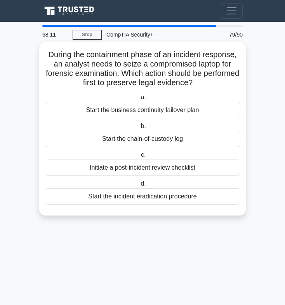
click at [119, 138] on div "Start the chain-of-custody log" at bounding box center [143, 139] width 196 height 16
click at [139, 129] on input "b. Start the chain-of-custody log" at bounding box center [139, 126] width 0 height 5
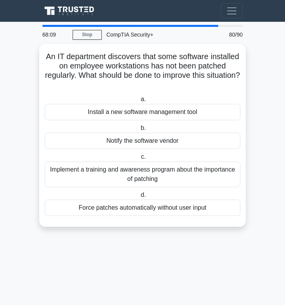
drag, startPoint x: 52, startPoint y: 54, endPoint x: 260, endPoint y: 264, distance: 295.0
click at [260, 264] on main "68:09 Stop CompTIA Security+ Expert 80/90 An IT department discovers that some …" at bounding box center [142, 163] width 285 height 283
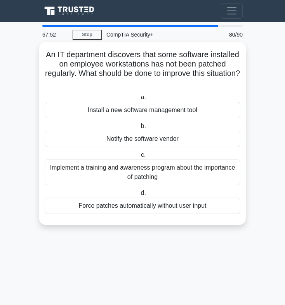
click at [114, 208] on div "Force patches automatically without user input" at bounding box center [143, 206] width 196 height 16
click at [139, 196] on input "d. Force patches automatically without user input" at bounding box center [139, 193] width 0 height 5
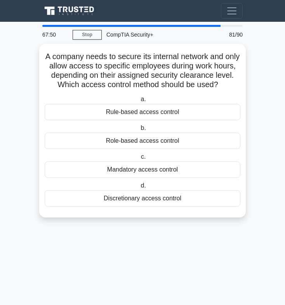
drag, startPoint x: 47, startPoint y: 49, endPoint x: 233, endPoint y: 227, distance: 257.4
click at [232, 229] on main "67:50 Stop CompTIA Security+ Expert 81/90 A company needs to secure its interna…" at bounding box center [142, 163] width 285 height 283
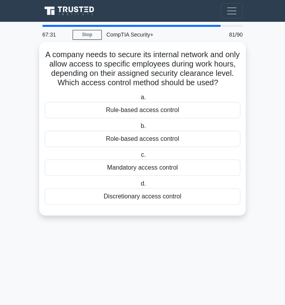
click at [131, 108] on div "Rule-based access control" at bounding box center [143, 110] width 196 height 16
click at [139, 100] on input "a. Rule-based access control" at bounding box center [139, 97] width 0 height 5
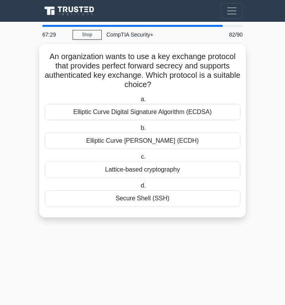
drag, startPoint x: 44, startPoint y: 49, endPoint x: 267, endPoint y: 250, distance: 300.4
click at [267, 250] on main "67:29 Stop CompTIA Security+ Expert 82/90 An organization wants to use a key ex…" at bounding box center [142, 163] width 285 height 283
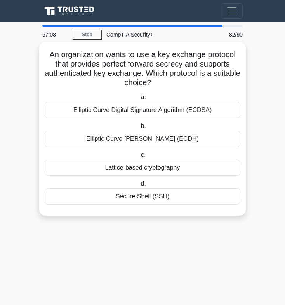
click at [121, 140] on div "Elliptic Curve Diffie-Hellman (ECDH)" at bounding box center [143, 139] width 196 height 16
click at [139, 129] on input "b. Elliptic Curve Diffie-Hellman (ECDH)" at bounding box center [139, 126] width 0 height 5
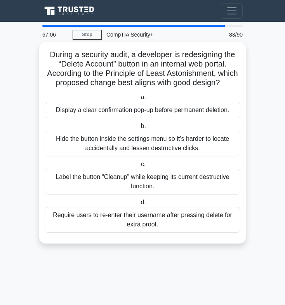
drag, startPoint x: 44, startPoint y: 47, endPoint x: 224, endPoint y: 234, distance: 259.1
click at [229, 260] on main "67:06 Stop CompTIA Security+ Advanced 83/90 During a security audit, a develope…" at bounding box center [142, 163] width 285 height 283
click at [100, 110] on div "Display a clear confirmation pop-up before permanent deletion." at bounding box center [143, 110] width 196 height 16
click at [139, 100] on input "a. Display a clear confirmation pop-up before permanent deletion." at bounding box center [139, 97] width 0 height 5
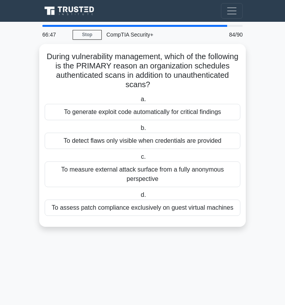
drag, startPoint x: 49, startPoint y: 45, endPoint x: 278, endPoint y: 269, distance: 320.1
click at [278, 269] on main "66:47 Stop CompTIA Security+ Advanced 84/90 During vulnerability management, wh…" at bounding box center [142, 163] width 285 height 283
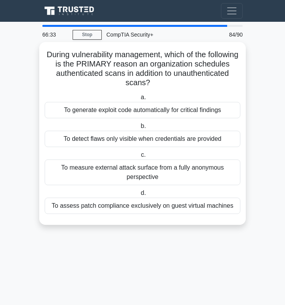
click at [74, 139] on div "To detect flaws only visible when credentials are provided" at bounding box center [143, 139] width 196 height 16
click at [139, 129] on input "b. To detect flaws only visible when credentials are provided" at bounding box center [139, 126] width 0 height 5
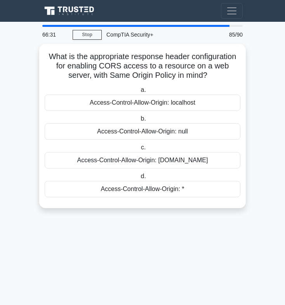
drag, startPoint x: 41, startPoint y: 48, endPoint x: 234, endPoint y: 215, distance: 255.6
click at [234, 215] on div "What is the appropriate response header configuration for enabling CORS access …" at bounding box center [142, 130] width 207 height 173
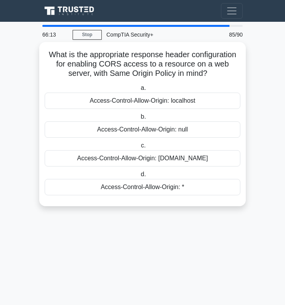
click at [108, 161] on div "Access-Control-Allow-Origin: specific-domain.com" at bounding box center [143, 158] width 196 height 16
click at [140, 148] on input "c. Access-Control-Allow-Origin: specific-domain.com" at bounding box center [140, 145] width 0 height 5
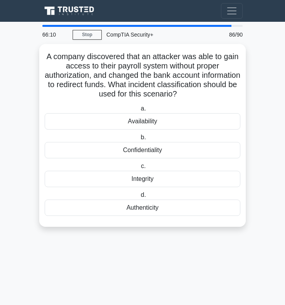
drag, startPoint x: 41, startPoint y: 49, endPoint x: 203, endPoint y: 233, distance: 244.9
click at [203, 233] on div "A company discovered that an attacker was able to gain access to their payroll …" at bounding box center [142, 140] width 207 height 192
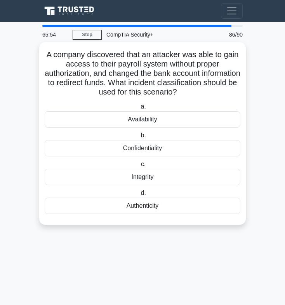
click at [138, 180] on div "Integrity" at bounding box center [143, 177] width 196 height 16
click at [140, 167] on input "c. Integrity" at bounding box center [140, 164] width 0 height 5
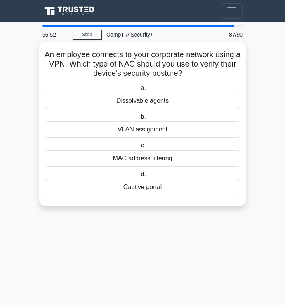
drag, startPoint x: 44, startPoint y: 49, endPoint x: 167, endPoint y: 96, distance: 131.8
click at [236, 204] on div "An employee connects to your corporate network using a VPN. Which type of NAC s…" at bounding box center [142, 124] width 207 height 164
click at [134, 100] on div "Dissolvable agents" at bounding box center [143, 101] width 196 height 16
click at [139, 91] on input "a. Dissolvable agents" at bounding box center [139, 88] width 0 height 5
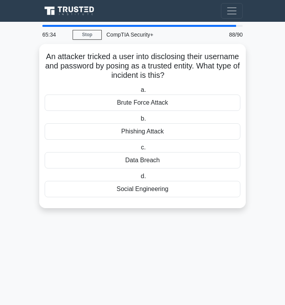
drag, startPoint x: 51, startPoint y: 47, endPoint x: 275, endPoint y: 247, distance: 300.0
click at [275, 247] on main "65:34 Stop CompTIA Security+ Master 88/90 An attacker tricked a user into discl…" at bounding box center [142, 163] width 285 height 283
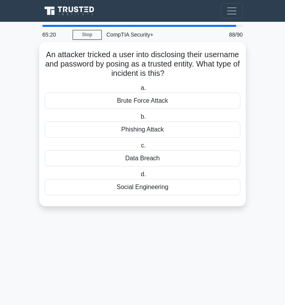
click at [145, 127] on div "Phishing Attack" at bounding box center [143, 129] width 196 height 16
click at [139, 119] on input "b. Phishing Attack" at bounding box center [139, 116] width 0 height 5
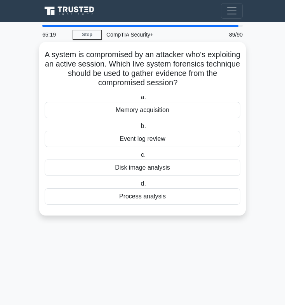
drag, startPoint x: 52, startPoint y: 50, endPoint x: 201, endPoint y: 210, distance: 219.3
click at [201, 210] on div "A system is compromised by an attacker who's exploiting an active session. Whic…" at bounding box center [142, 128] width 201 height 167
click at [144, 111] on div "Memory acquisition" at bounding box center [143, 110] width 196 height 16
click at [139, 100] on input "a. Memory acquisition" at bounding box center [139, 97] width 0 height 5
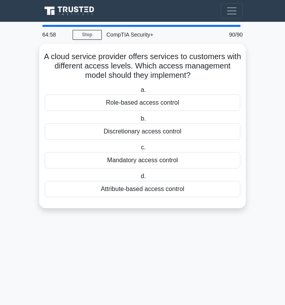
drag, startPoint x: 47, startPoint y: 53, endPoint x: 201, endPoint y: 213, distance: 221.4
click at [201, 213] on div "A cloud service provider offers services to customers with different access lev…" at bounding box center [142, 130] width 207 height 173
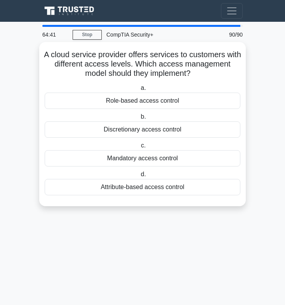
click at [126, 101] on div "Role-based access control" at bounding box center [143, 101] width 196 height 16
click at [139, 91] on input "a. Role-based access control" at bounding box center [139, 88] width 0 height 5
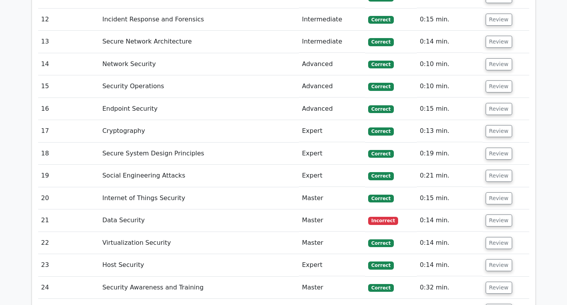
scroll to position [1633, 0]
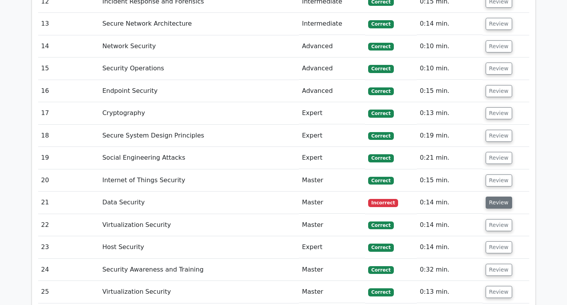
click at [279, 197] on button "Review" at bounding box center [498, 203] width 26 height 12
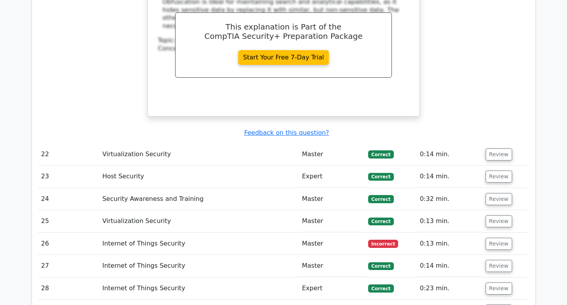
scroll to position [2061, 0]
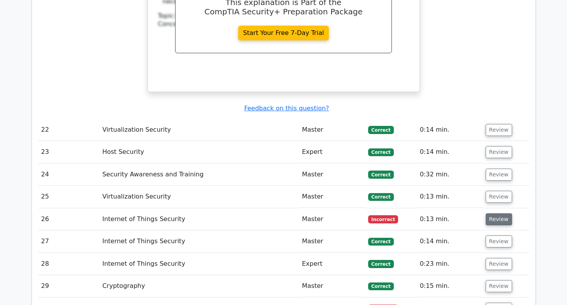
click at [279, 213] on button "Review" at bounding box center [498, 219] width 26 height 12
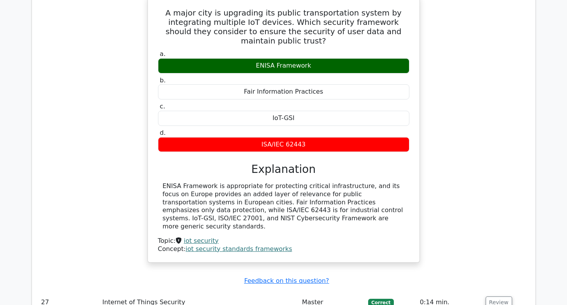
scroll to position [2411, 0]
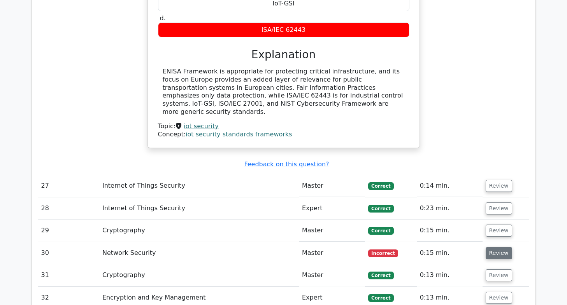
click at [279, 247] on button "Review" at bounding box center [498, 253] width 26 height 12
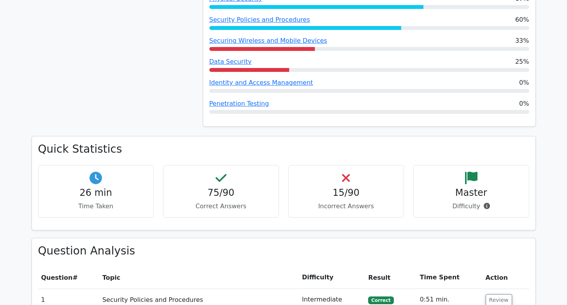
scroll to position [757, 0]
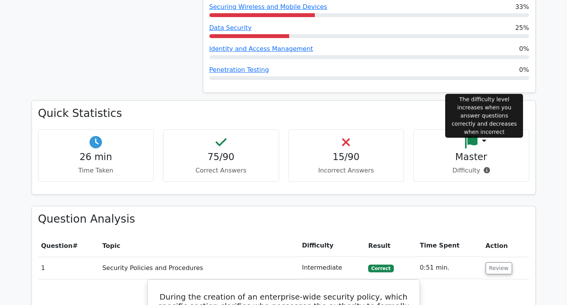
click at [279, 167] on icon at bounding box center [486, 170] width 6 height 6
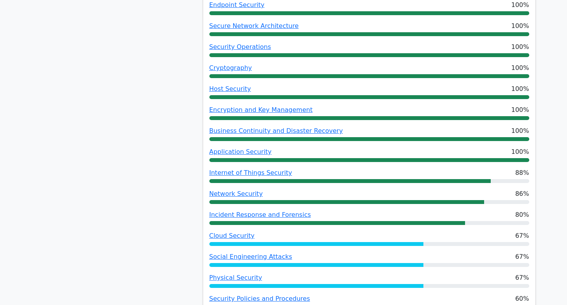
scroll to position [407, 0]
